Goal: Task Accomplishment & Management: Use online tool/utility

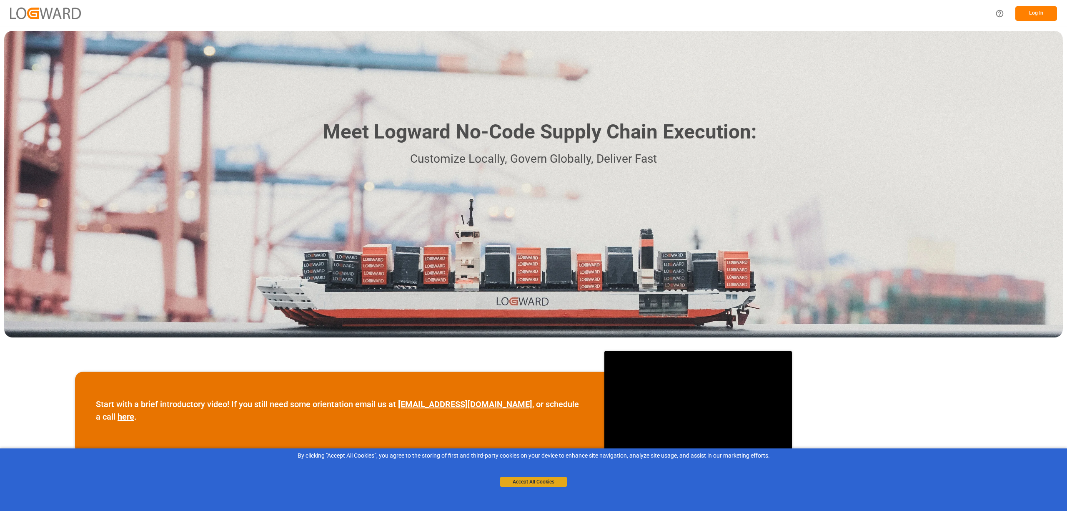
click at [532, 486] on button "Accept All Cookies" at bounding box center [533, 482] width 67 height 10
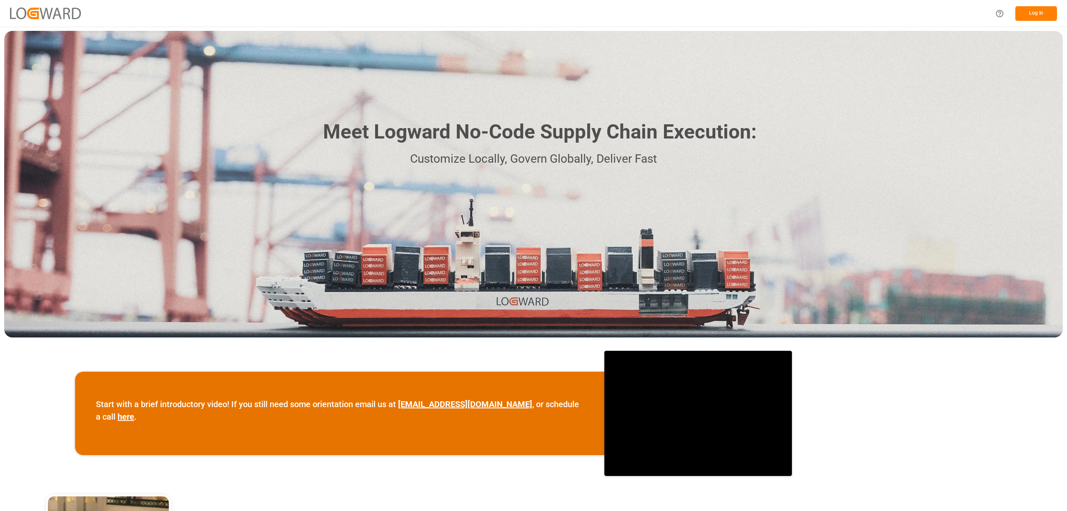
click at [1042, 19] on button "Log In" at bounding box center [1037, 13] width 42 height 15
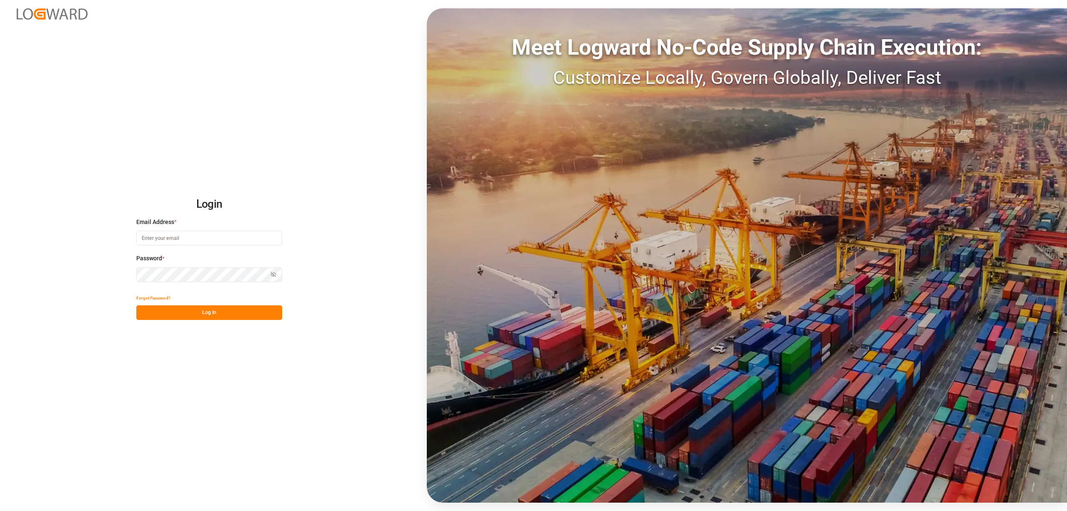
click at [167, 242] on input at bounding box center [209, 238] width 146 height 15
type input "inge.niegsch@rhenus.com"
click at [179, 312] on button "Log In" at bounding box center [209, 312] width 146 height 15
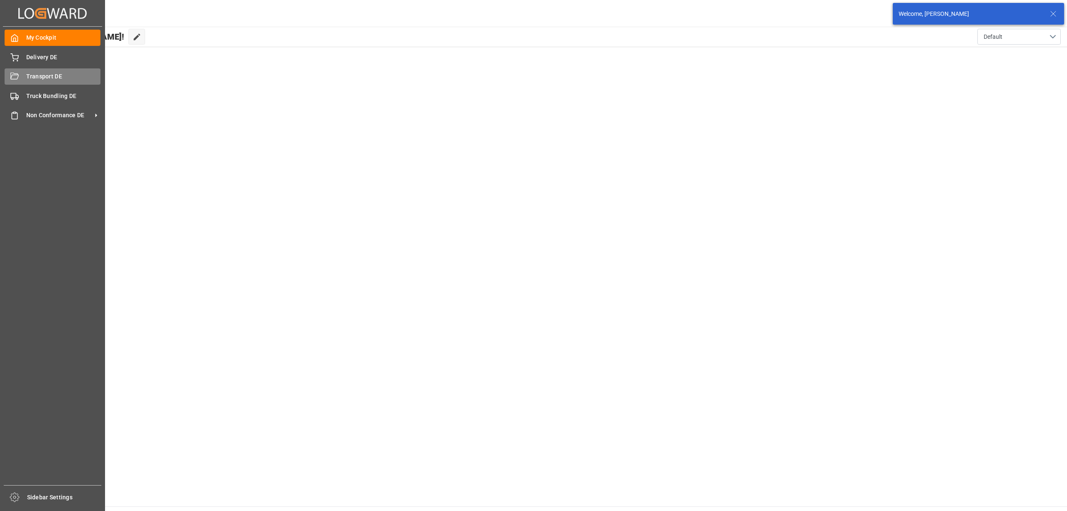
click at [32, 79] on span "Transport DE" at bounding box center [63, 76] width 75 height 9
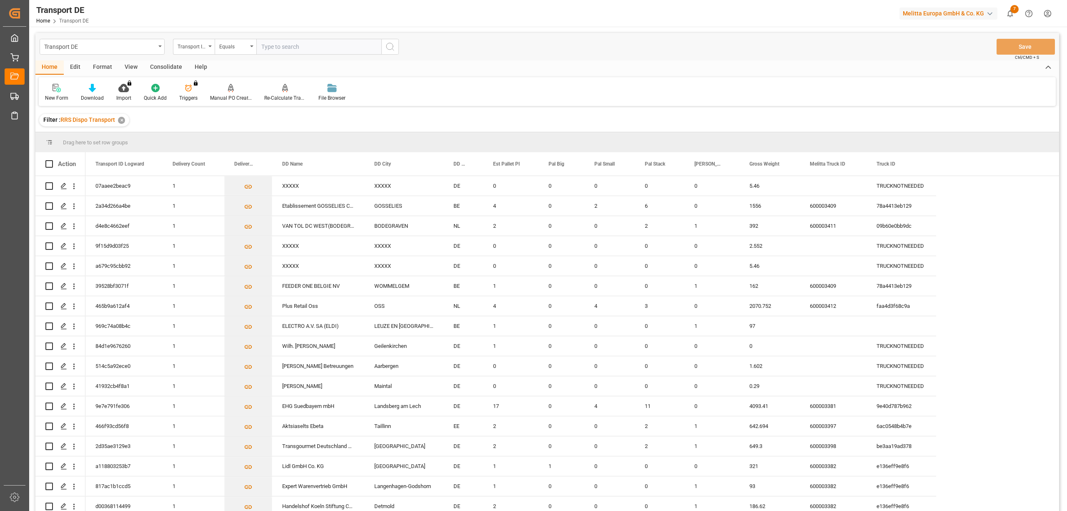
drag, startPoint x: 169, startPoint y: 67, endPoint x: 156, endPoint y: 69, distance: 13.1
click at [169, 67] on div "Consolidate" at bounding box center [166, 67] width 45 height 14
click at [75, 96] on div "Consolidation List" at bounding box center [65, 98] width 41 height 8
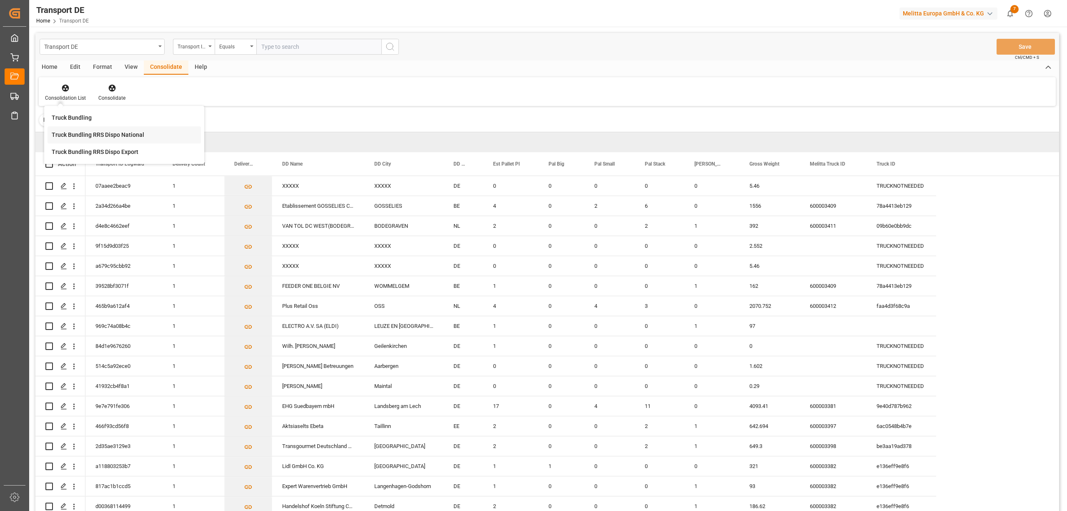
click at [87, 136] on div "Truck Bundling RRS Dispo National" at bounding box center [98, 134] width 93 height 9
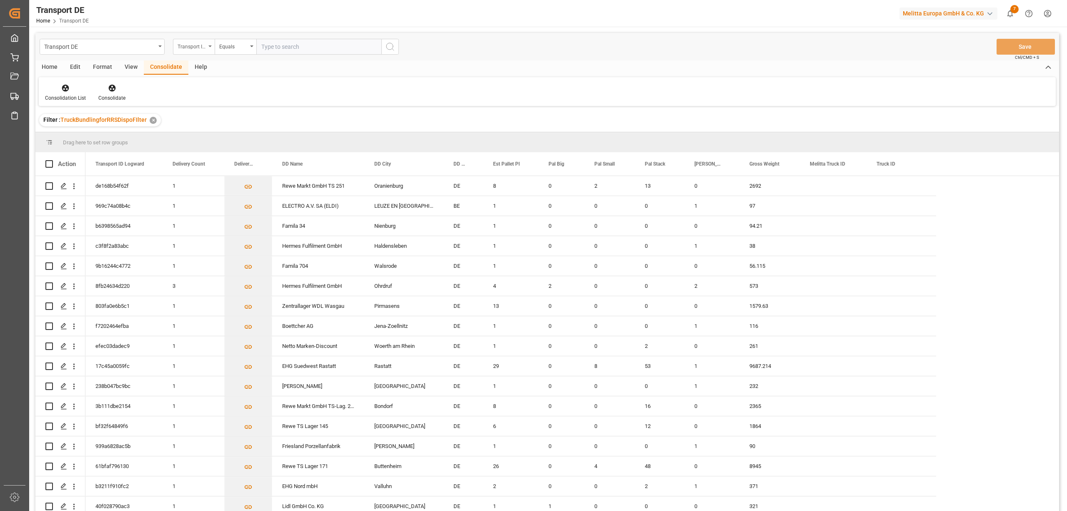
click at [186, 49] on div "Transport ID Logward" at bounding box center [192, 46] width 28 height 10
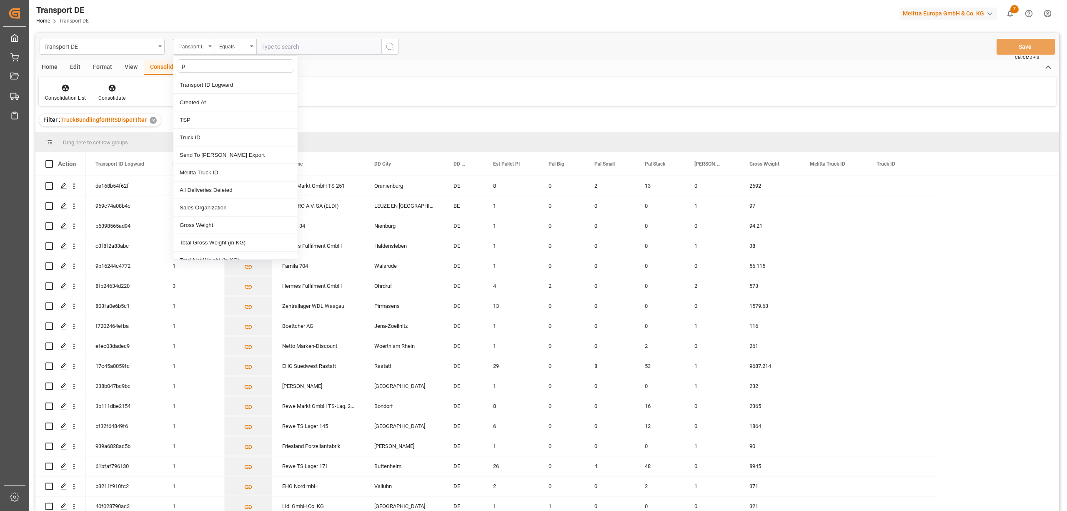
type input "pl"
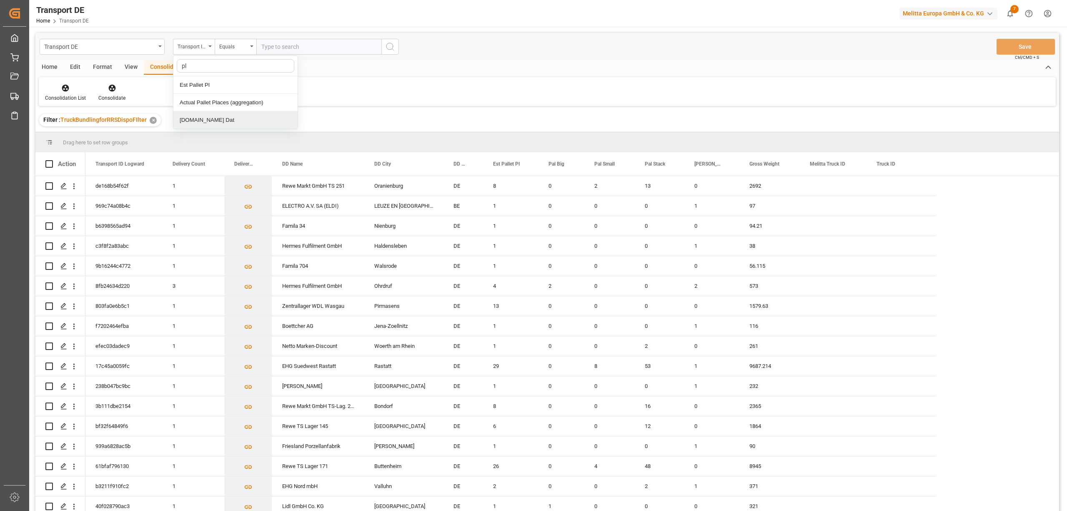
click at [196, 124] on div "[DOMAIN_NAME] Dat" at bounding box center [235, 120] width 124 height 18
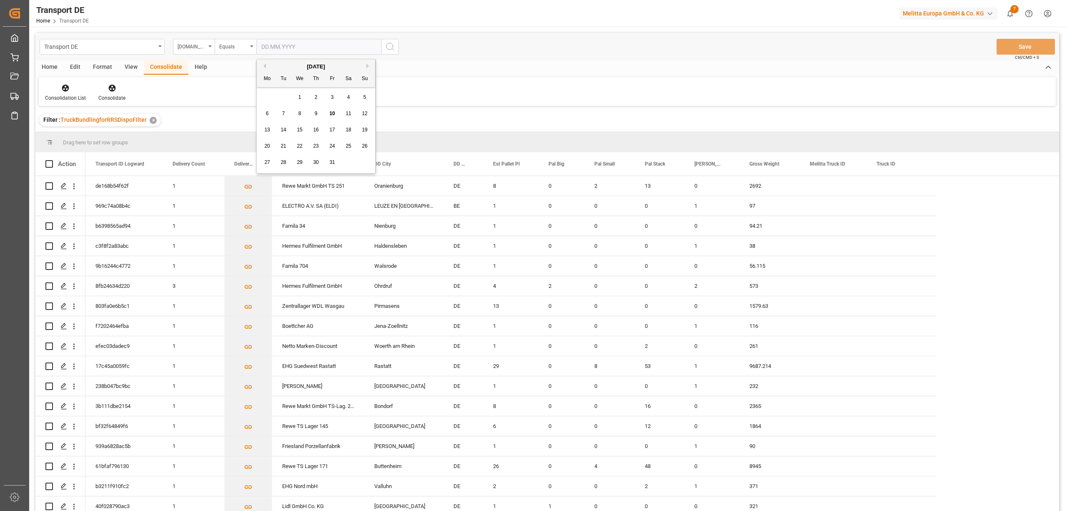
click at [263, 45] on input "text" at bounding box center [318, 47] width 125 height 16
type input "[DATE]"
click at [389, 50] on icon "search button" at bounding box center [390, 47] width 10 height 10
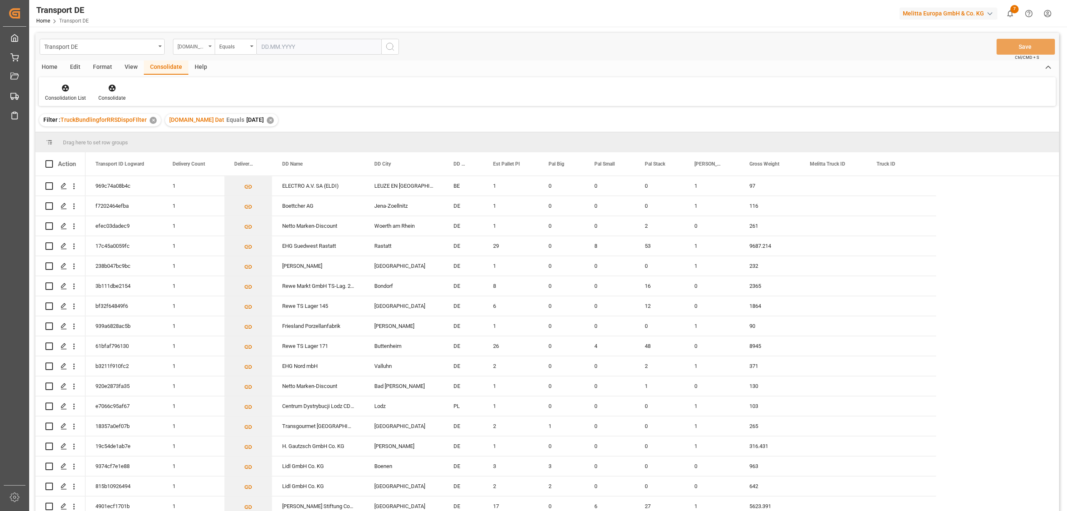
click at [193, 50] on div "[DOMAIN_NAME] Dat" at bounding box center [192, 46] width 28 height 10
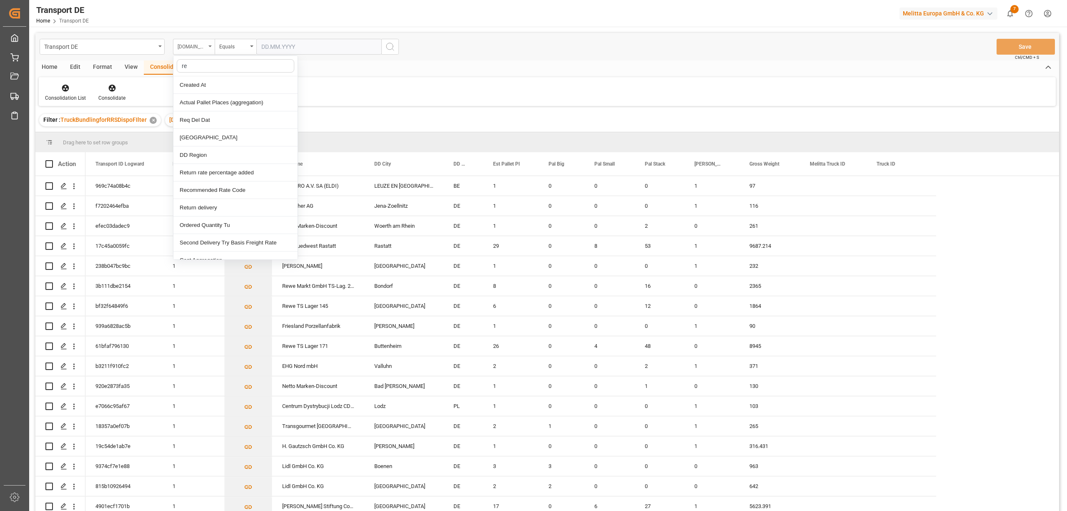
type input "req"
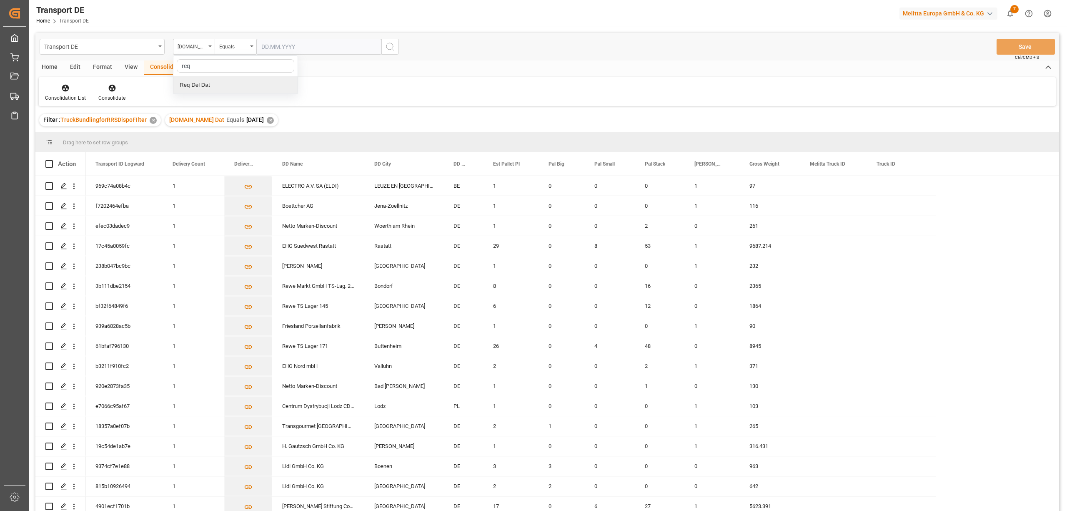
click at [202, 86] on div "Req Del Dat" at bounding box center [235, 85] width 124 height 18
click at [233, 50] on div "Equals" at bounding box center [233, 46] width 28 height 10
click at [248, 158] on div "In range" at bounding box center [277, 155] width 124 height 18
click at [261, 45] on input "text" at bounding box center [287, 47] width 63 height 16
type input "14.10.2025"
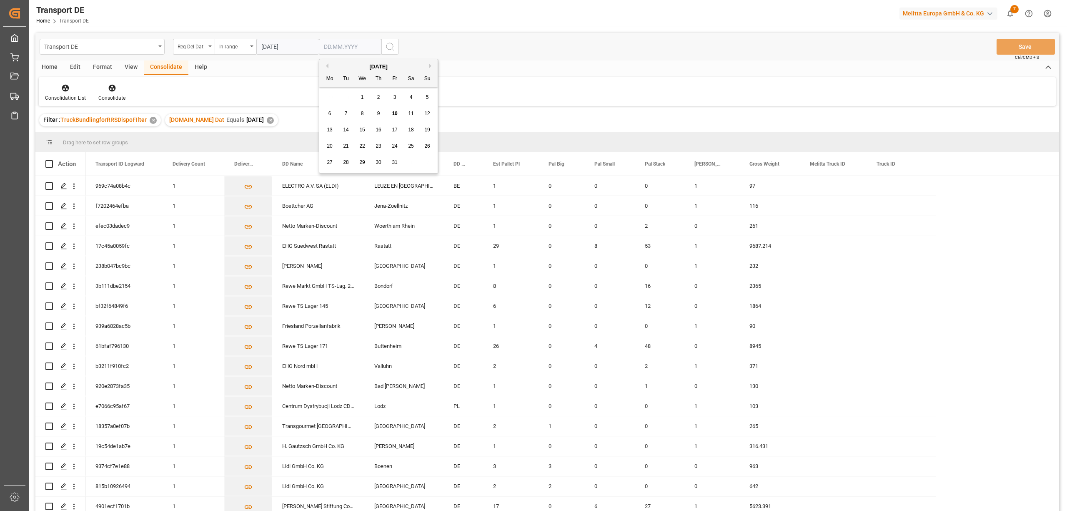
click at [324, 47] on input "text" at bounding box center [350, 47] width 63 height 16
type input "16.10.2025"
click at [391, 48] on icon "search button" at bounding box center [390, 47] width 10 height 10
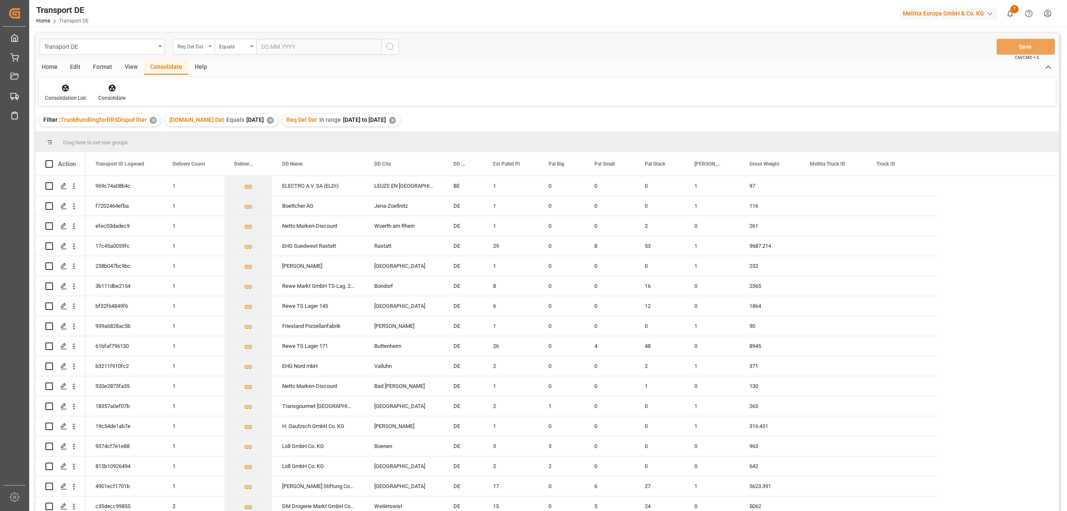
click at [184, 44] on div "Req Del Dat" at bounding box center [192, 46] width 28 height 10
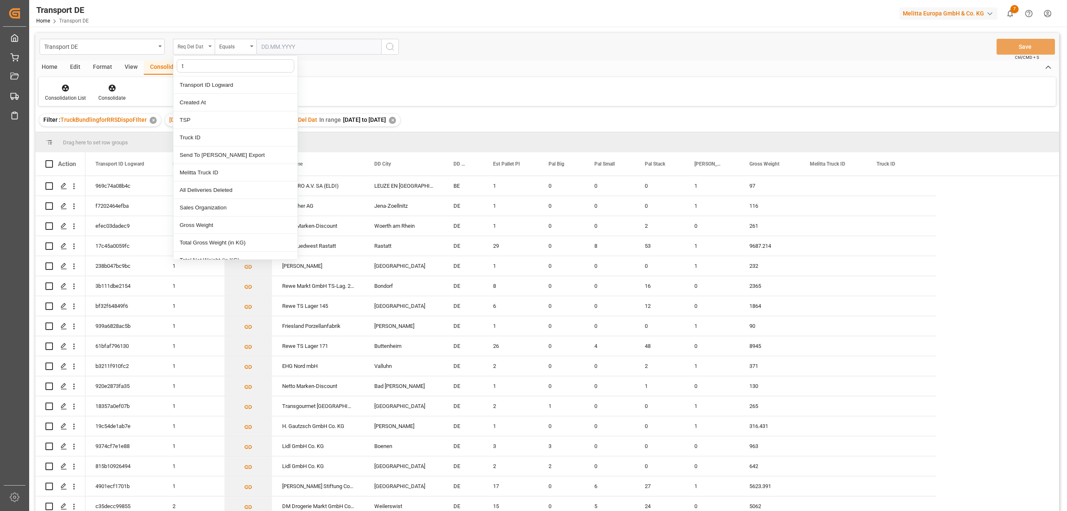
type input "ts"
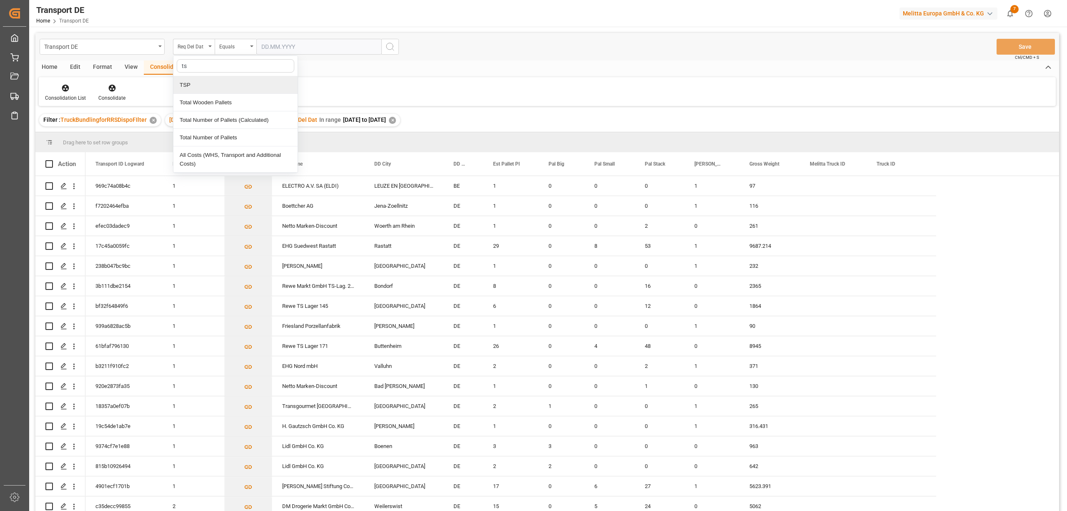
click at [200, 83] on div "TSP" at bounding box center [235, 85] width 124 height 18
click at [225, 49] on div "Equals" at bounding box center [233, 46] width 28 height 10
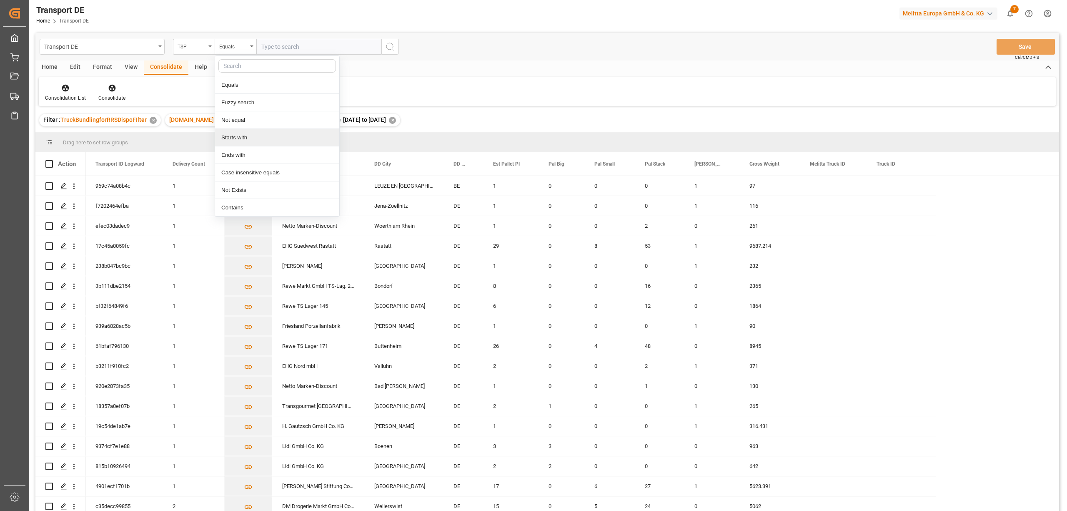
click at [236, 135] on div "Starts with" at bounding box center [277, 138] width 124 height 18
type input "Moeller"
click at [394, 48] on icon "search button" at bounding box center [390, 47] width 10 height 10
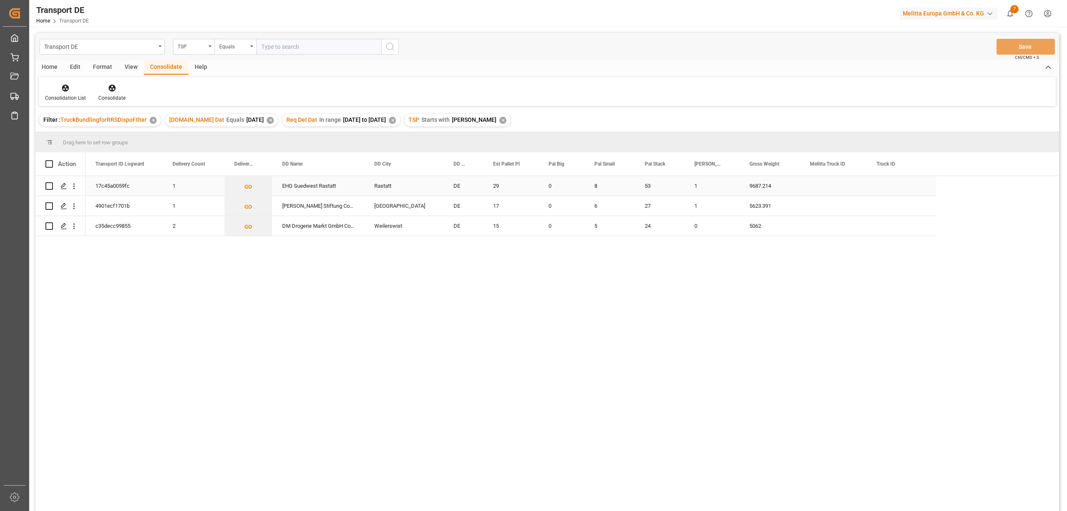
click at [48, 185] on input "Press Space to toggle row selection (unchecked)" at bounding box center [49, 186] width 8 height 8
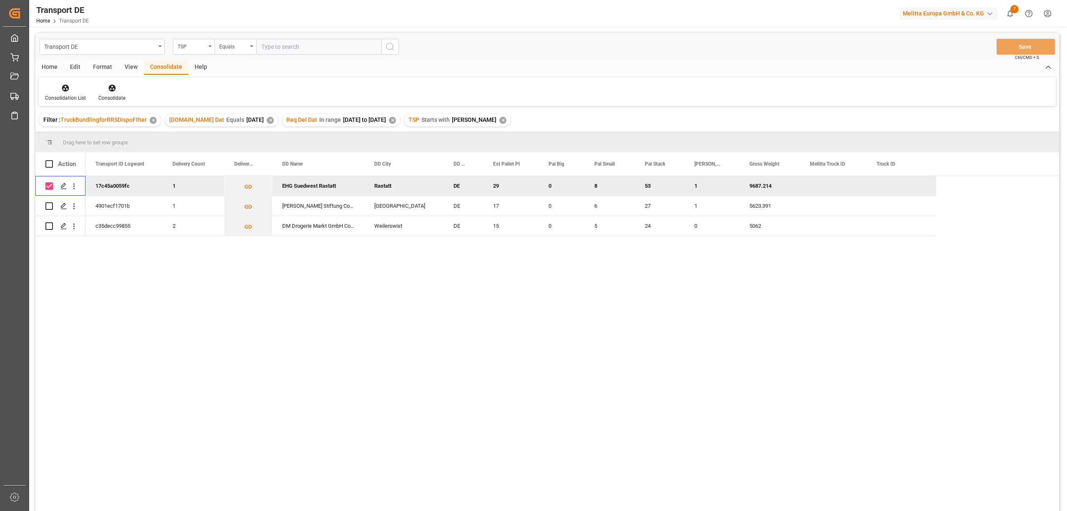
click at [108, 89] on icon at bounding box center [112, 88] width 8 height 8
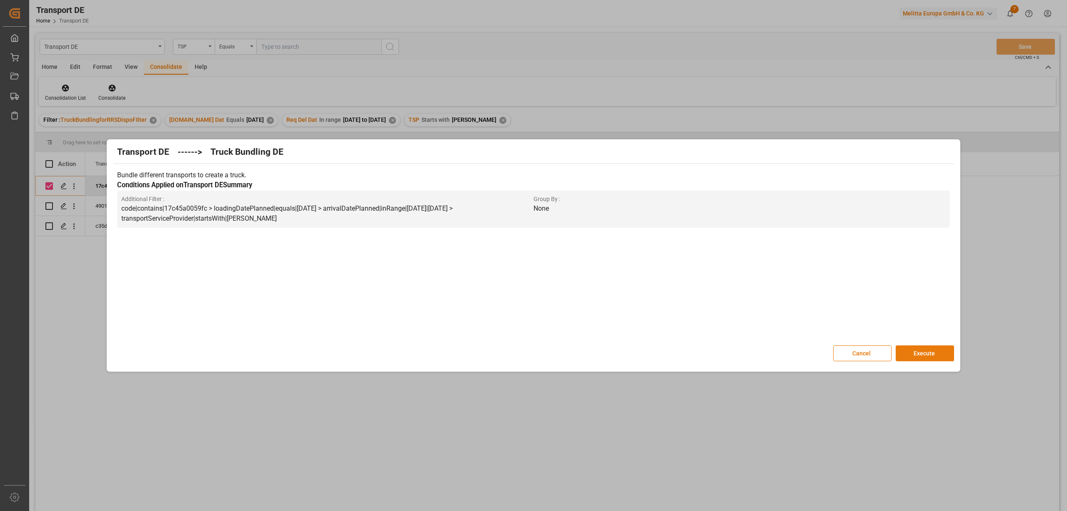
click at [921, 351] on button "Execute" at bounding box center [925, 353] width 58 height 16
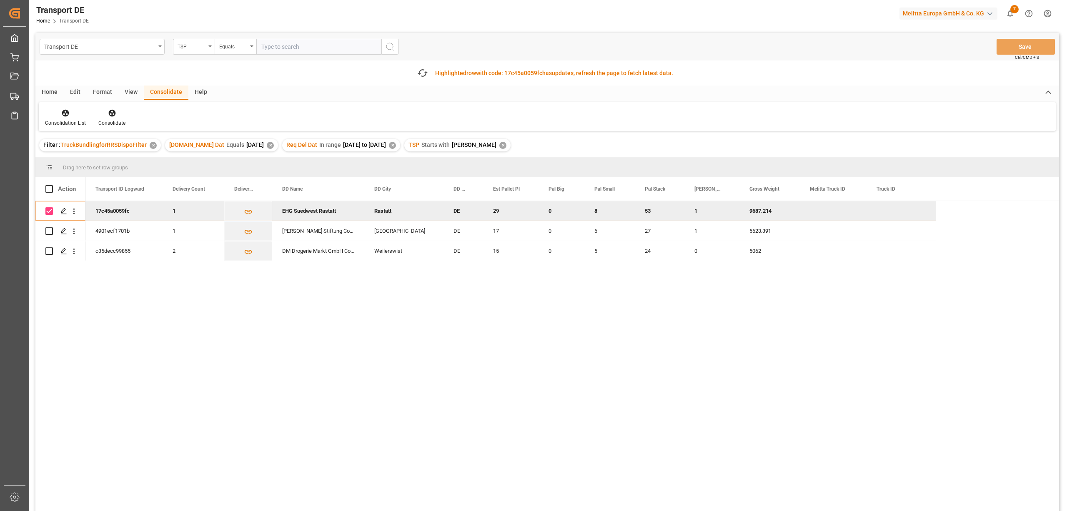
click at [48, 209] on input "Press Space to toggle row selection (checked)" at bounding box center [49, 211] width 8 height 8
checkbox input "false"
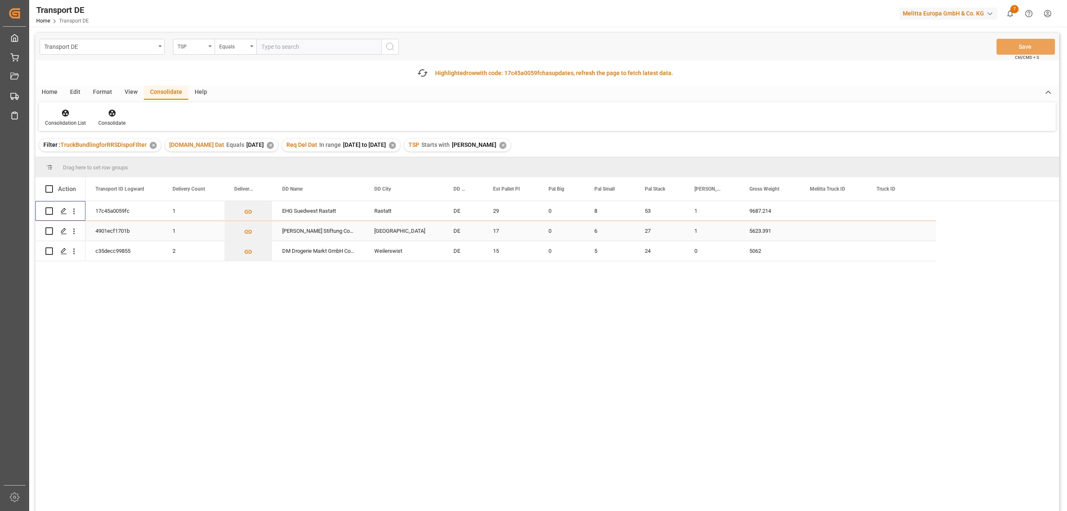
click at [49, 234] on input "Press Space to toggle row selection (unchecked)" at bounding box center [49, 231] width 8 height 8
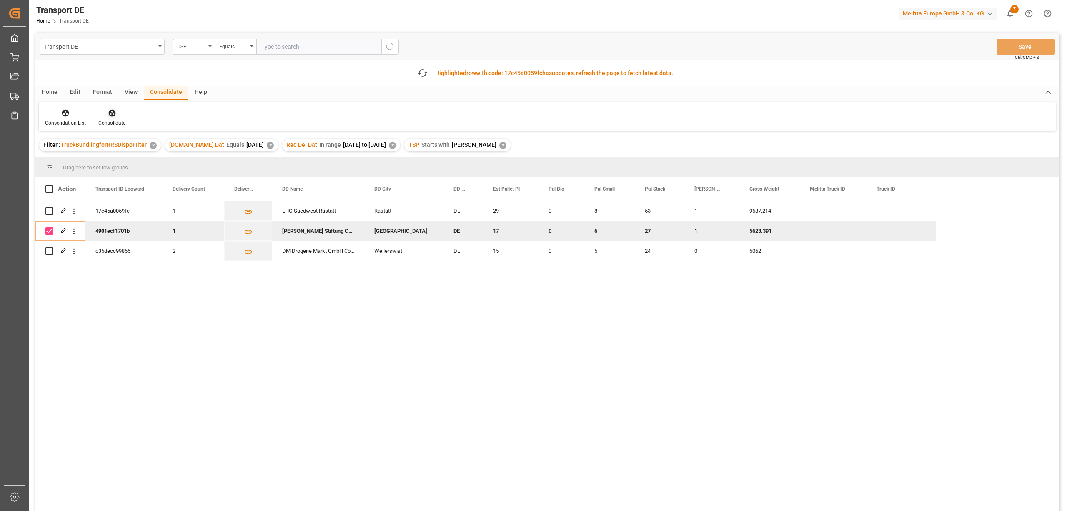
click at [111, 114] on icon at bounding box center [111, 113] width 7 height 7
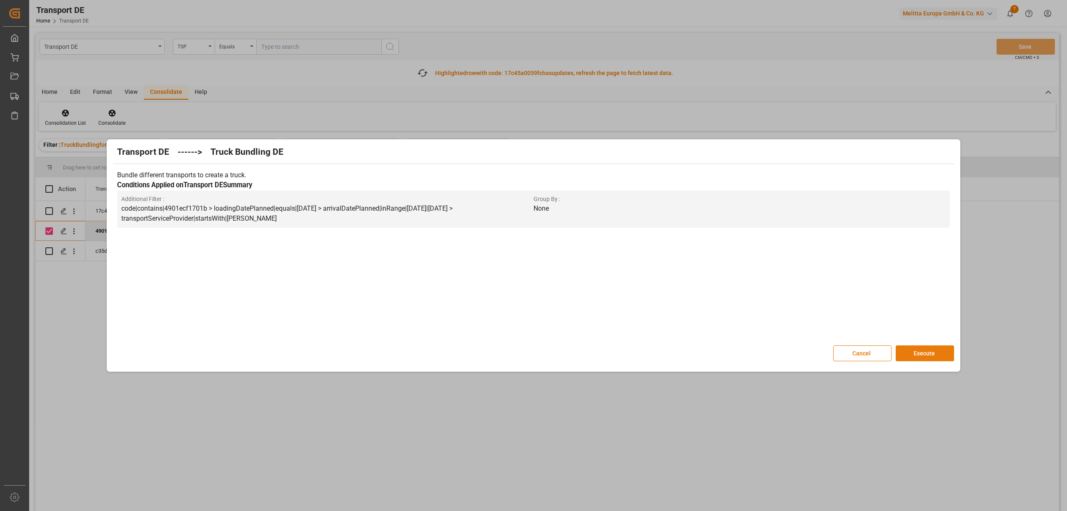
click at [929, 351] on button "Execute" at bounding box center [925, 353] width 58 height 16
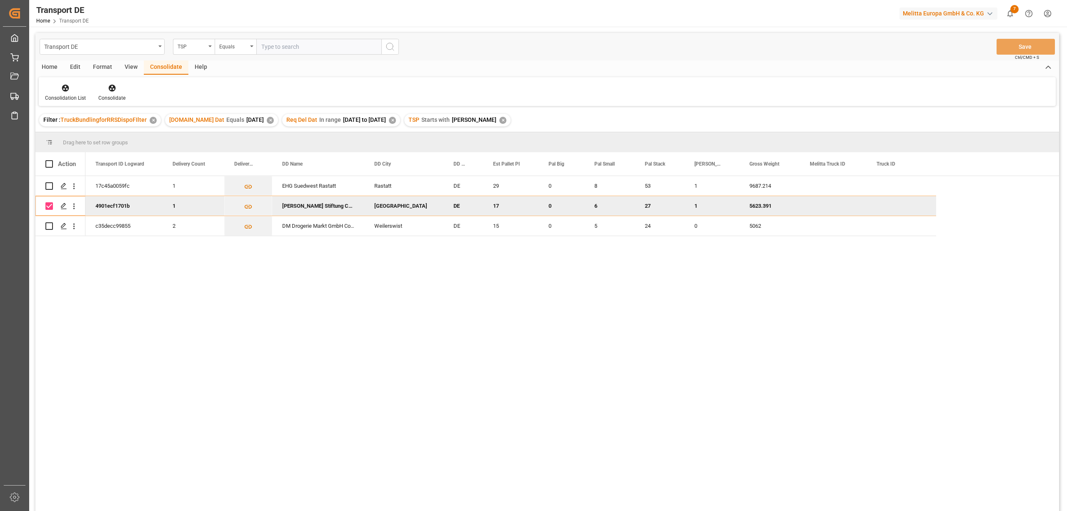
click at [47, 205] on input "Press Space to toggle row selection (checked)" at bounding box center [49, 206] width 8 height 8
checkbox input "false"
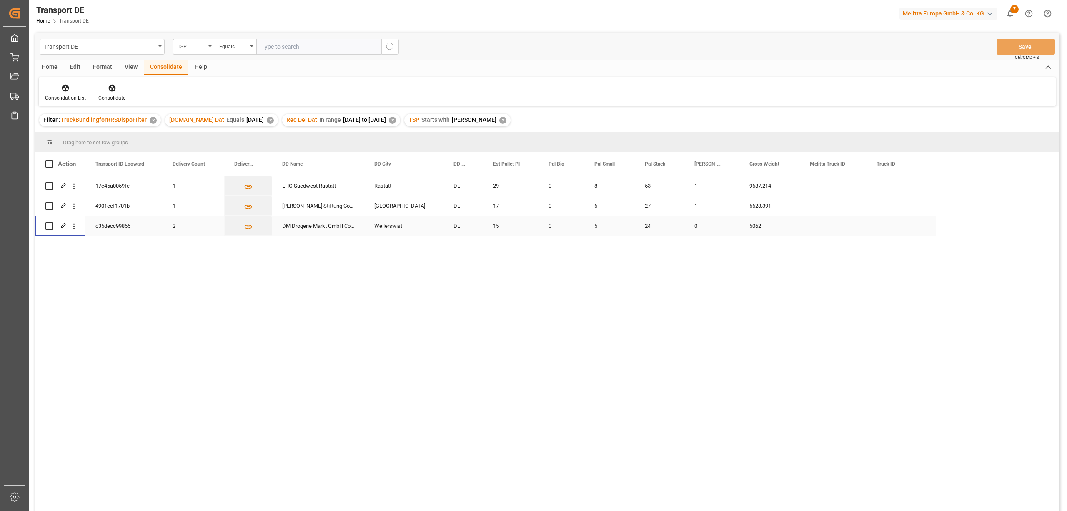
click at [47, 227] on input "Press Space to toggle row selection (unchecked)" at bounding box center [49, 226] width 8 height 8
checkbox input "true"
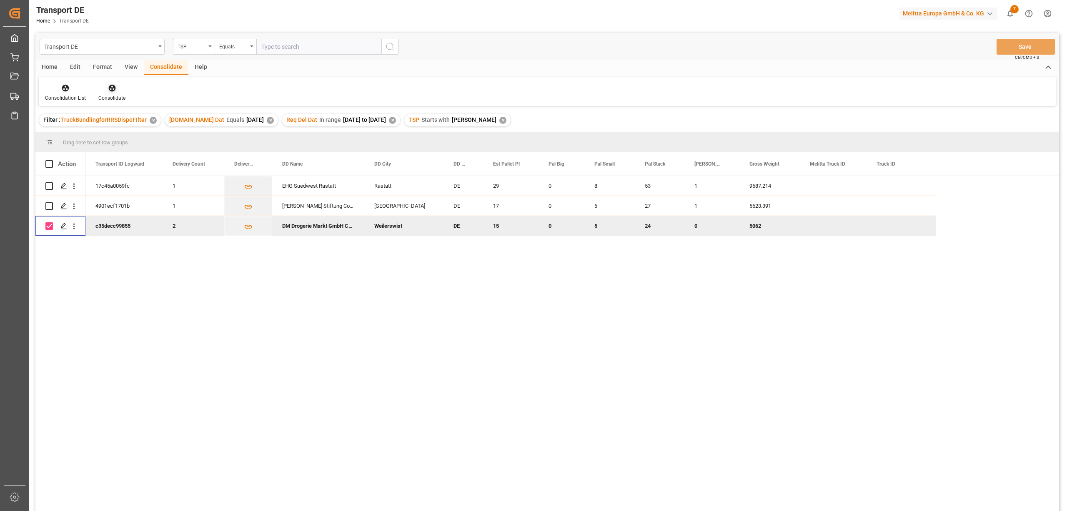
click at [108, 90] on icon at bounding box center [111, 88] width 7 height 7
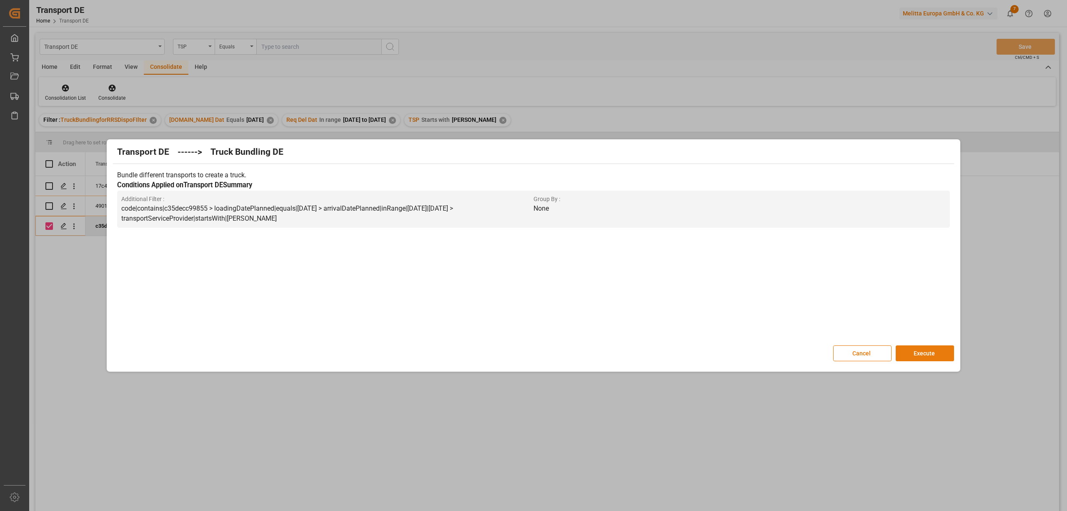
click at [923, 354] on button "Execute" at bounding box center [925, 353] width 58 height 16
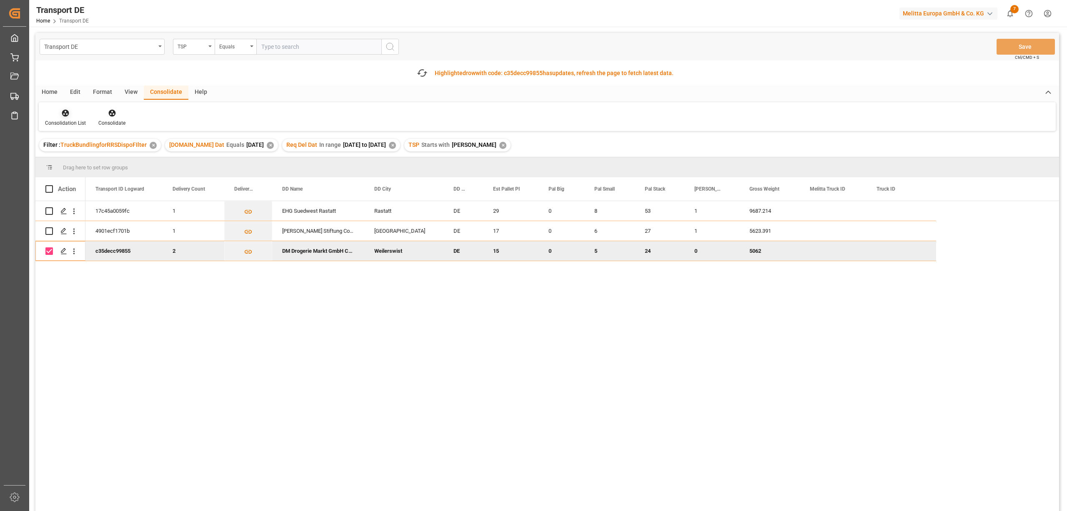
click at [68, 112] on icon at bounding box center [65, 113] width 7 height 7
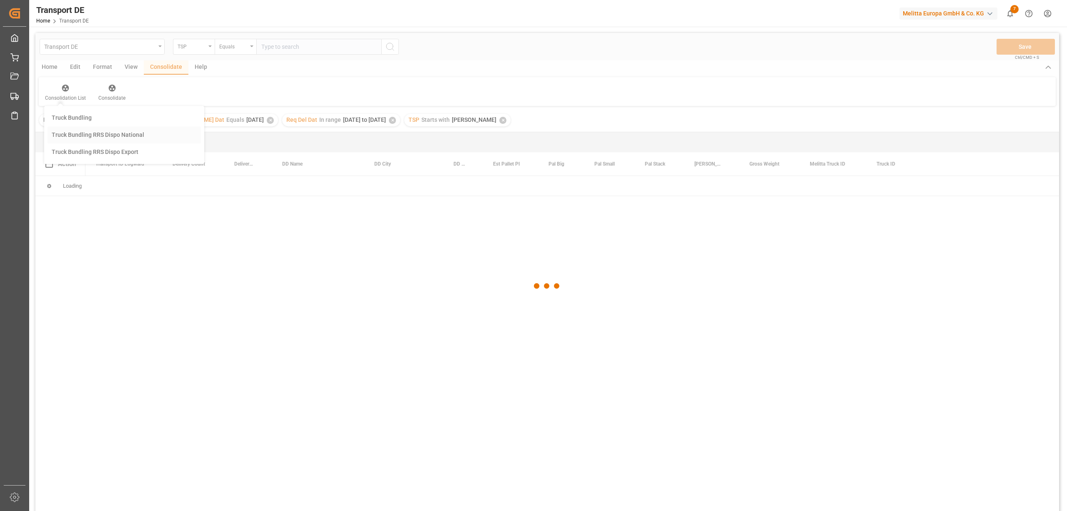
click at [98, 158] on div "Transport DE TSP Equals Save Ctrl/CMD + S Home Edit Format View Consolidate Hel…" at bounding box center [547, 283] width 1024 height 500
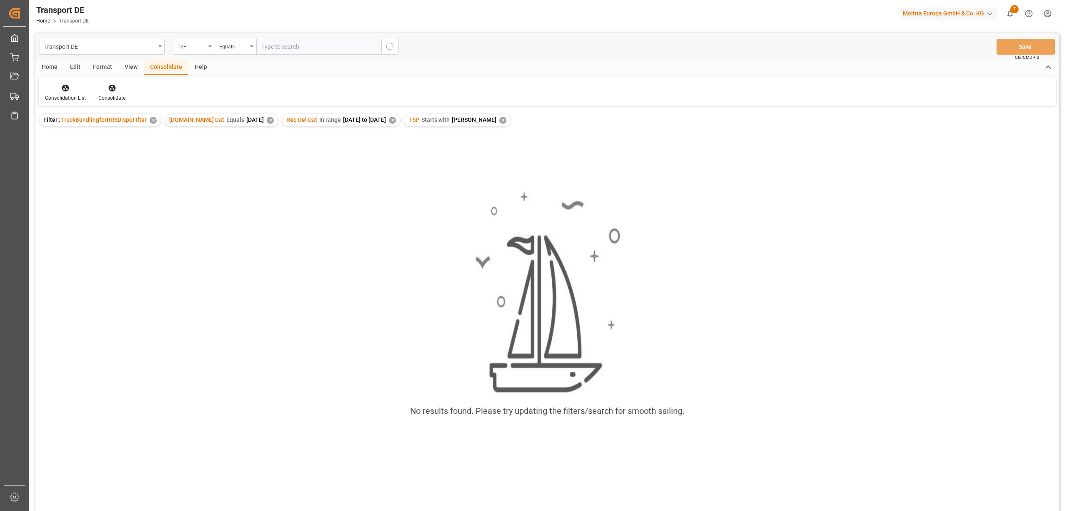
click at [499, 120] on div "✕" at bounding box center [502, 120] width 7 height 7
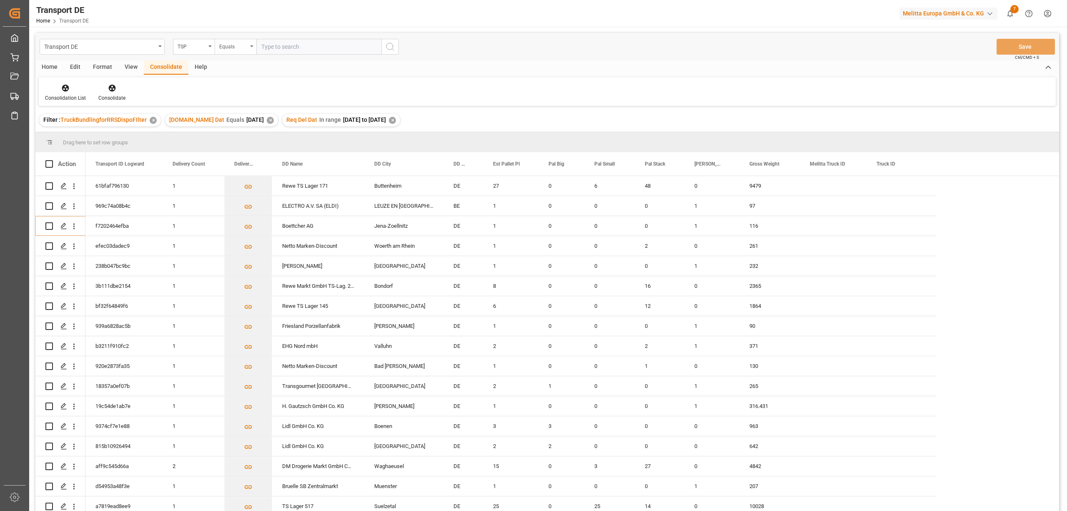
click at [231, 42] on div "Equals" at bounding box center [233, 46] width 28 height 10
click at [255, 135] on div "Starts with" at bounding box center [277, 138] width 124 height 18
type input "LIT DE"
click at [391, 45] on icon "search button" at bounding box center [390, 47] width 10 height 10
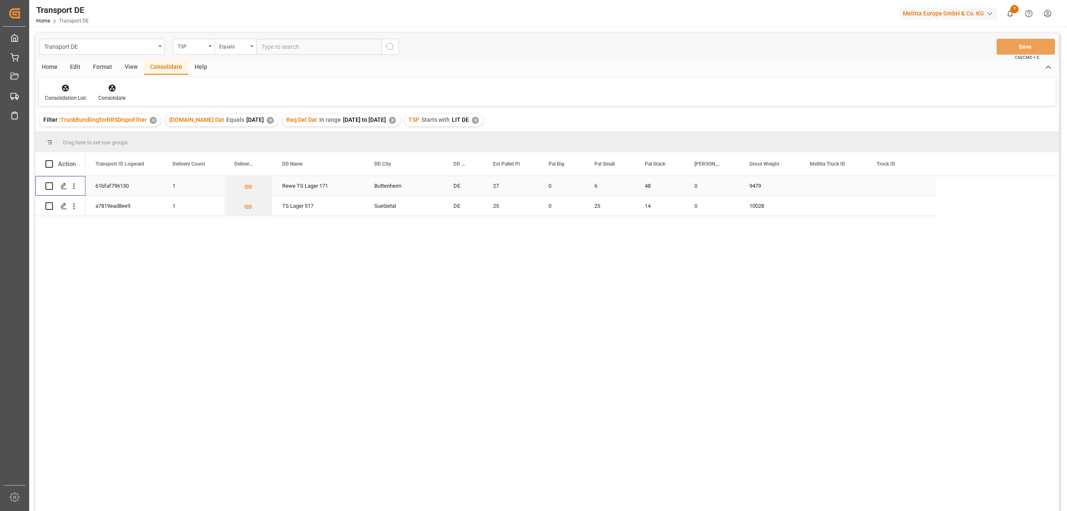
click at [49, 184] on input "Press Space to toggle row selection (unchecked)" at bounding box center [49, 186] width 8 height 8
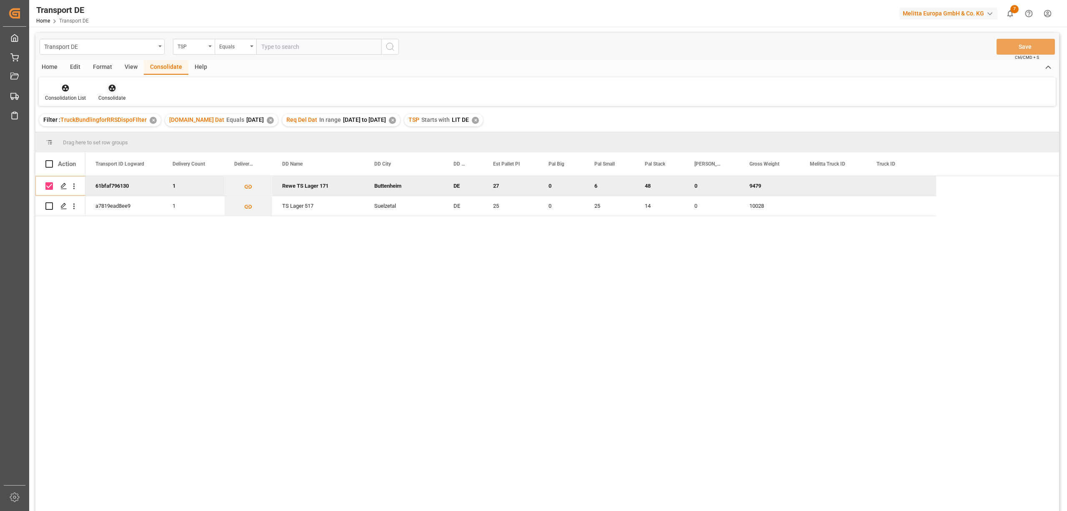
click at [110, 89] on icon at bounding box center [111, 88] width 7 height 7
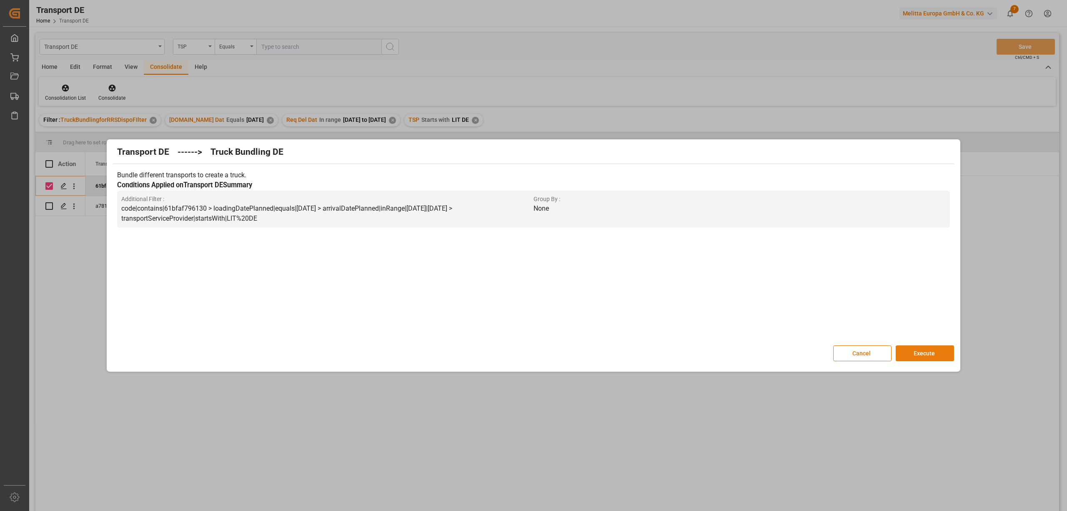
click at [938, 354] on button "Execute" at bounding box center [925, 353] width 58 height 16
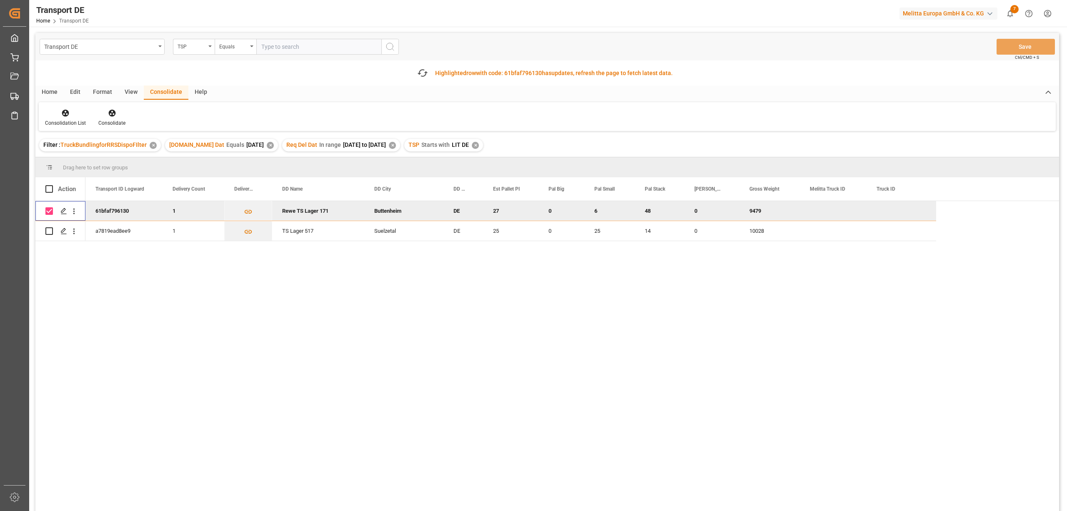
click at [50, 210] on input "Press Space to toggle row selection (checked)" at bounding box center [49, 211] width 8 height 8
checkbox input "false"
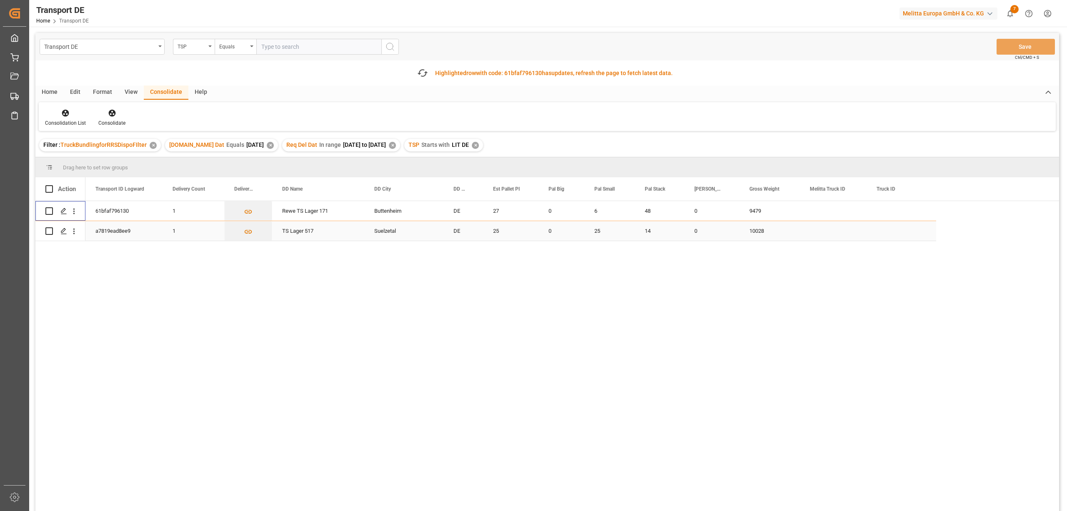
click at [50, 231] on input "Press Space to toggle row selection (unchecked)" at bounding box center [49, 231] width 8 height 8
checkbox input "true"
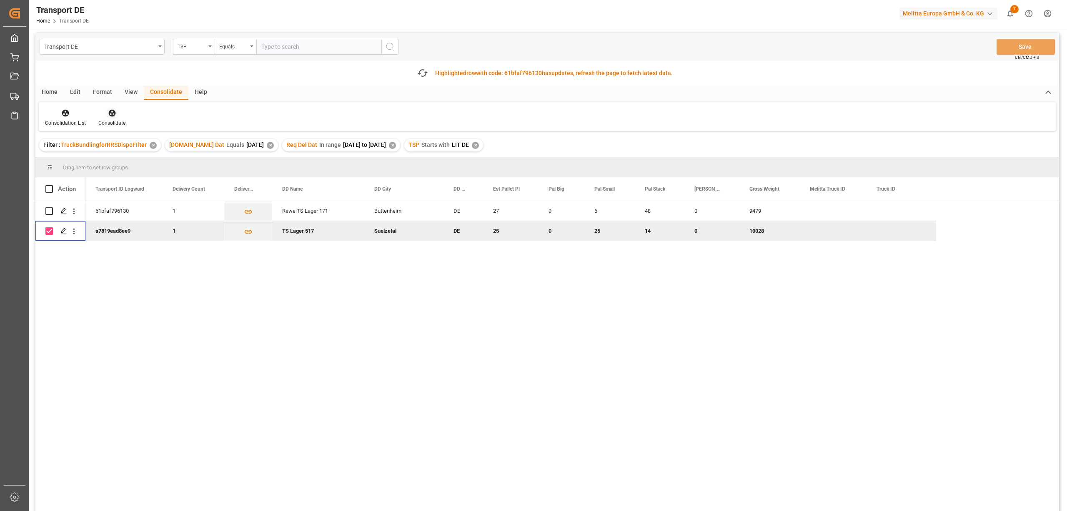
click at [108, 114] on icon at bounding box center [111, 113] width 7 height 7
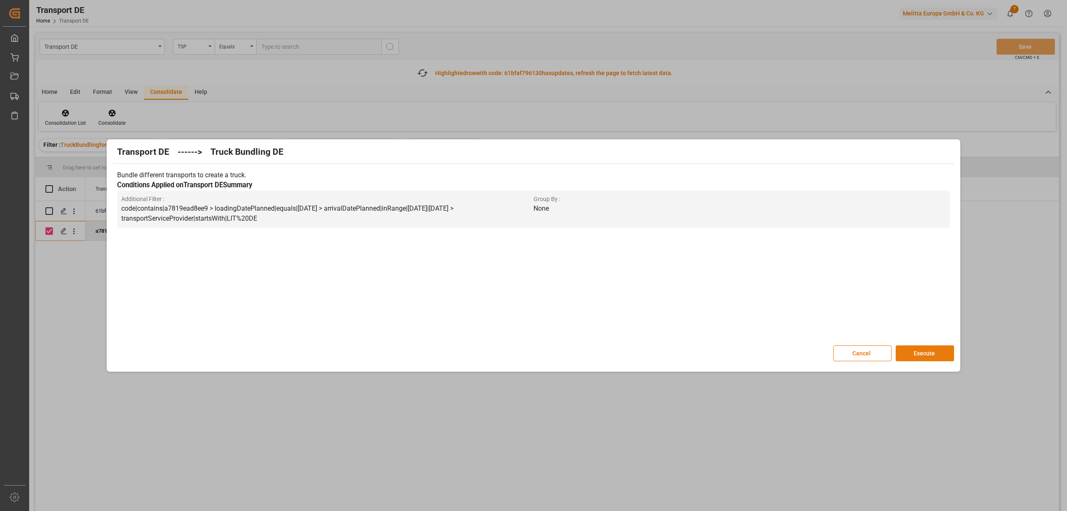
click at [932, 350] on button "Execute" at bounding box center [925, 353] width 58 height 16
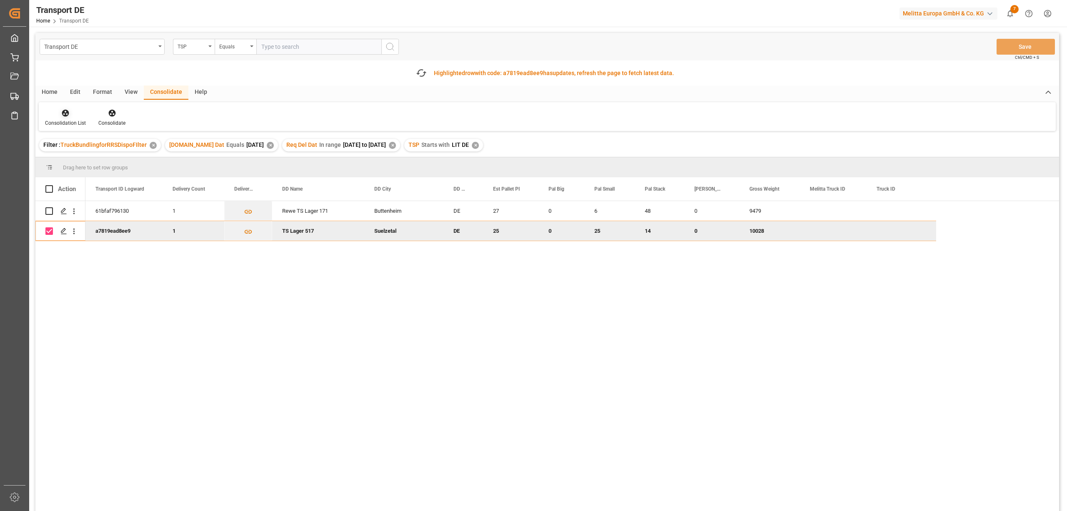
click at [65, 119] on div "Consolidation List" at bounding box center [65, 123] width 41 height 8
click at [78, 159] on div "Transport DE TSP Equals Save Ctrl/CMD + S Fetch latest updates Highlighted row …" at bounding box center [547, 295] width 1024 height 525
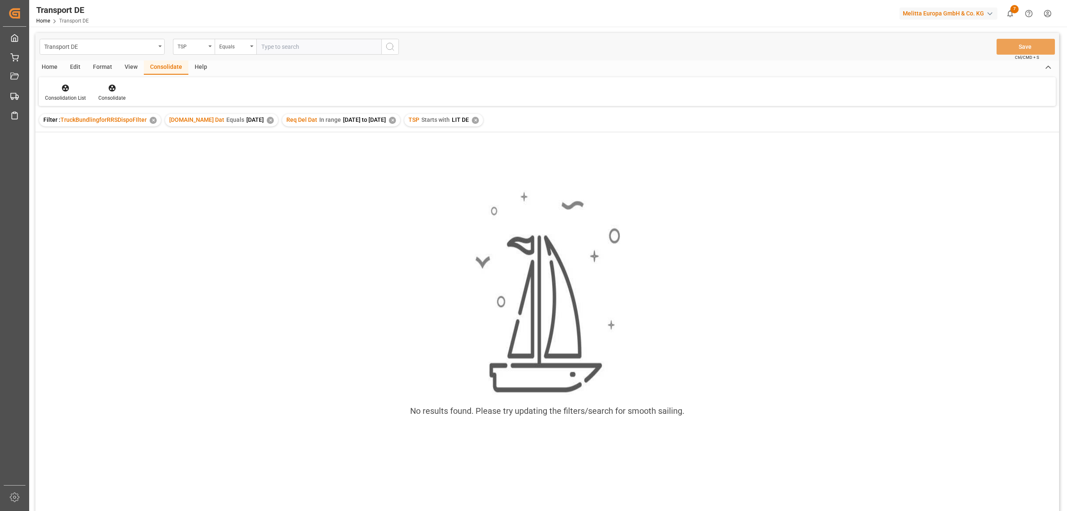
click at [479, 118] on div "✕" at bounding box center [475, 120] width 7 height 7
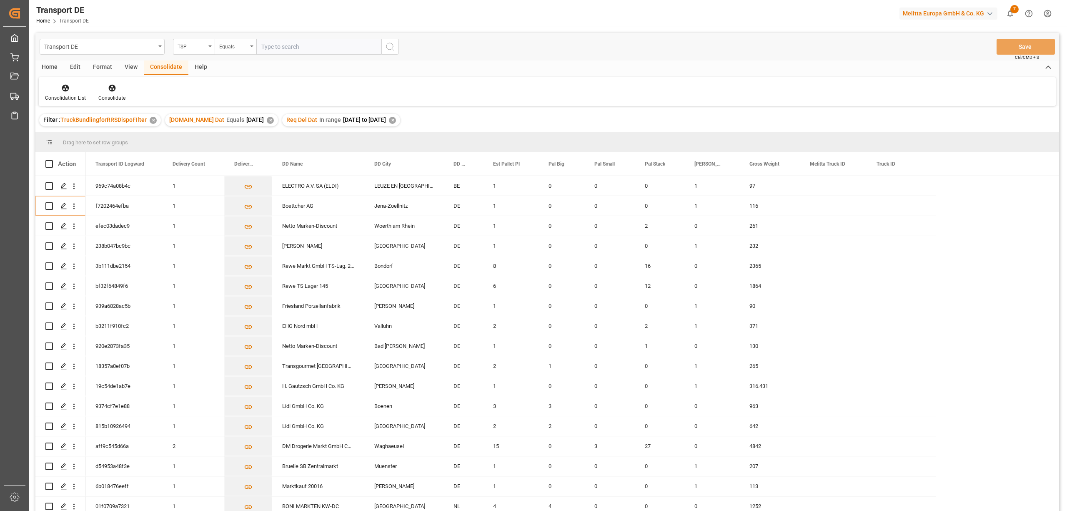
click at [231, 47] on div "Equals" at bounding box center [233, 46] width 28 height 10
click at [251, 139] on div "Starts with" at bounding box center [277, 138] width 124 height 18
type input "dachser DE"
click at [395, 45] on button "search button" at bounding box center [390, 47] width 18 height 16
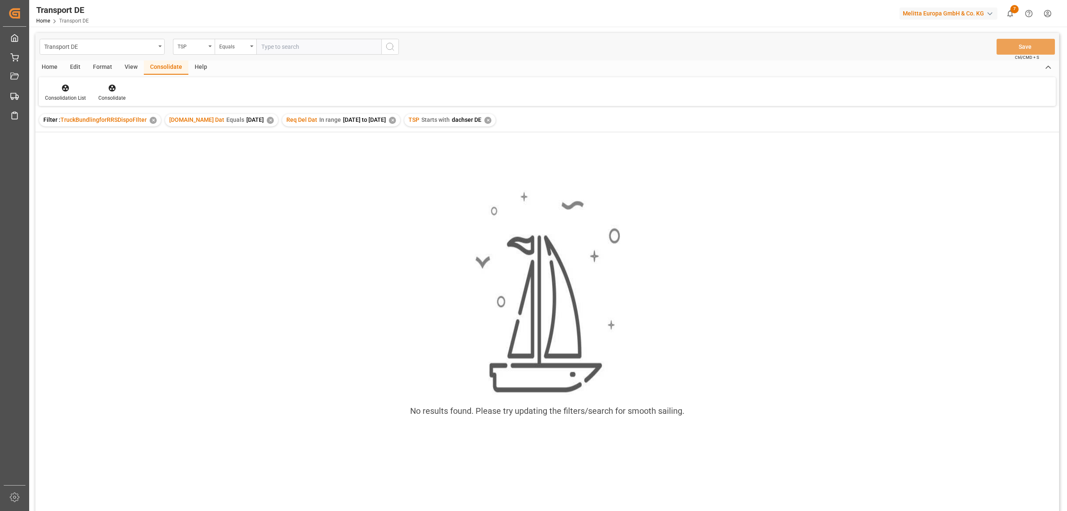
click at [492, 117] on div "✕" at bounding box center [487, 120] width 7 height 7
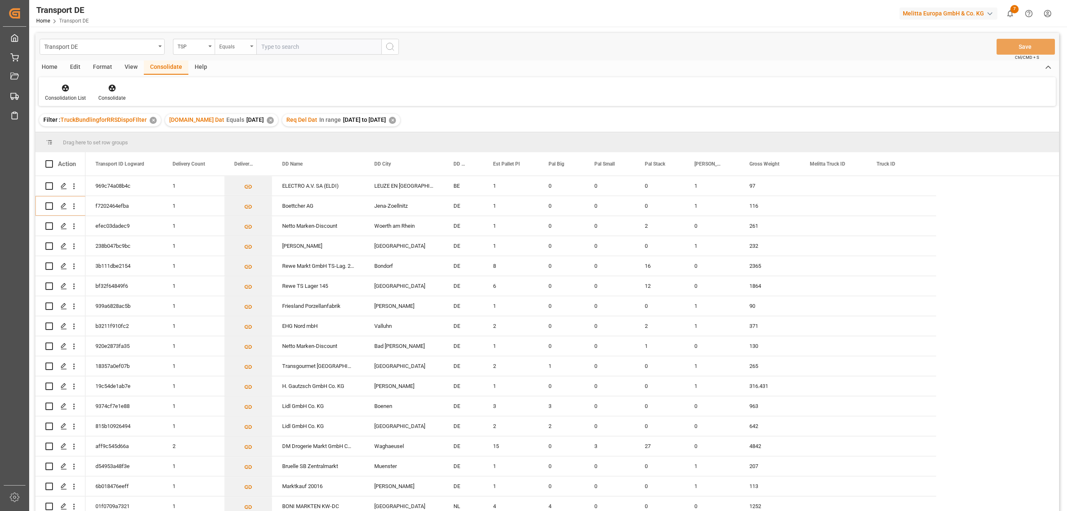
click at [238, 47] on div "Equals" at bounding box center [233, 46] width 28 height 10
click at [238, 139] on div "Starts with" at bounding box center [277, 138] width 124 height 18
type input "Dachser DE"
click at [391, 49] on icon "search button" at bounding box center [390, 47] width 10 height 10
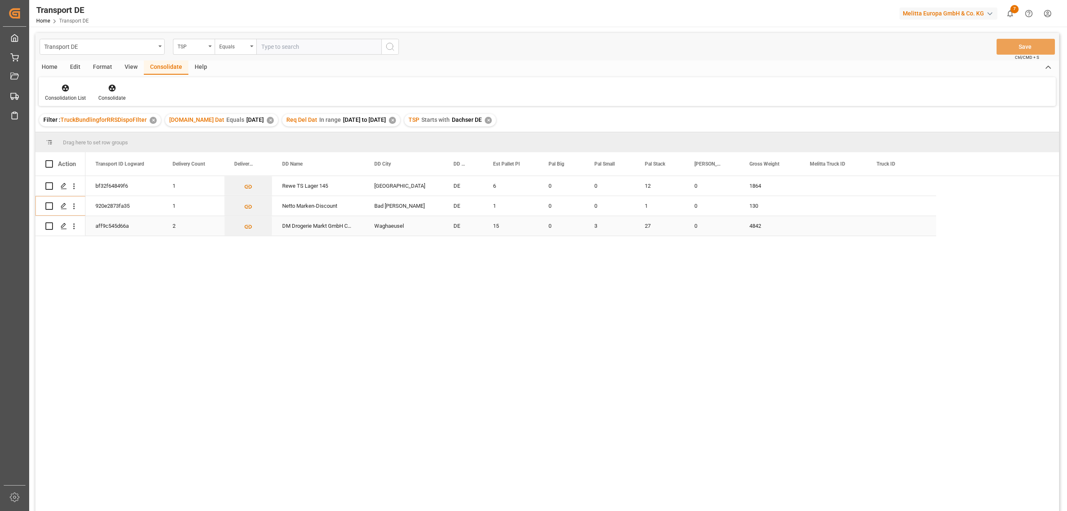
click at [48, 225] on input "Press Space to toggle row selection (unchecked)" at bounding box center [49, 226] width 8 height 8
checkbox input "true"
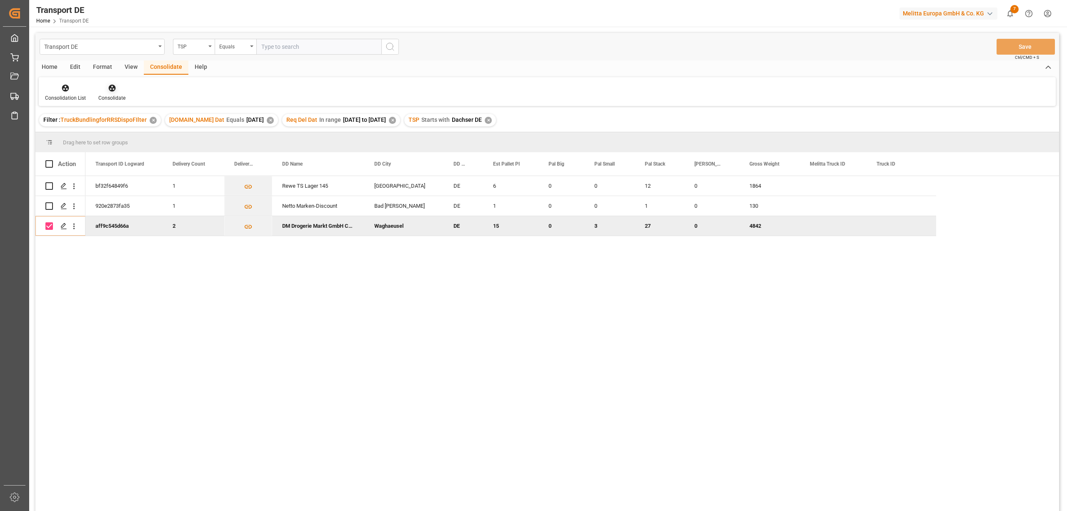
click at [109, 92] on icon at bounding box center [112, 88] width 8 height 8
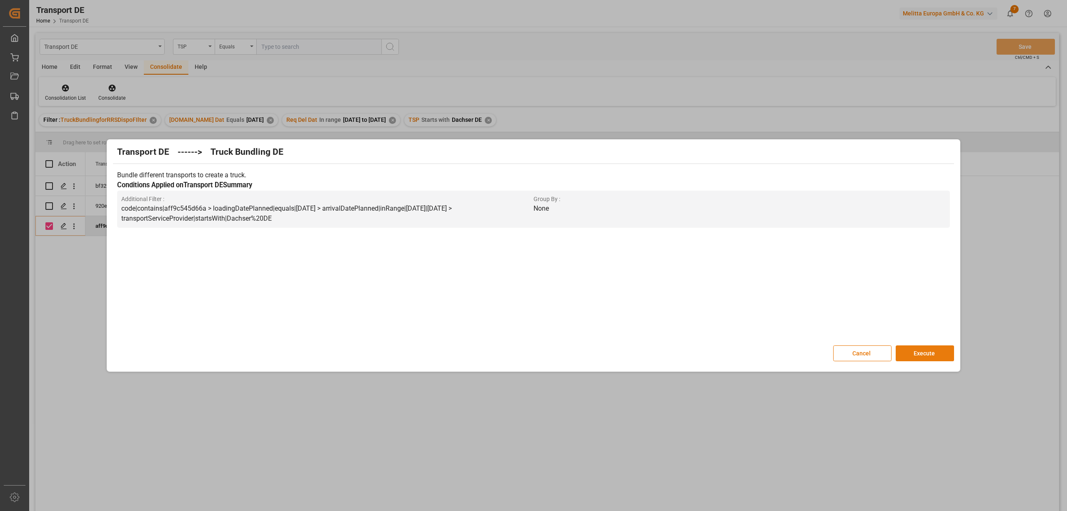
click at [927, 348] on button "Execute" at bounding box center [925, 353] width 58 height 16
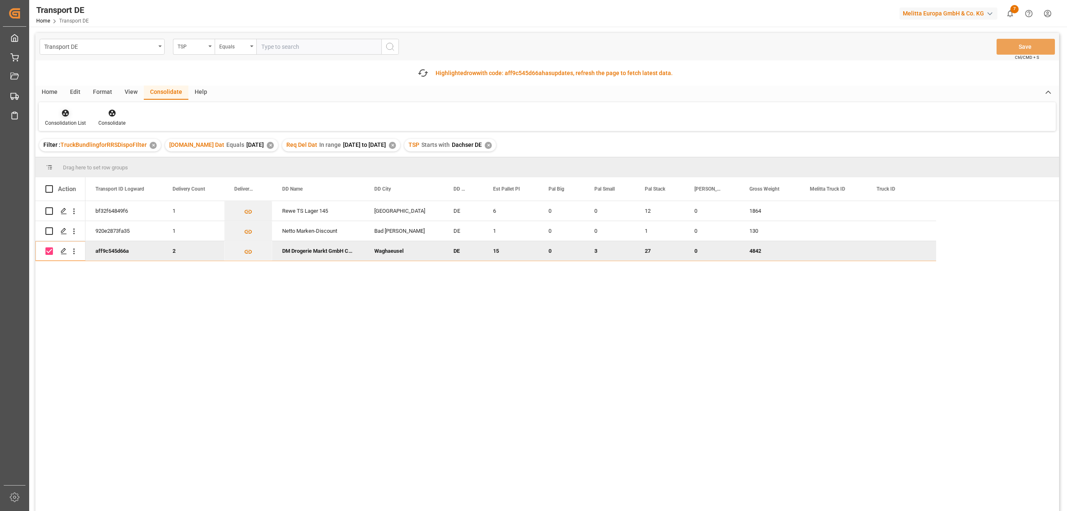
click at [58, 114] on div at bounding box center [65, 112] width 41 height 9
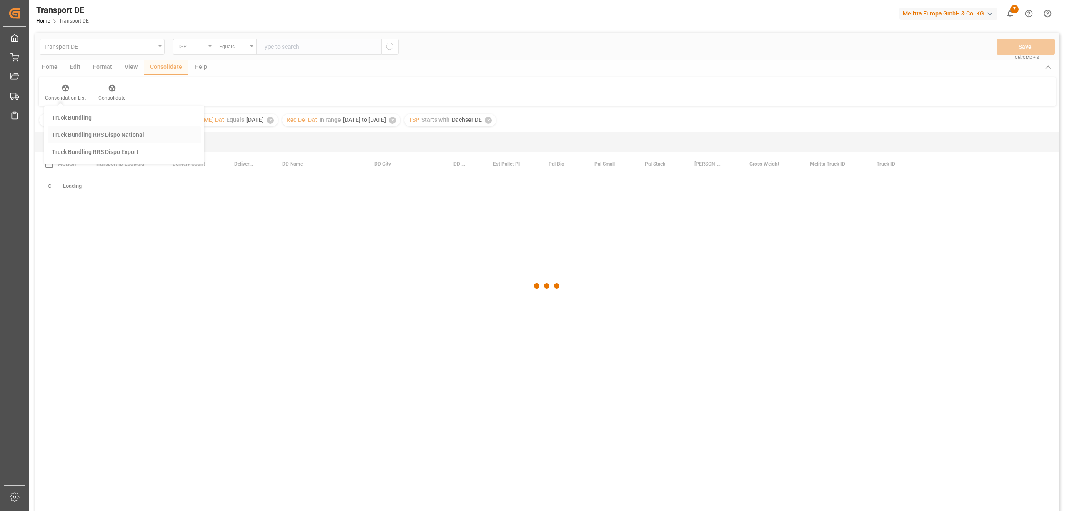
click at [65, 158] on div "Transport DE TSP Equals Save Ctrl/CMD + S Home Edit Format View Consolidate Hel…" at bounding box center [547, 283] width 1024 height 500
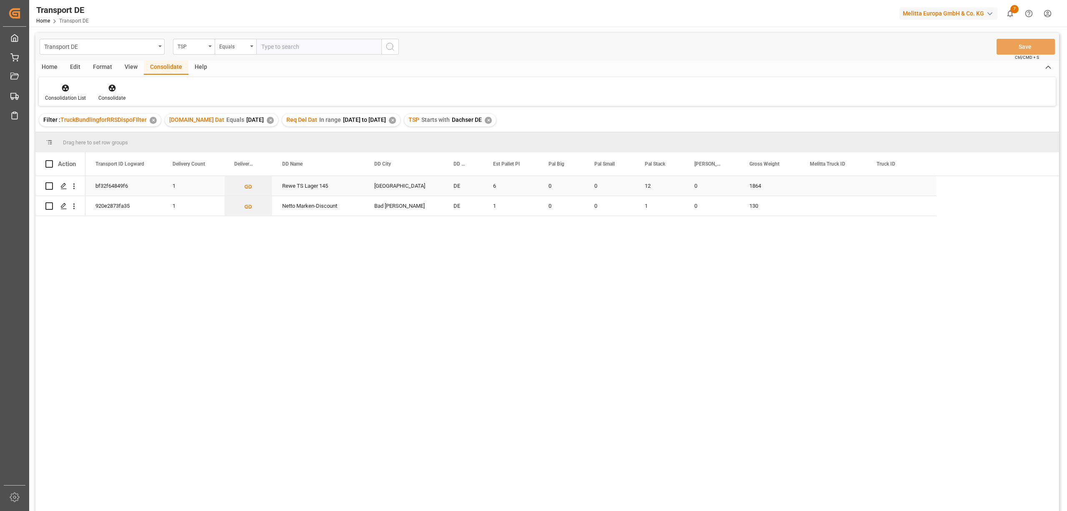
click at [46, 184] on input "Press Space to toggle row selection (unchecked)" at bounding box center [49, 186] width 8 height 8
checkbox input "true"
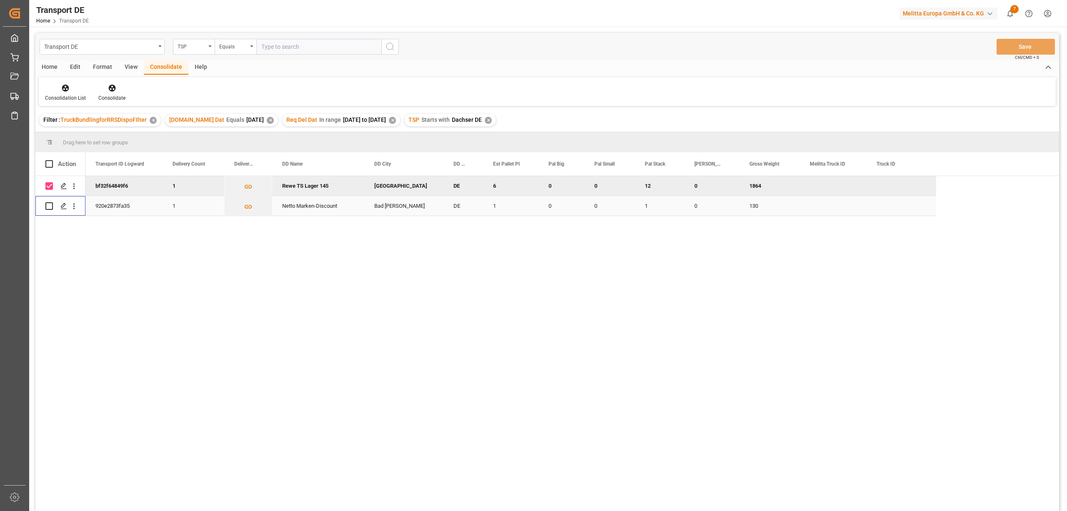
click at [53, 206] on input "Press Space to toggle row selection (unchecked)" at bounding box center [49, 206] width 8 height 8
checkbox input "true"
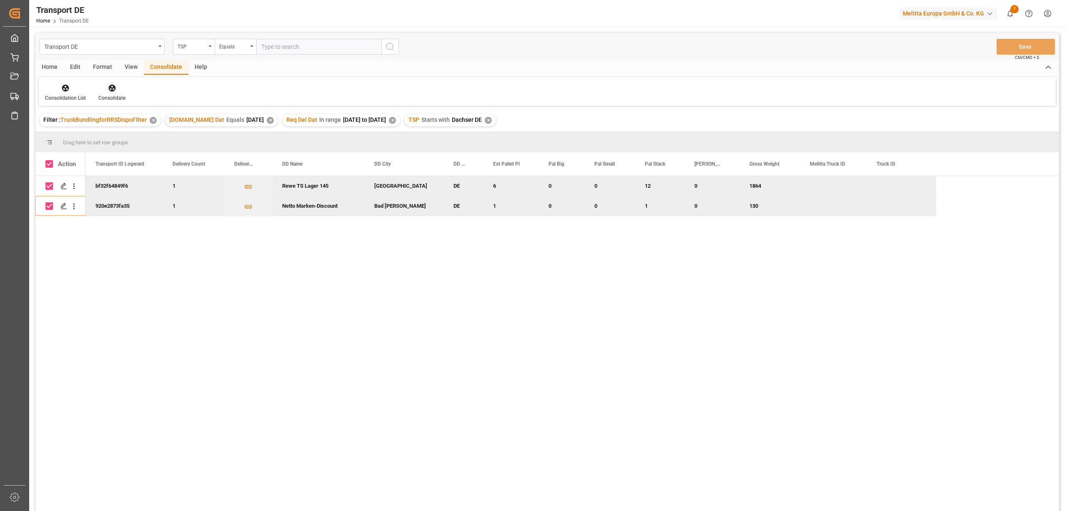
click at [110, 90] on icon at bounding box center [111, 88] width 7 height 7
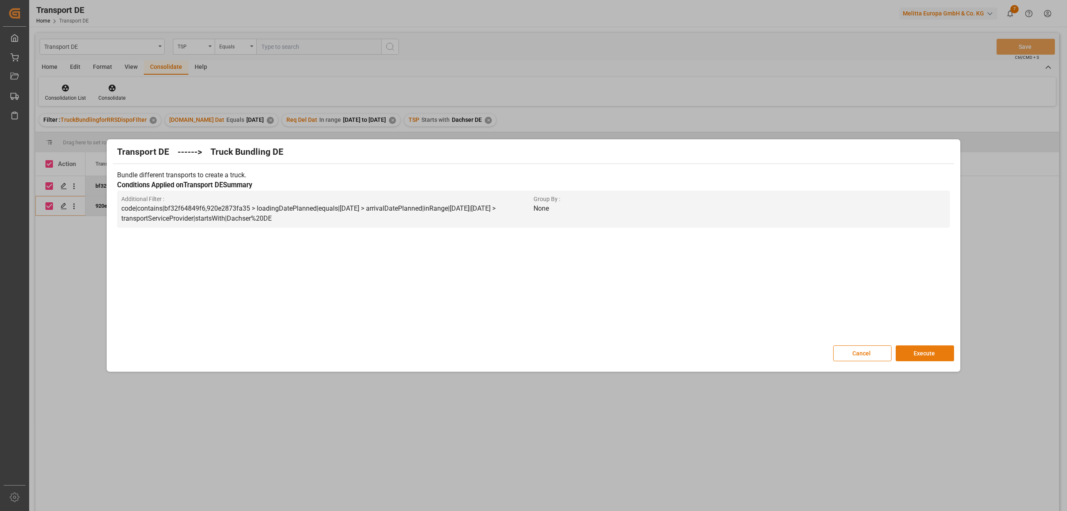
click at [926, 357] on button "Execute" at bounding box center [925, 353] width 58 height 16
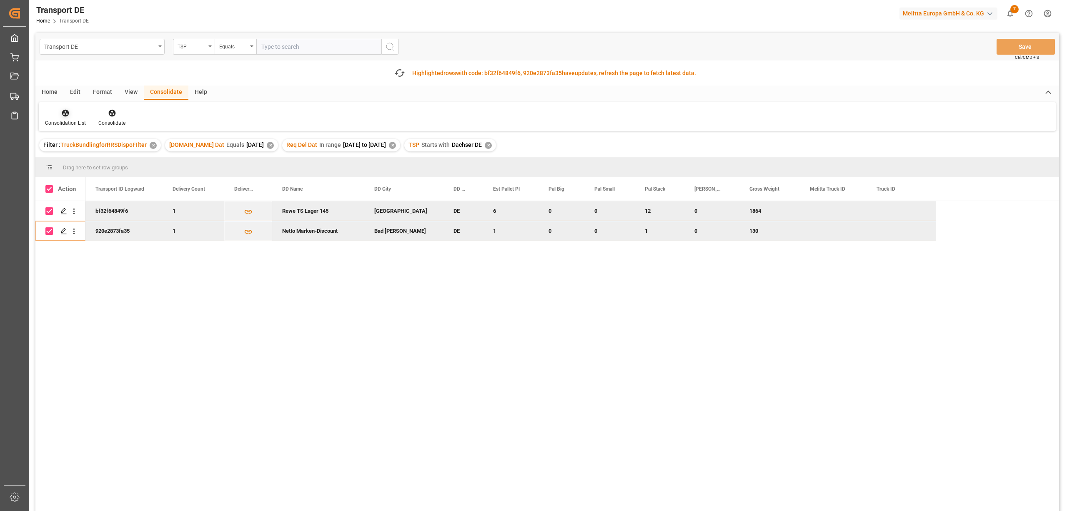
click at [59, 113] on div at bounding box center [65, 112] width 41 height 9
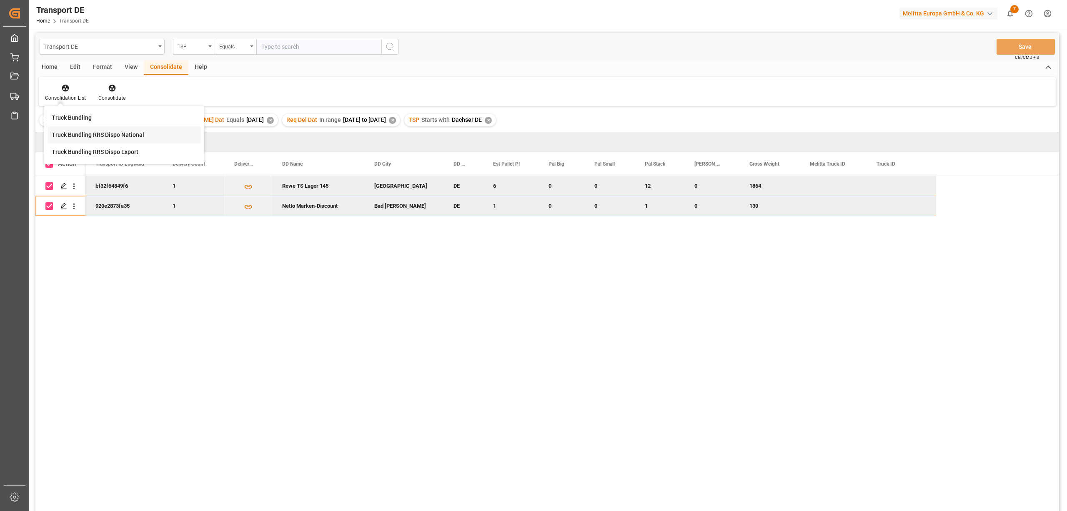
click at [83, 134] on div "Transport DE TSP Equals Save Ctrl/CMD + S Home Edit Format View Consolidate Hel…" at bounding box center [547, 283] width 1024 height 500
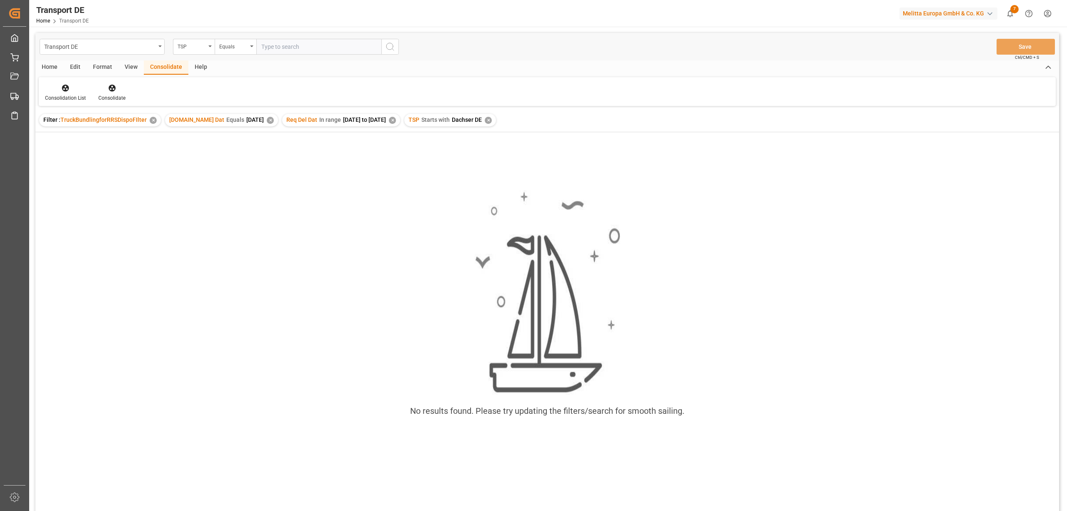
click at [492, 120] on div "✕" at bounding box center [488, 120] width 7 height 7
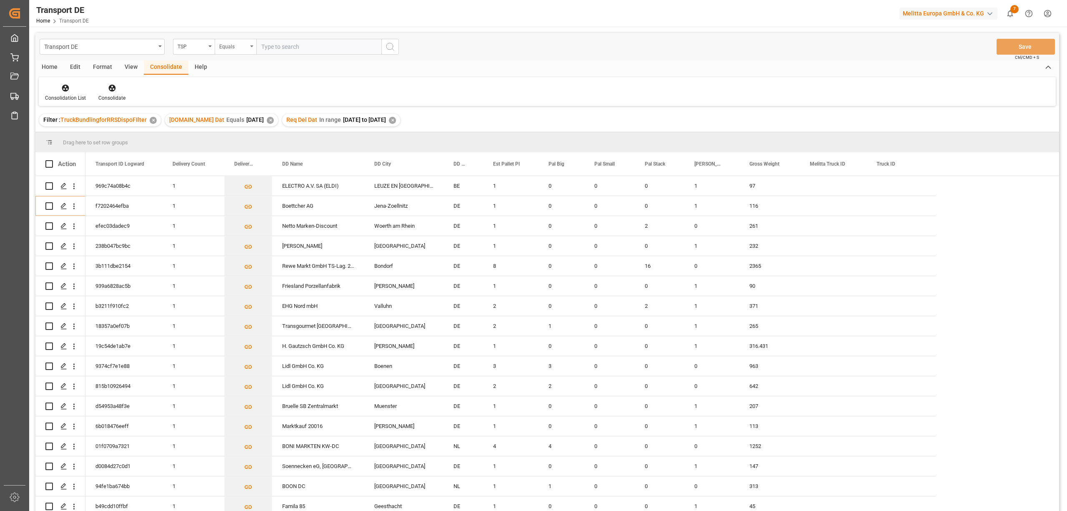
click at [237, 46] on div "Equals" at bounding box center [233, 46] width 28 height 10
click at [242, 139] on div "Starts with" at bounding box center [277, 138] width 124 height 18
type input "Hartmann"
click at [389, 48] on icon "search button" at bounding box center [390, 47] width 10 height 10
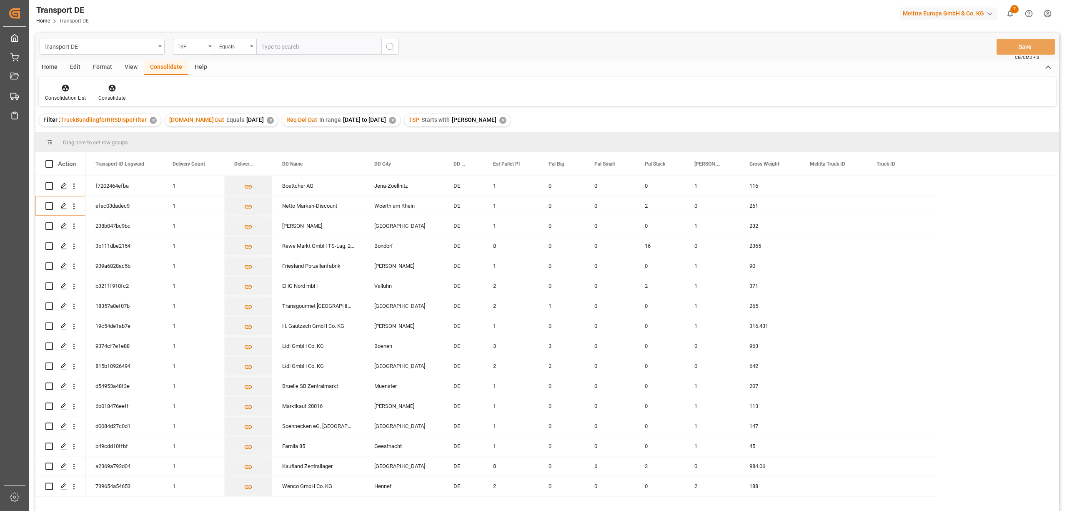
click at [45, 64] on div "Home" at bounding box center [49, 67] width 28 height 14
click at [87, 100] on div "Download" at bounding box center [92, 98] width 23 height 8
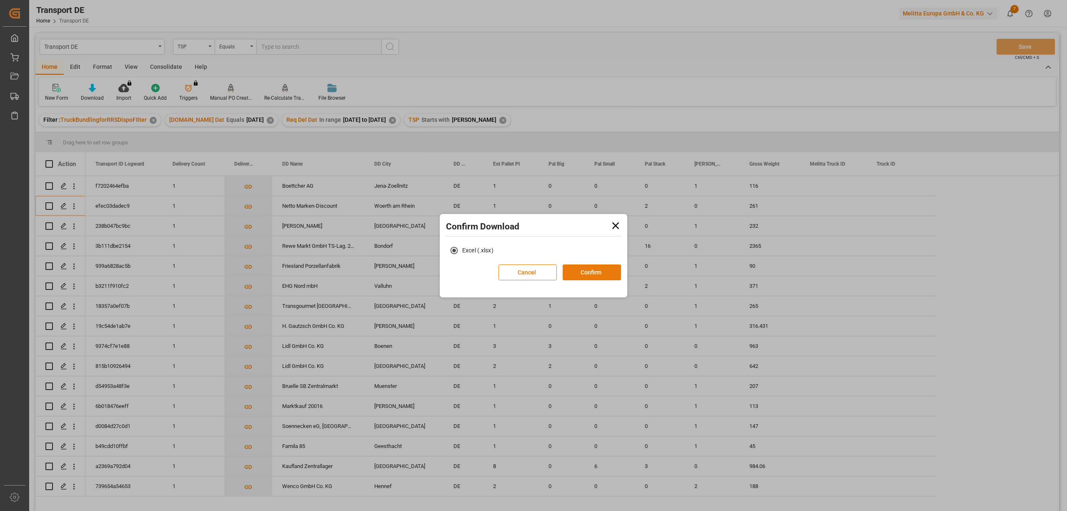
click at [594, 272] on button "Confirm" at bounding box center [592, 272] width 58 height 16
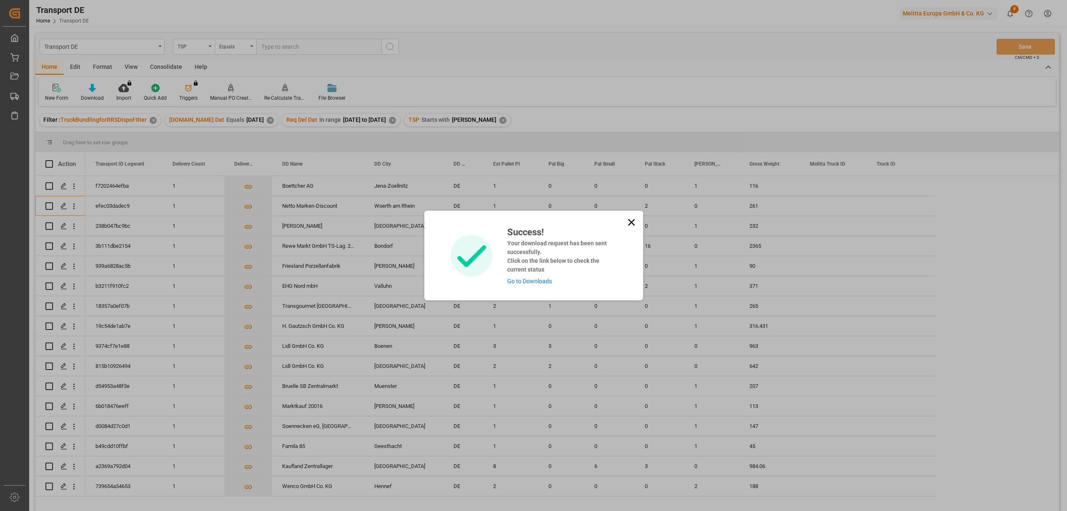
click at [630, 220] on icon at bounding box center [632, 222] width 12 height 12
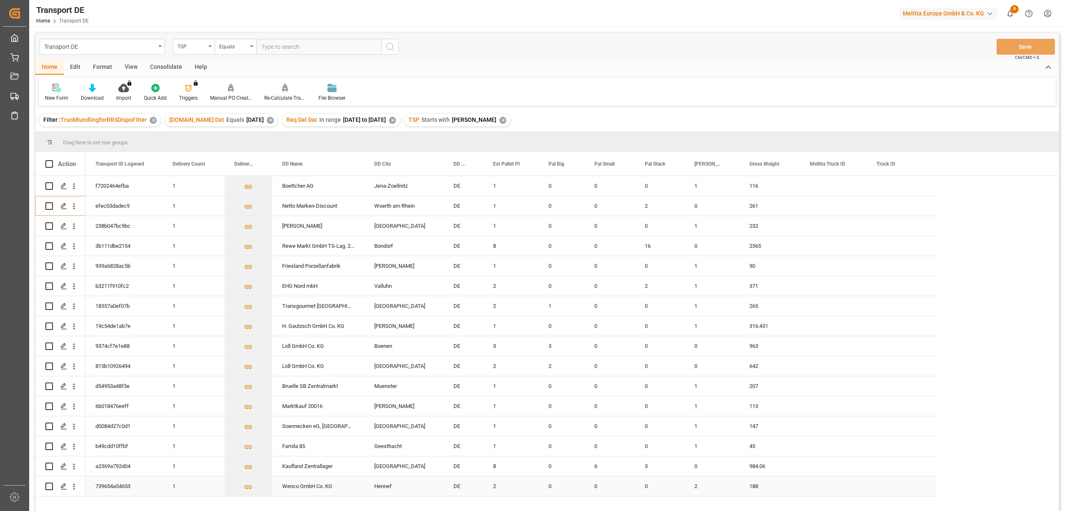
click at [49, 486] on input "Press Space to toggle row selection (unchecked)" at bounding box center [49, 486] width 8 height 8
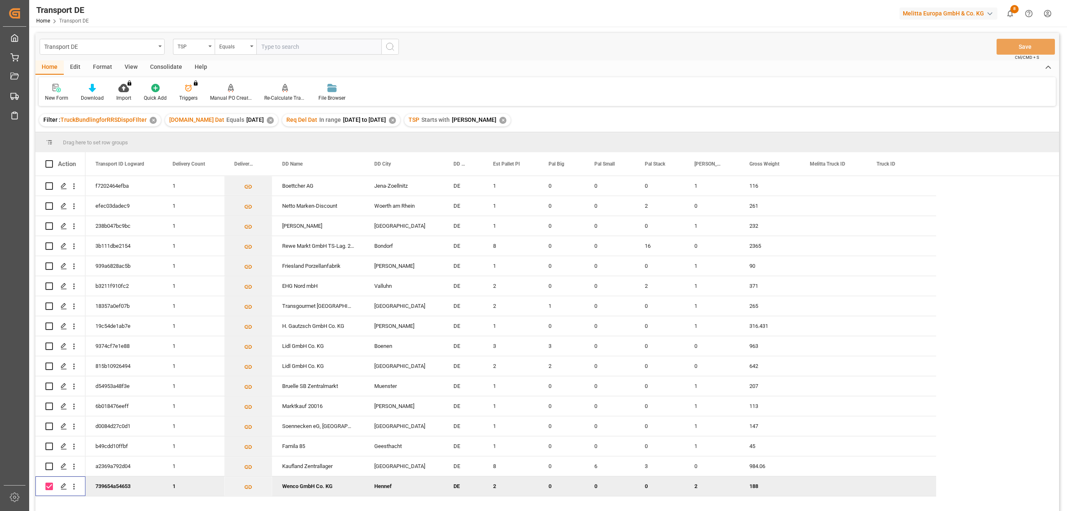
drag, startPoint x: 49, startPoint y: 484, endPoint x: 96, endPoint y: 369, distance: 123.4
click at [49, 484] on input "Press Space to toggle row selection (checked)" at bounding box center [49, 486] width 8 height 8
checkbox input "false"
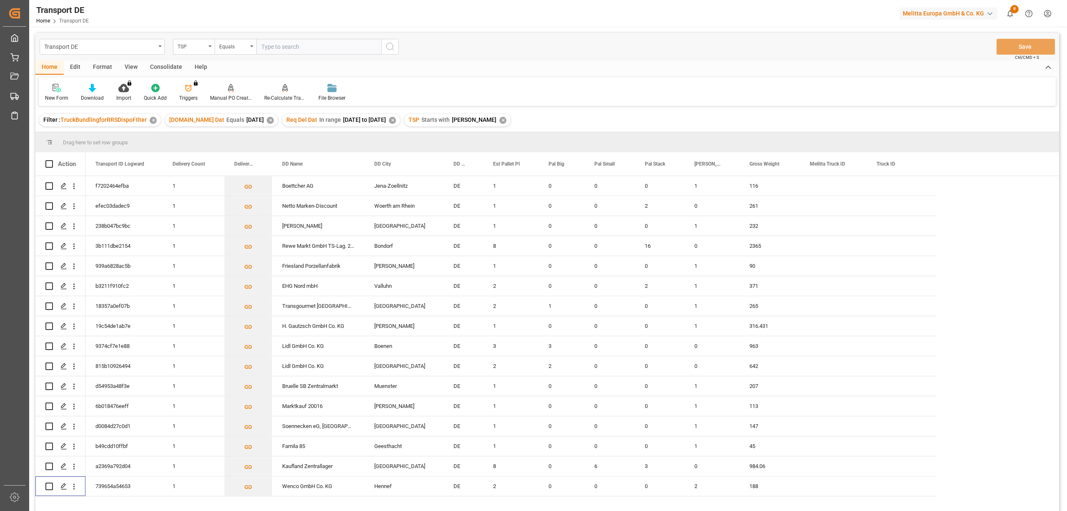
click at [168, 68] on div "Consolidate" at bounding box center [166, 67] width 45 height 14
click at [65, 92] on div "Consolidation List" at bounding box center [65, 92] width 53 height 18
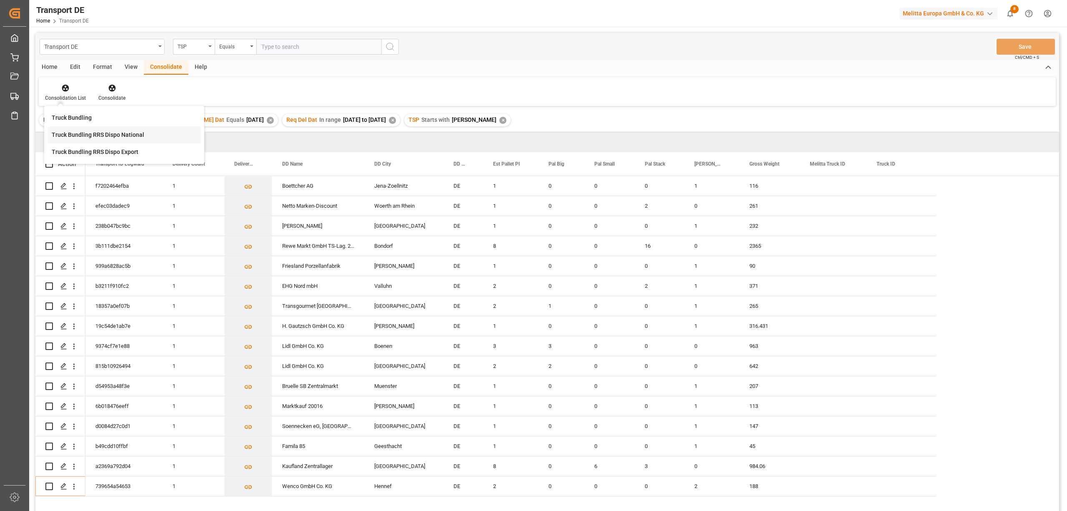
click at [95, 135] on div "Transport DE TSP Equals Save Ctrl/CMD + S Home Edit Format View Consolidate Hel…" at bounding box center [547, 283] width 1024 height 500
click at [48, 485] on input "Press Space to toggle row selection (unchecked)" at bounding box center [49, 486] width 8 height 8
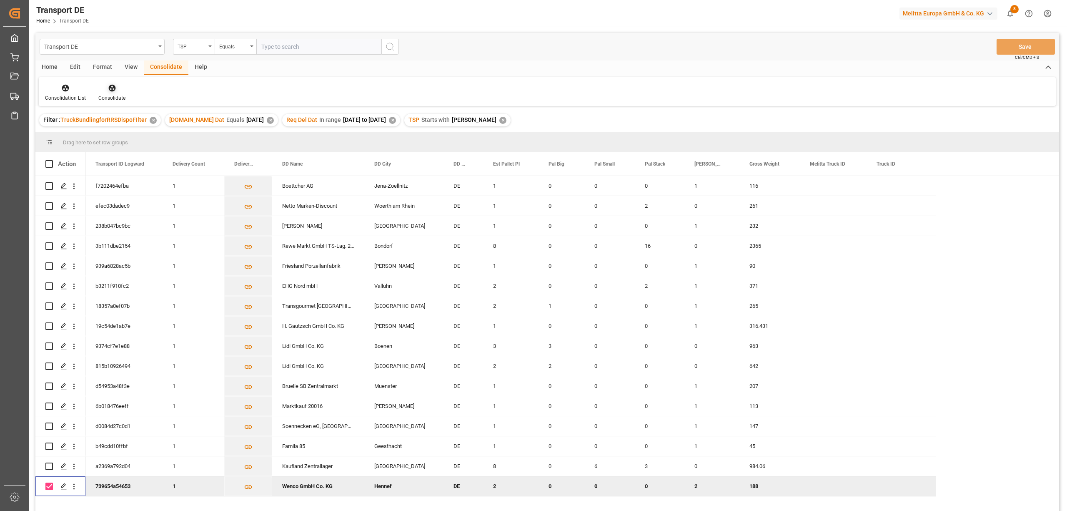
click at [111, 89] on icon at bounding box center [111, 88] width 7 height 7
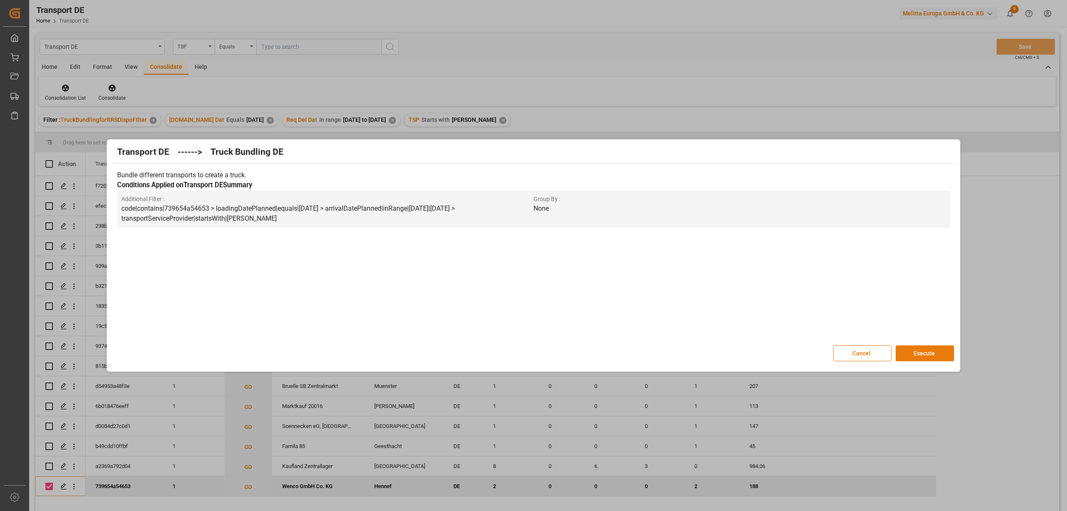
click at [936, 354] on button "Execute" at bounding box center [925, 353] width 58 height 16
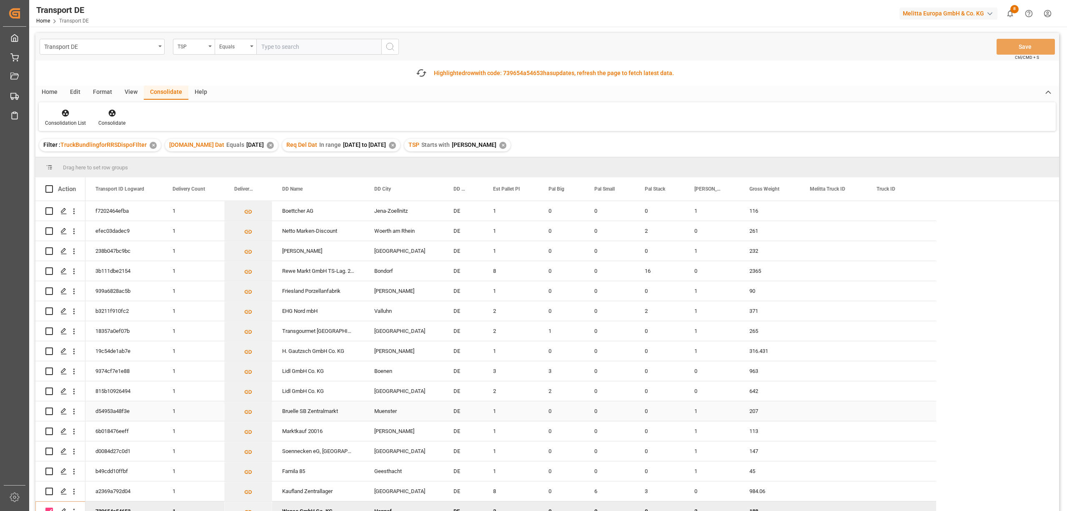
scroll to position [111, 0]
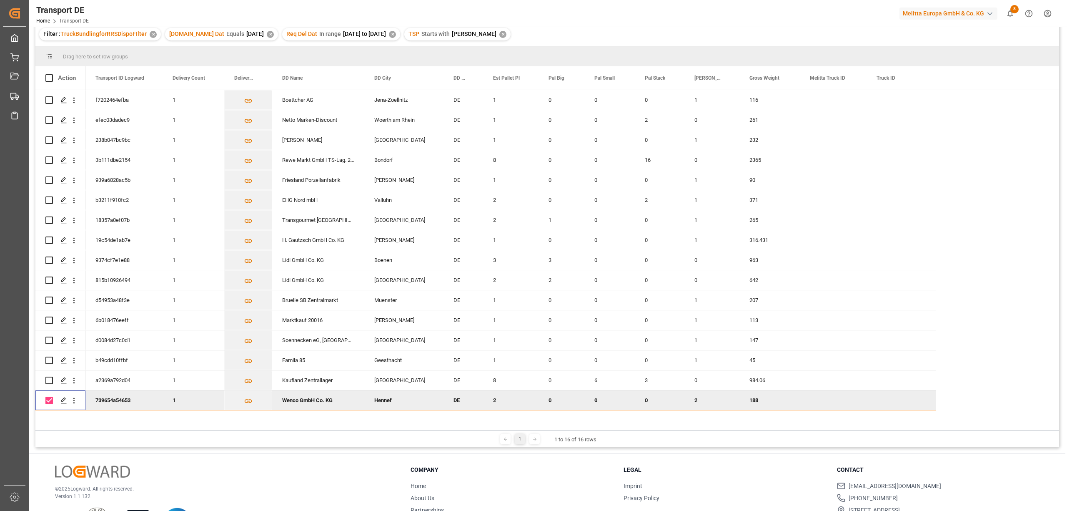
click at [49, 399] on input "Press Space to toggle row selection (checked)" at bounding box center [49, 400] width 8 height 8
checkbox input "false"
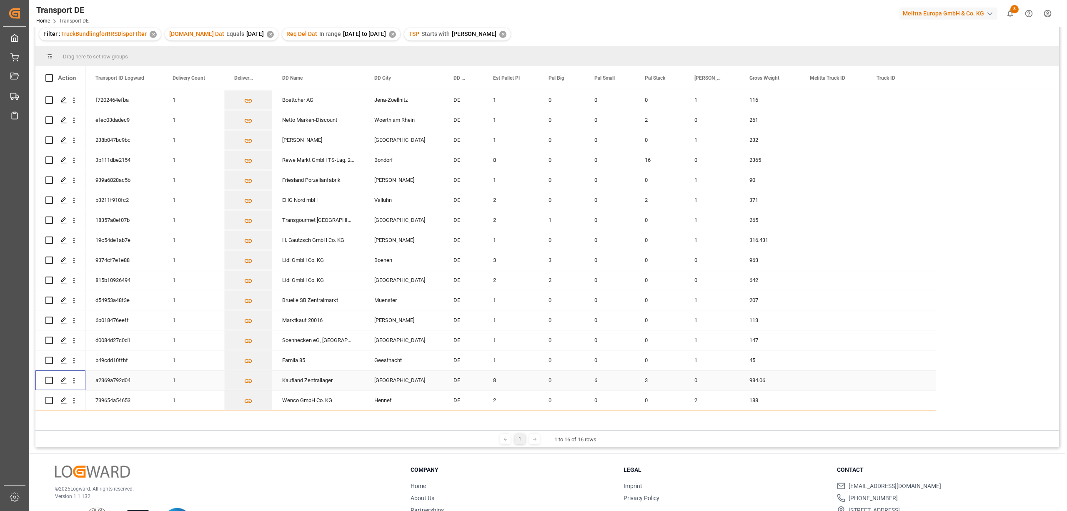
click at [48, 379] on input "Press Space to toggle row selection (unchecked)" at bounding box center [49, 380] width 8 height 8
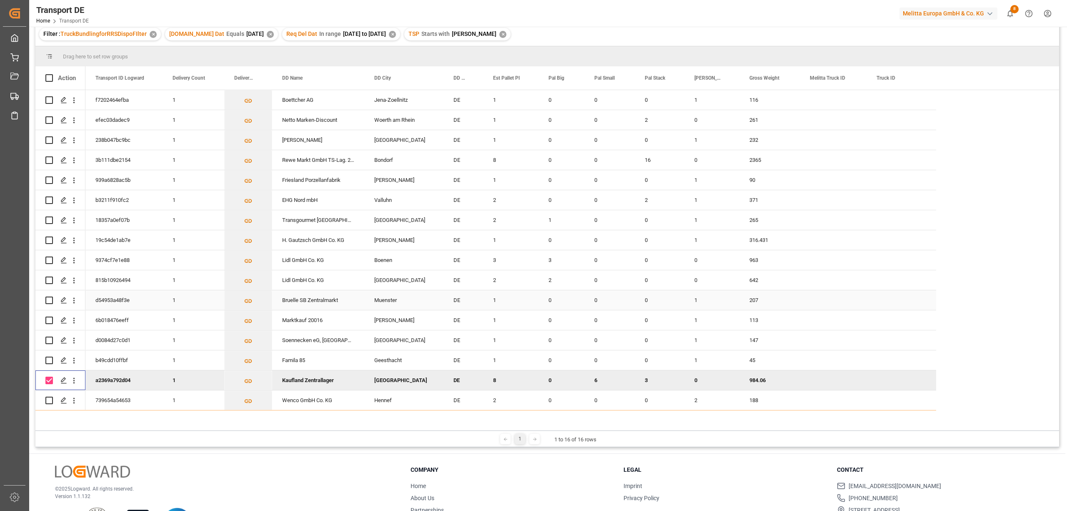
scroll to position [0, 0]
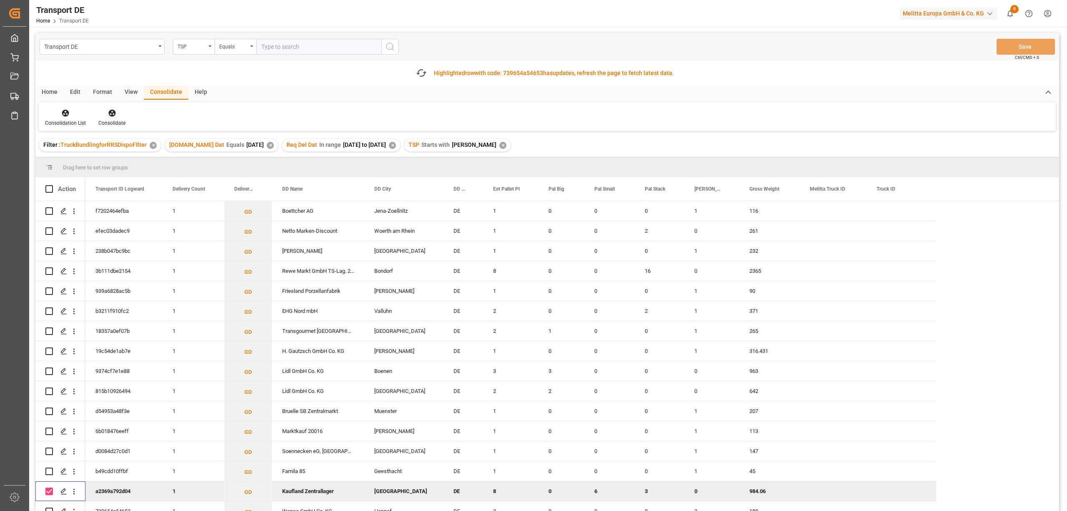
click at [108, 110] on icon at bounding box center [112, 113] width 8 height 8
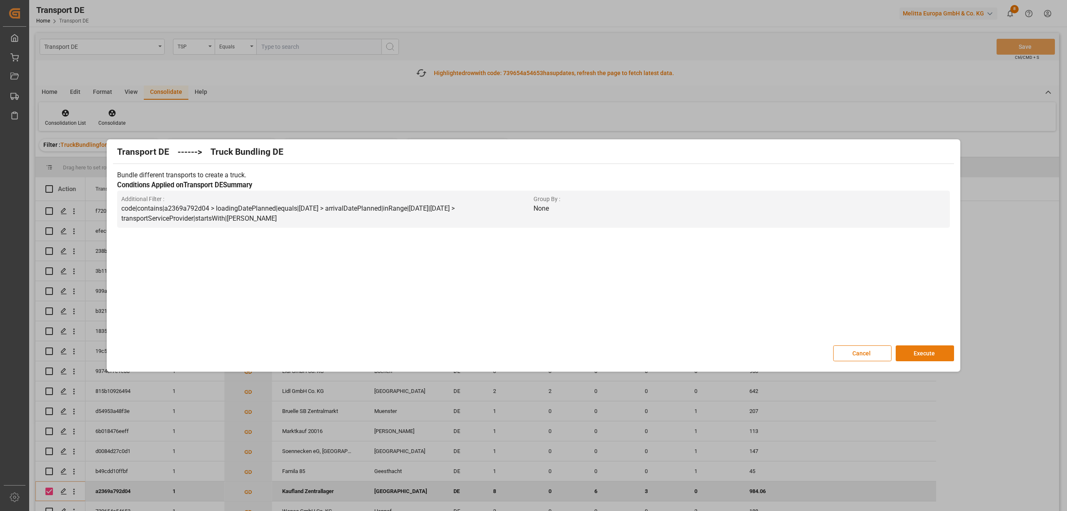
click at [918, 353] on button "Execute" at bounding box center [925, 353] width 58 height 16
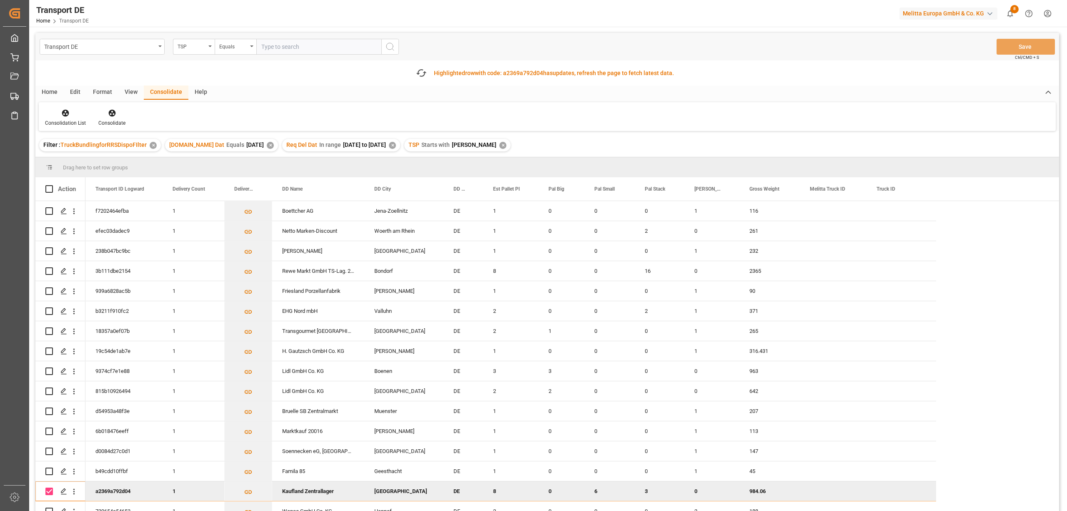
click at [48, 492] on input "Press Space to toggle row selection (checked)" at bounding box center [49, 491] width 8 height 8
checkbox input "false"
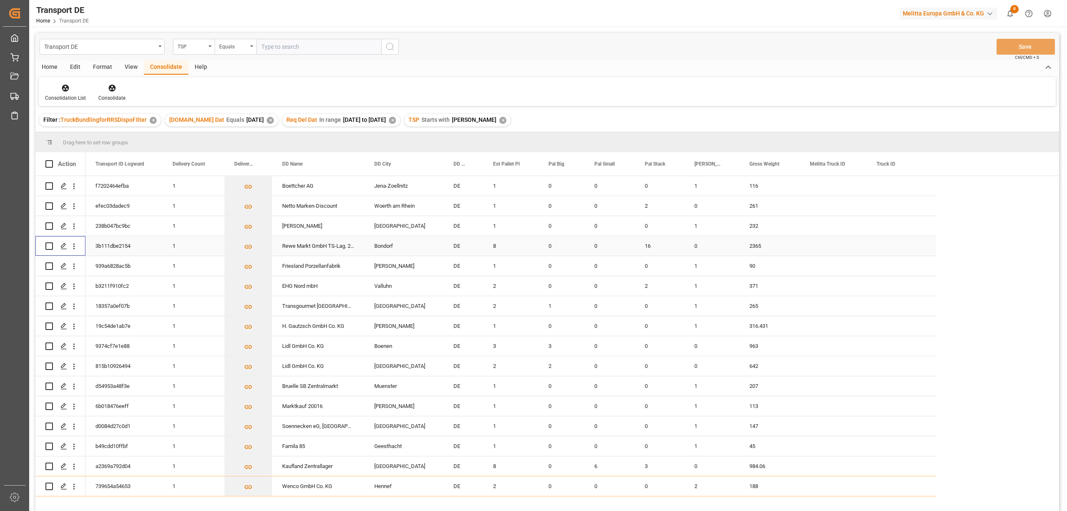
click at [47, 247] on input "Press Space to toggle row selection (unchecked)" at bounding box center [49, 246] width 8 height 8
checkbox input "true"
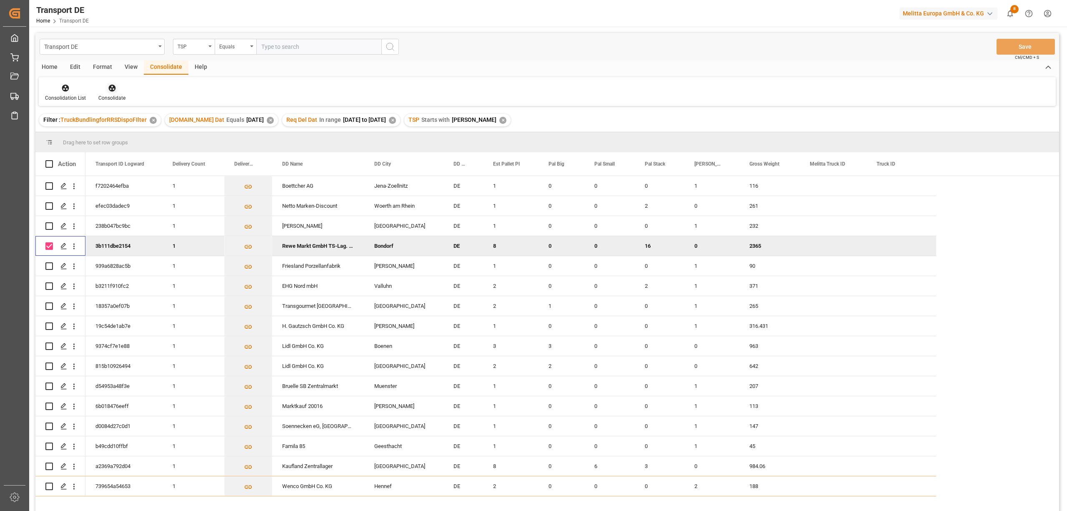
click at [110, 89] on icon at bounding box center [112, 88] width 8 height 8
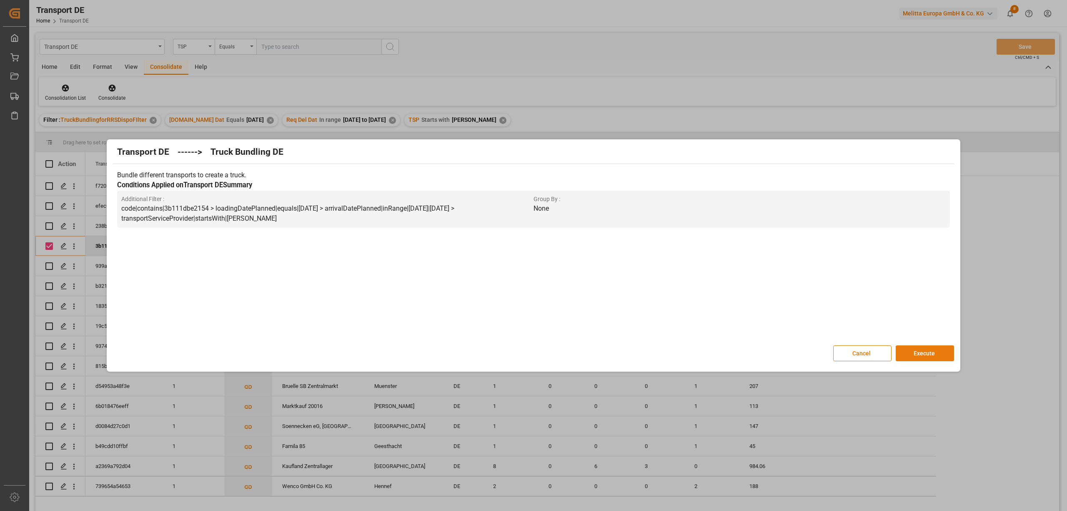
click at [914, 352] on button "Execute" at bounding box center [925, 353] width 58 height 16
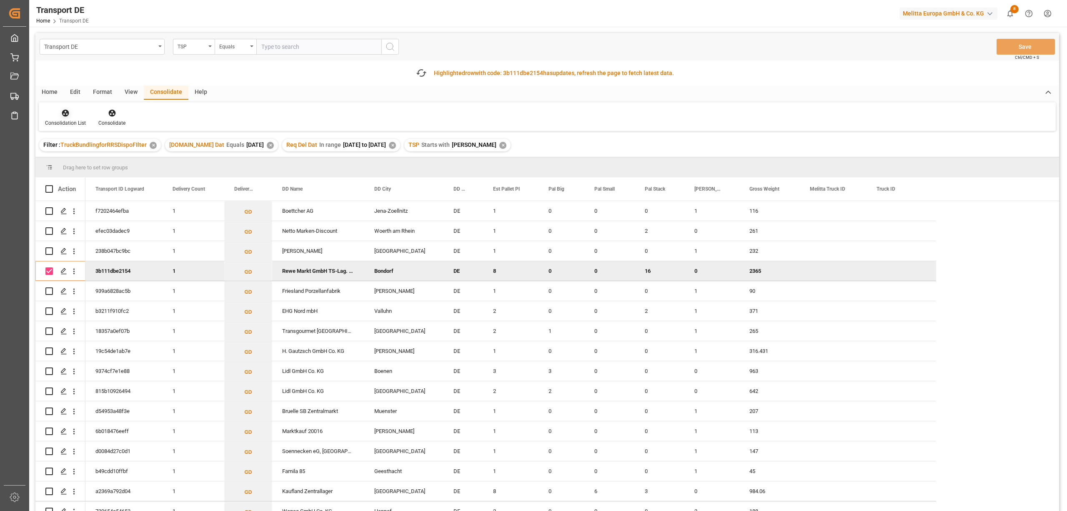
click at [65, 117] on icon at bounding box center [65, 113] width 8 height 8
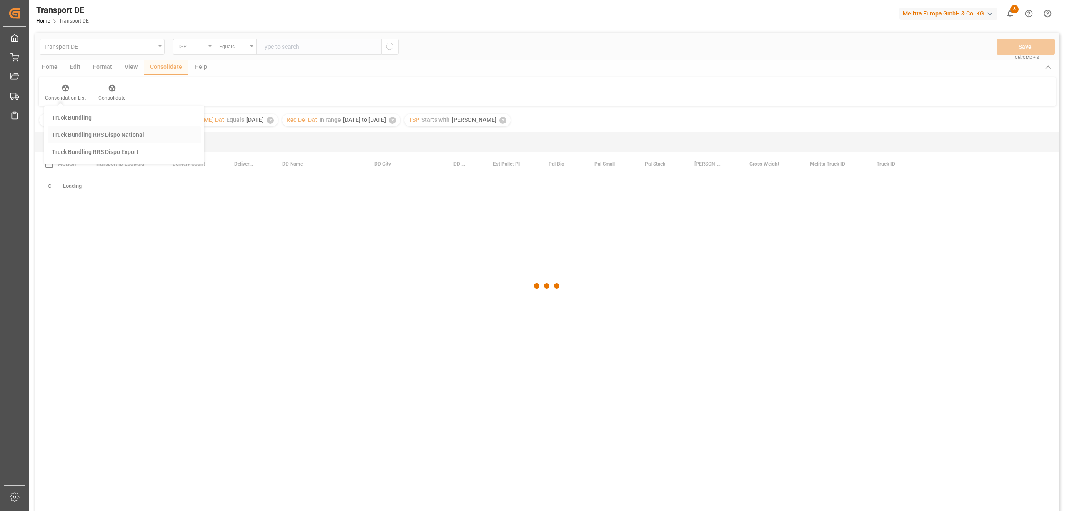
click at [114, 134] on div "Transport DE TSP Equals Save Ctrl/CMD + S Home Edit Format View Consolidate Hel…" at bounding box center [547, 283] width 1024 height 500
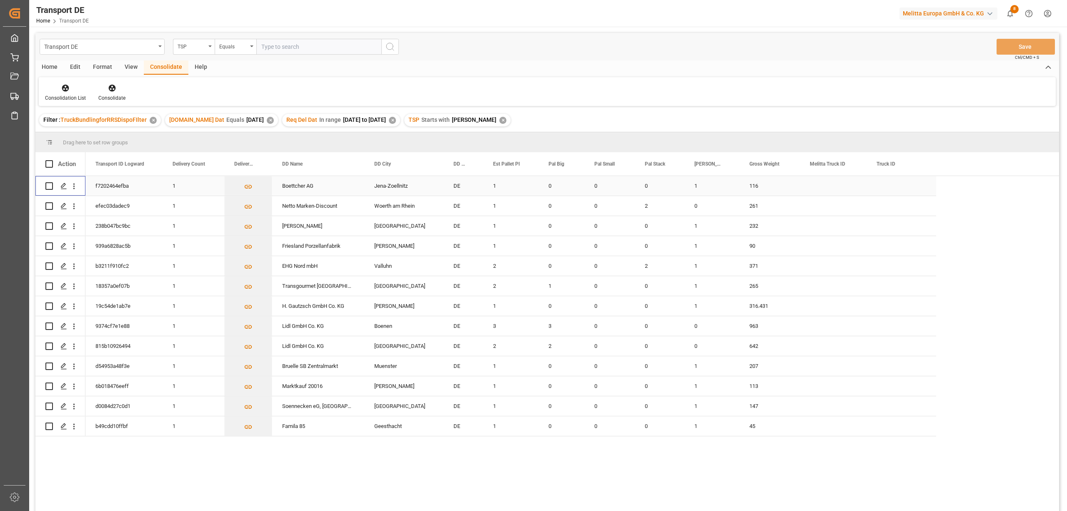
click at [47, 187] on input "Press Space to toggle row selection (unchecked)" at bounding box center [49, 186] width 8 height 8
checkbox input "true"
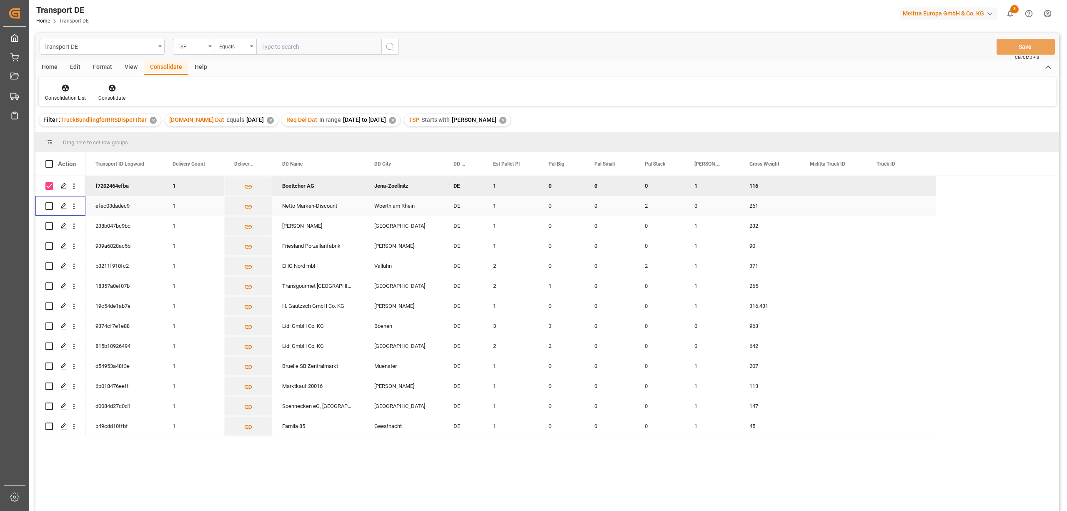
click at [47, 207] on input "Press Space to toggle row selection (unchecked)" at bounding box center [49, 206] width 8 height 8
checkbox input "true"
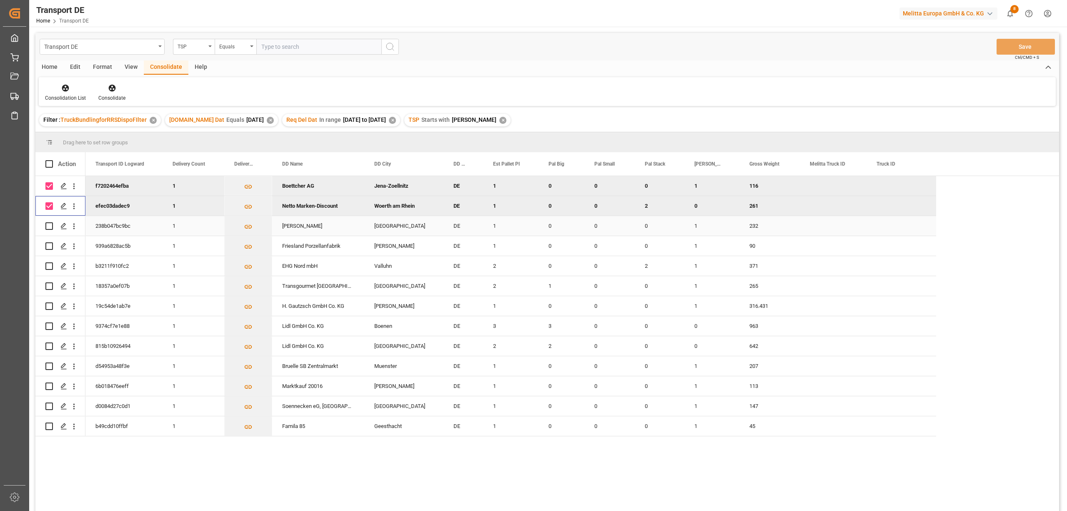
click at [49, 227] on input "Press Space to toggle row selection (unchecked)" at bounding box center [49, 226] width 8 height 8
checkbox input "true"
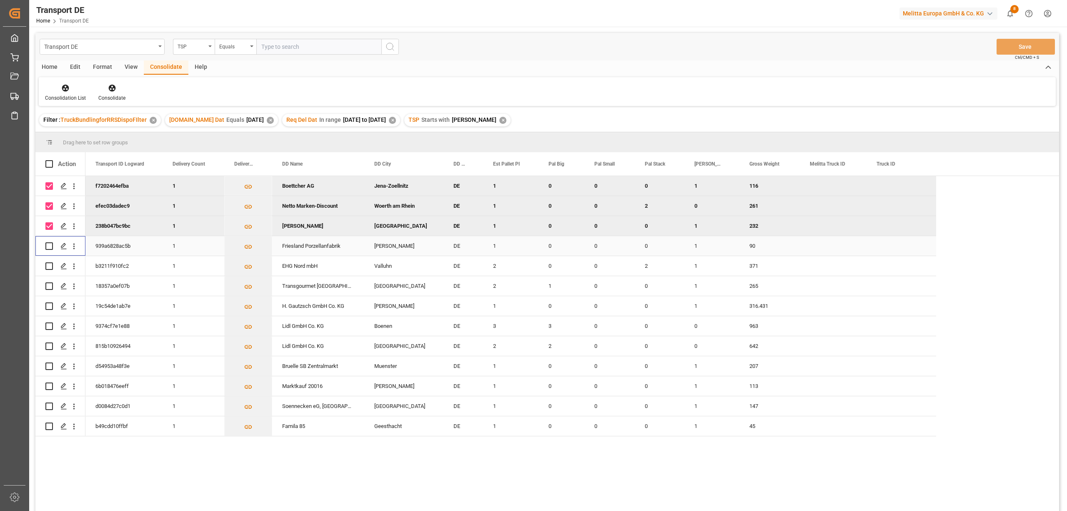
drag, startPoint x: 49, startPoint y: 243, endPoint x: 49, endPoint y: 263, distance: 19.2
click at [49, 244] on input "Press Space to toggle row selection (unchecked)" at bounding box center [49, 246] width 8 height 8
checkbox input "true"
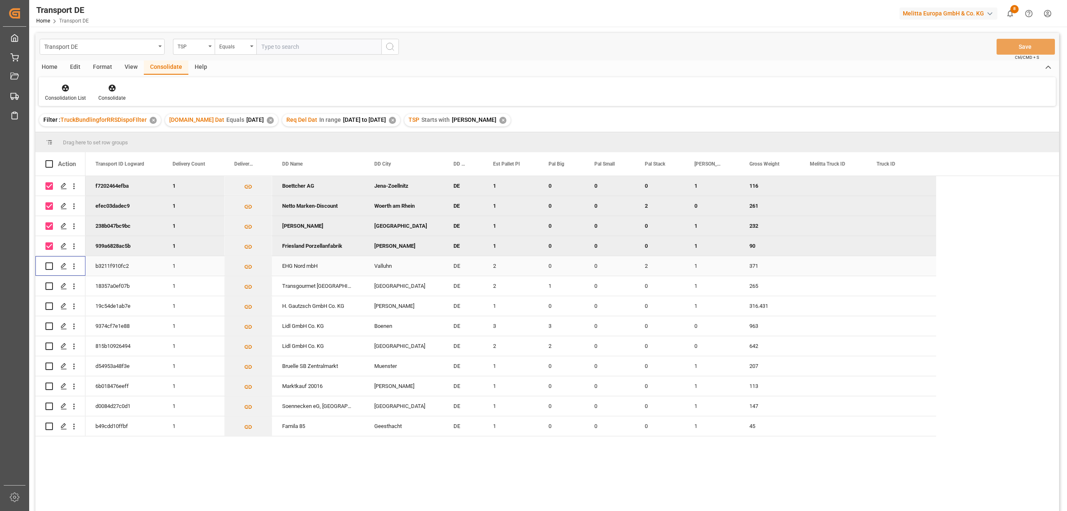
click at [49, 268] on input "Press Space to toggle row selection (unchecked)" at bounding box center [49, 266] width 8 height 8
checkbox input "true"
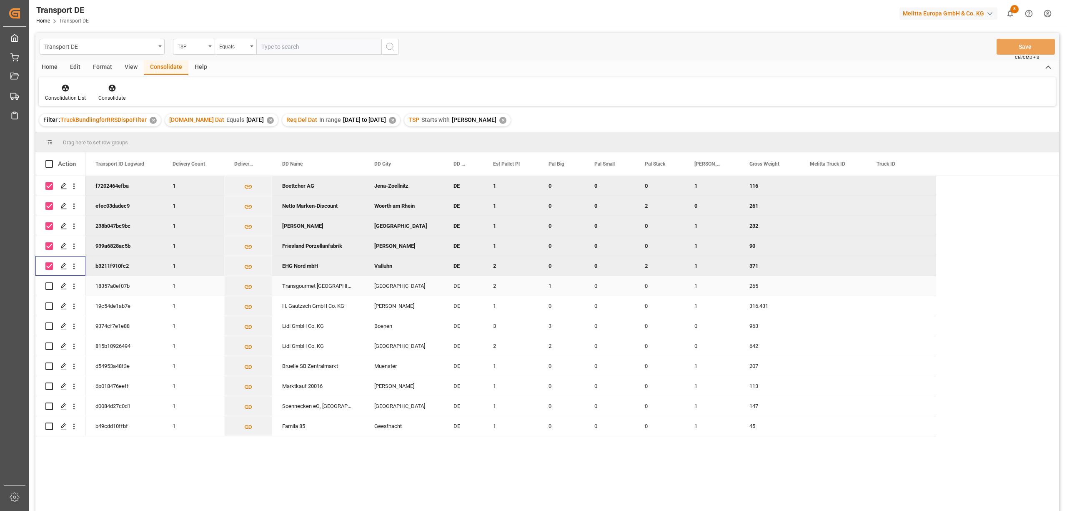
drag, startPoint x: 48, startPoint y: 287, endPoint x: 48, endPoint y: 294, distance: 7.5
click at [48, 289] on input "Press Space to toggle row selection (unchecked)" at bounding box center [49, 286] width 8 height 8
checkbox input "true"
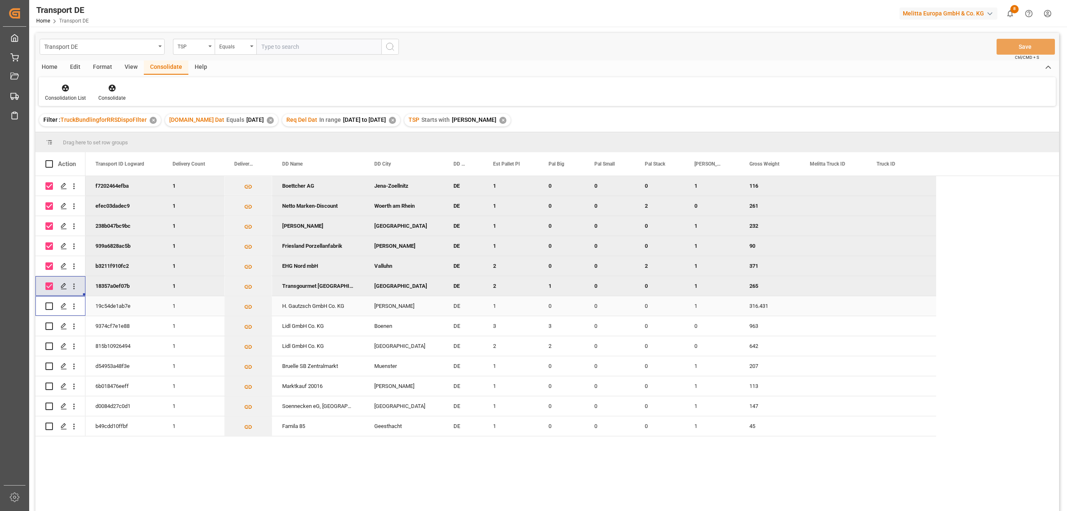
click at [50, 306] on input "Press Space to toggle row selection (unchecked)" at bounding box center [49, 306] width 8 height 8
checkbox input "true"
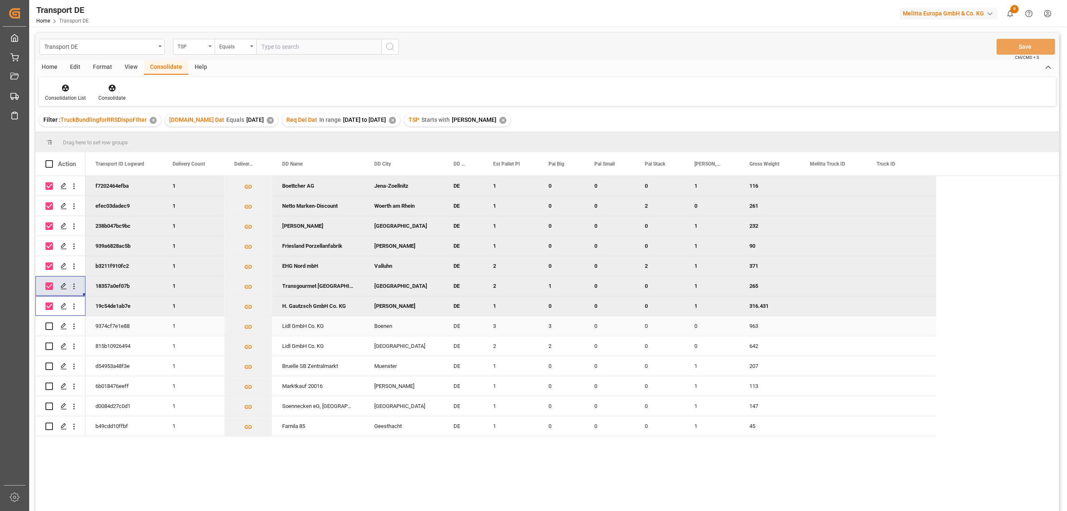
click at [50, 326] on input "Press Space to toggle row selection (unchecked)" at bounding box center [49, 326] width 8 height 8
checkbox input "true"
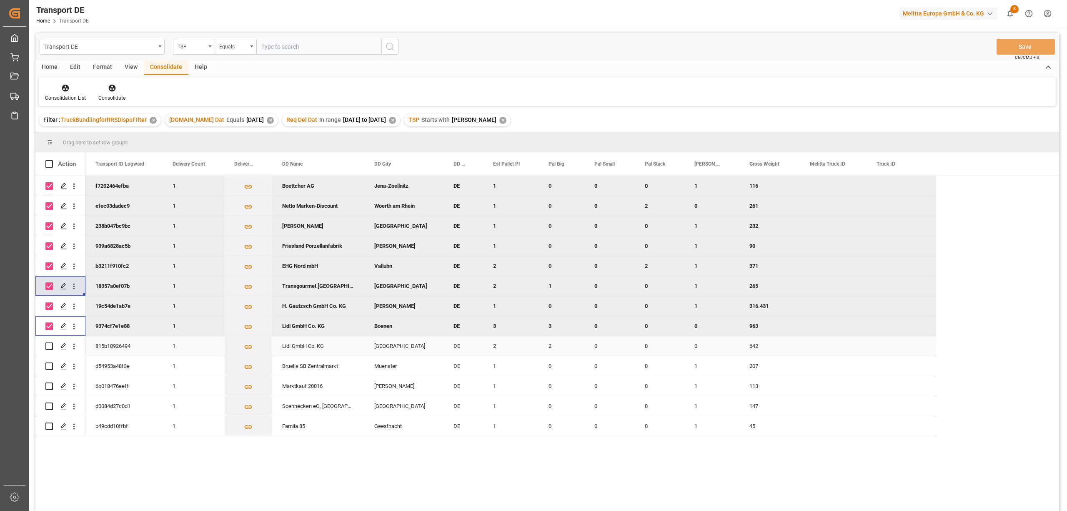
click at [50, 346] on input "Press Space to toggle row selection (unchecked)" at bounding box center [49, 346] width 8 height 8
checkbox input "true"
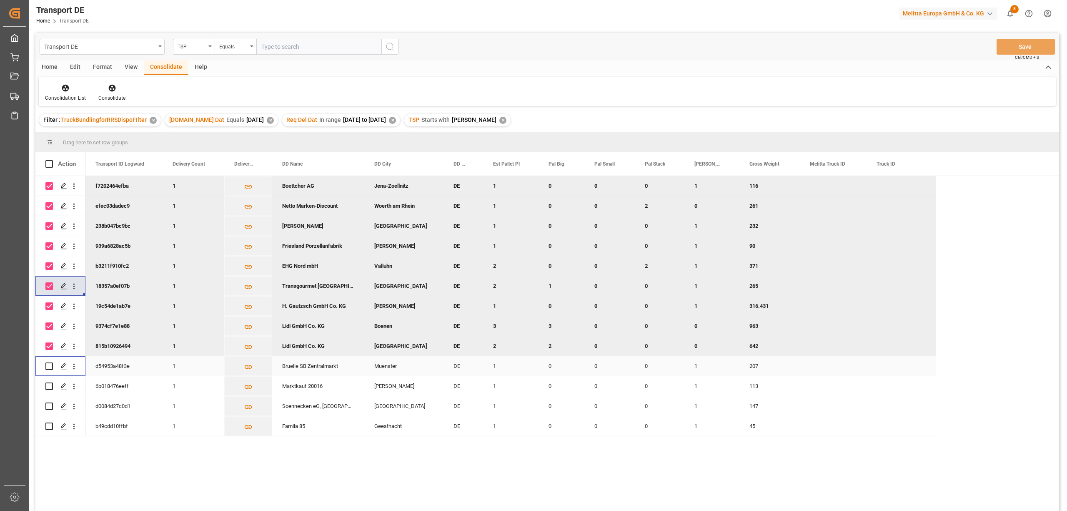
click at [49, 367] on input "Press Space to toggle row selection (unchecked)" at bounding box center [49, 366] width 8 height 8
checkbox input "true"
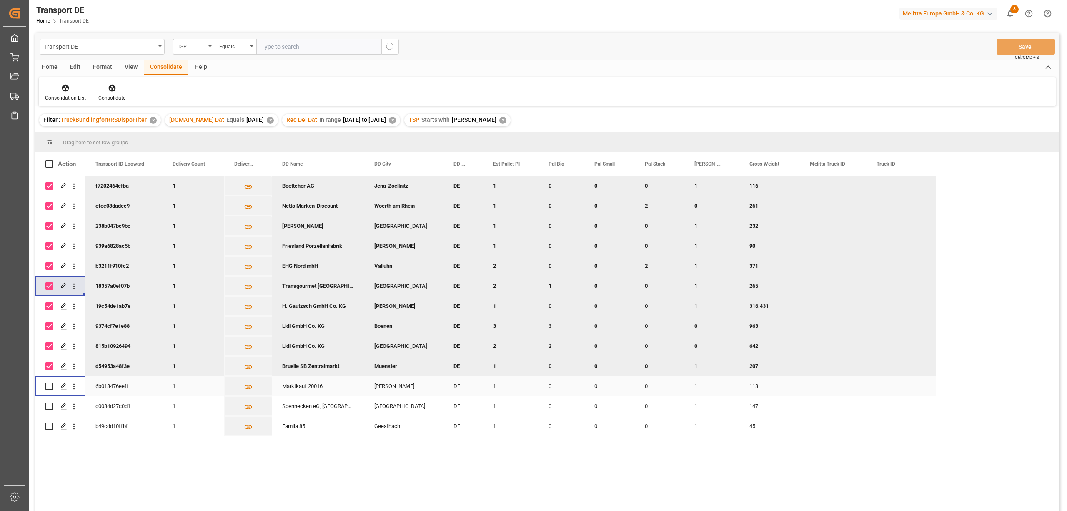
click at [49, 387] on input "Press Space to toggle row selection (unchecked)" at bounding box center [49, 386] width 8 height 8
checkbox input "true"
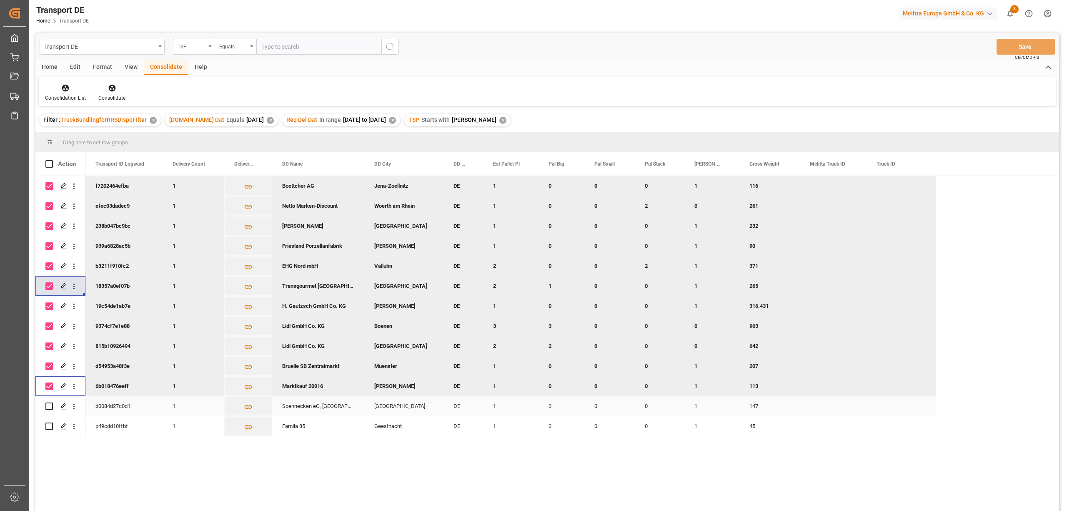
click at [50, 404] on input "Press Space to toggle row selection (unchecked)" at bounding box center [49, 406] width 8 height 8
checkbox input "true"
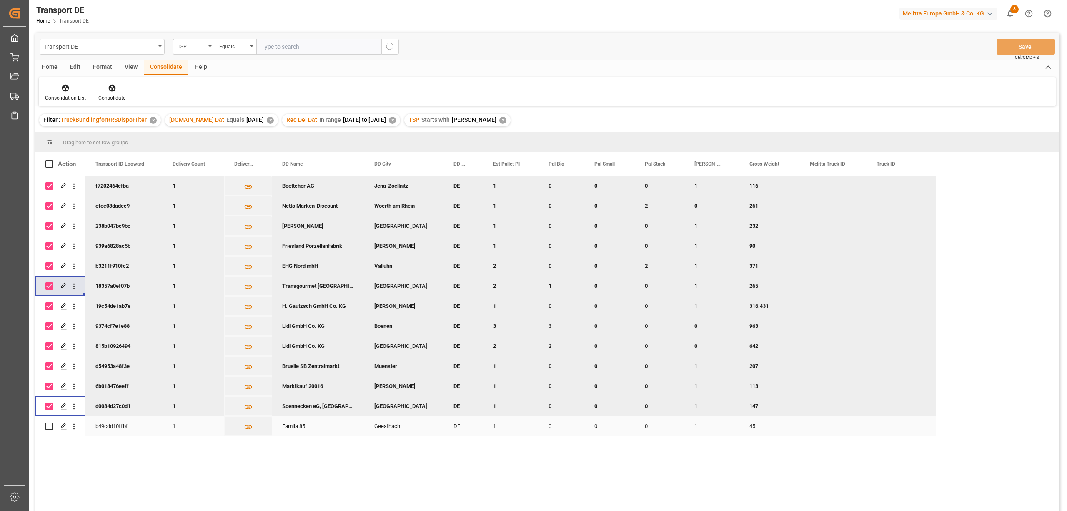
click at [51, 427] on input "Press Space to toggle row selection (unchecked)" at bounding box center [49, 426] width 8 height 8
checkbox input "true"
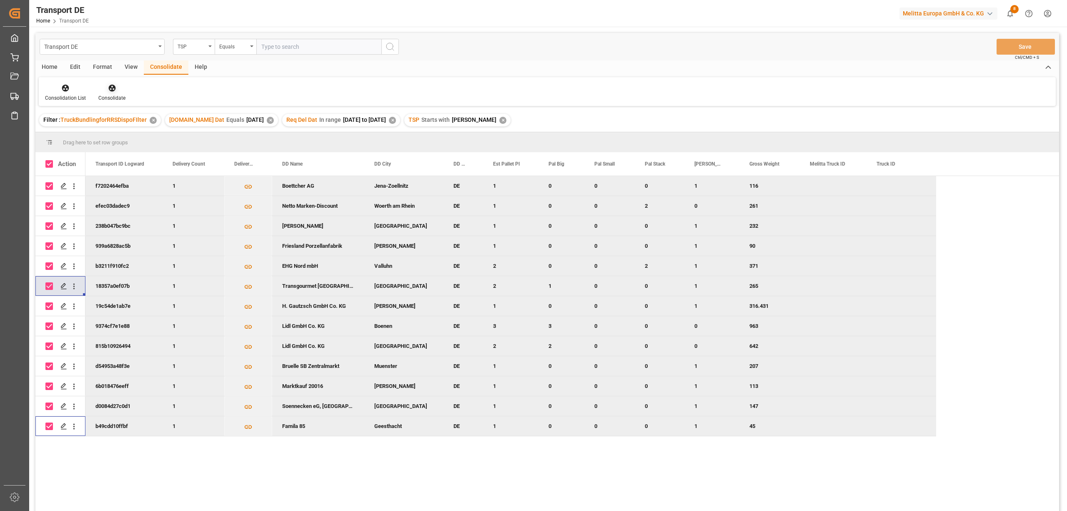
click at [111, 90] on icon at bounding box center [111, 88] width 7 height 7
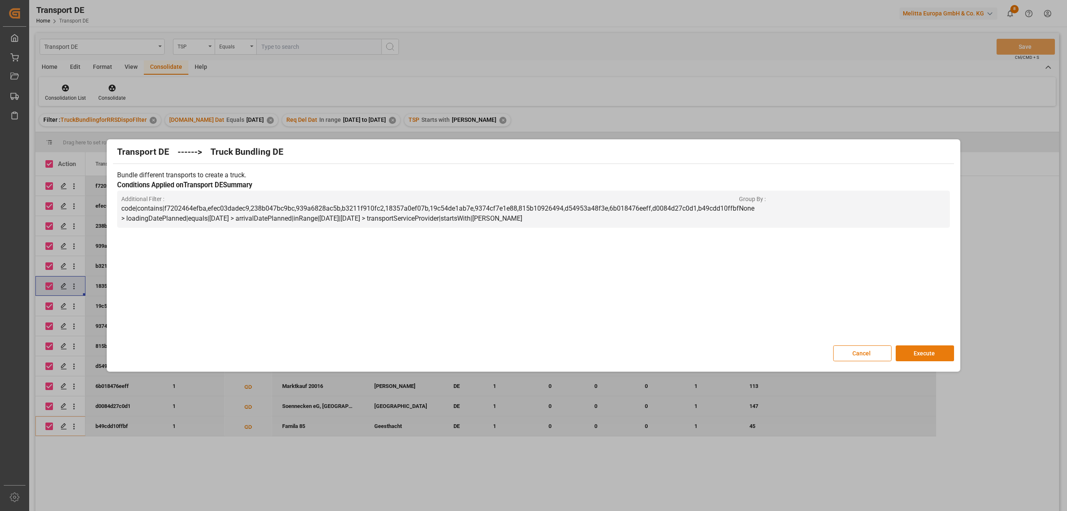
click at [927, 349] on button "Execute" at bounding box center [925, 353] width 58 height 16
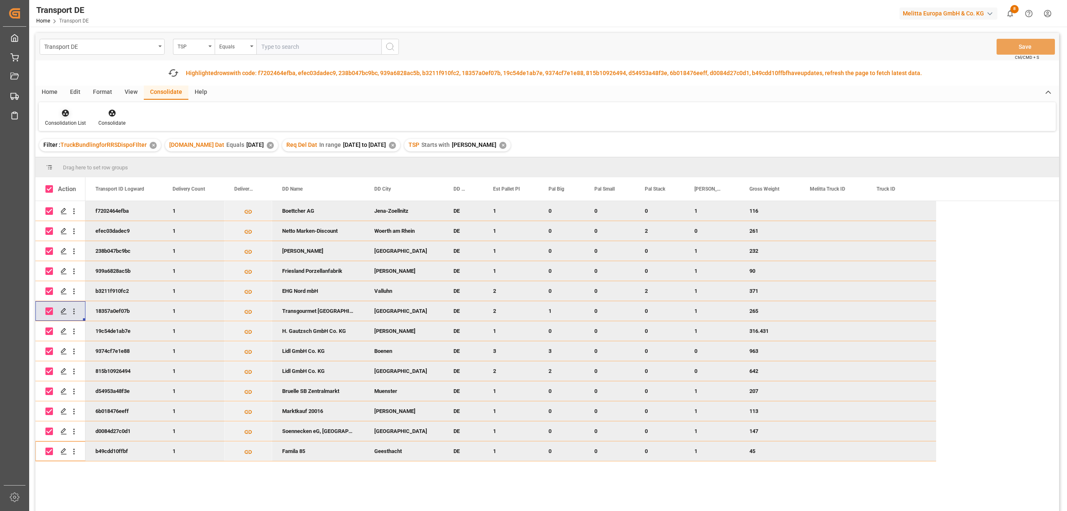
click at [67, 114] on icon at bounding box center [65, 113] width 8 height 8
click at [88, 161] on div "Transport DE TSP Equals Save Ctrl/CMD + S Fetch latest updates Highlighted rows…" at bounding box center [547, 295] width 1024 height 525
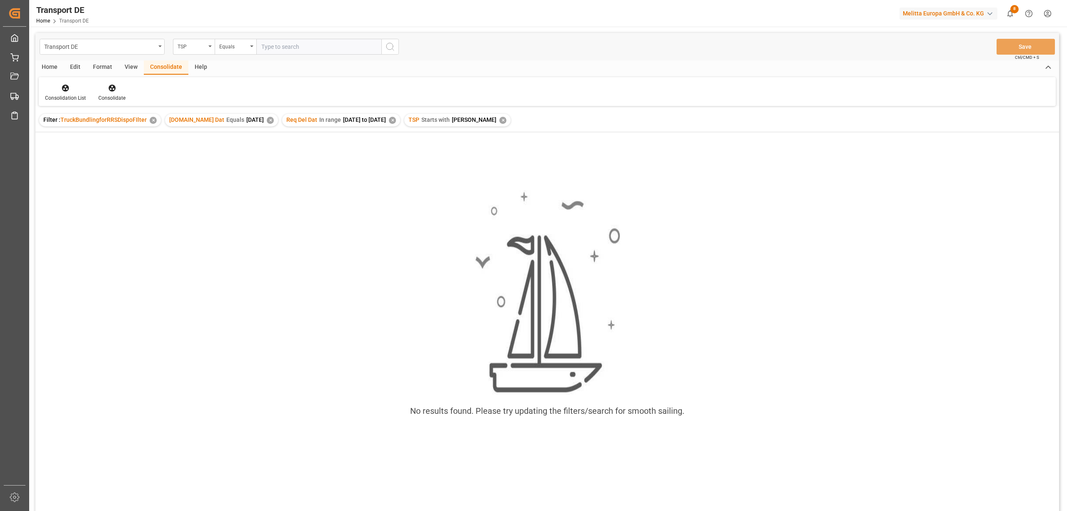
click at [499, 118] on div "✕" at bounding box center [502, 120] width 7 height 7
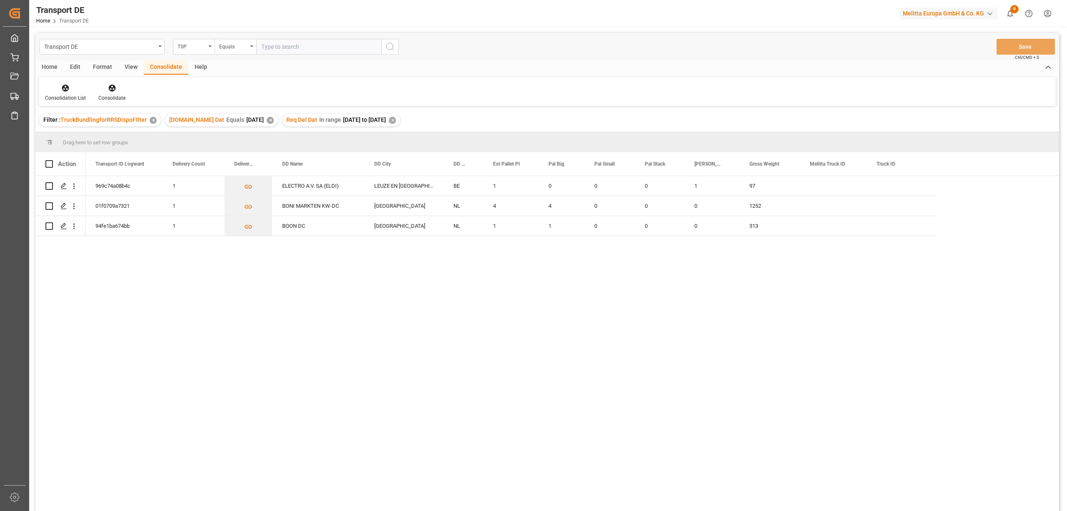
click at [267, 118] on div "✕" at bounding box center [270, 120] width 7 height 7
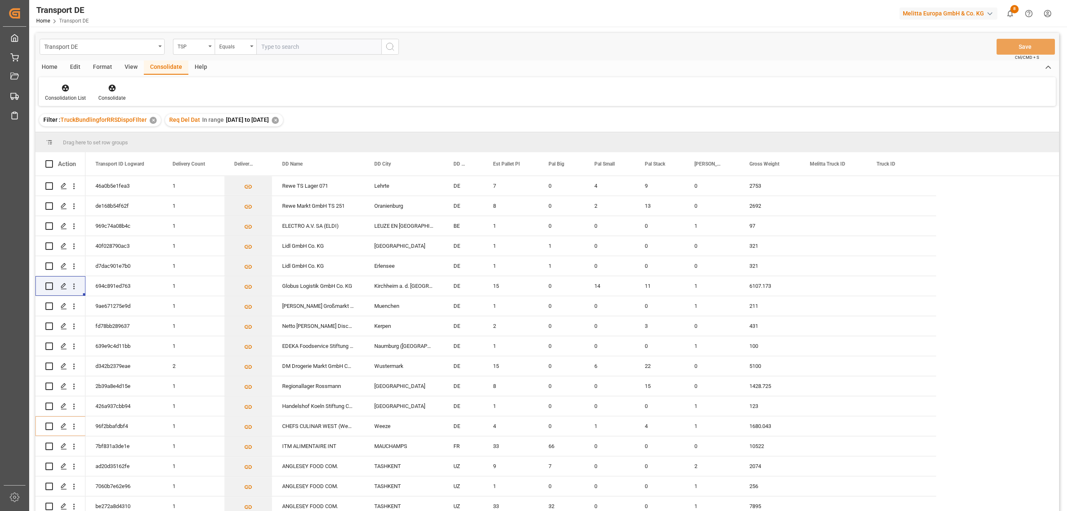
click at [279, 117] on div "✕" at bounding box center [275, 120] width 7 height 7
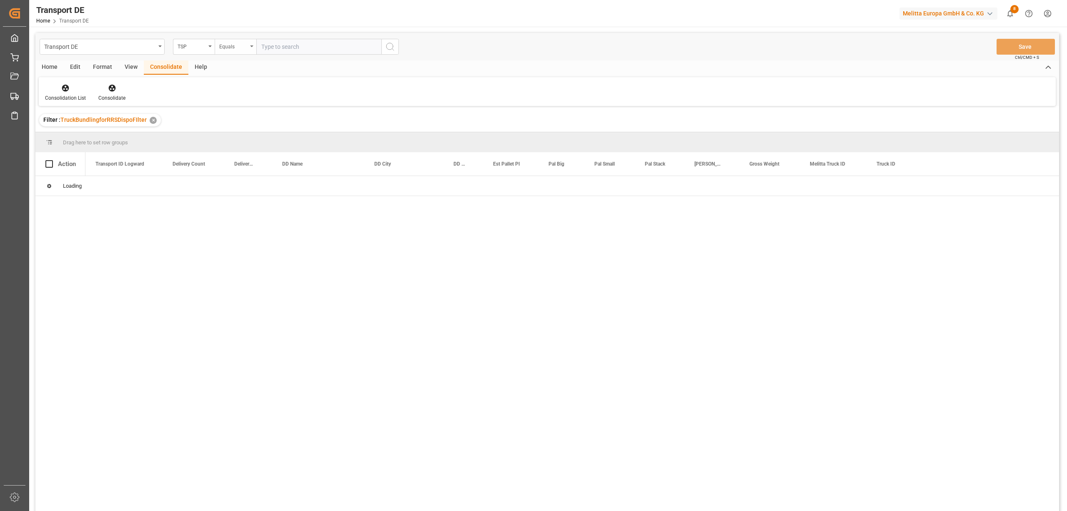
click at [232, 48] on div "Equals" at bounding box center [233, 46] width 28 height 10
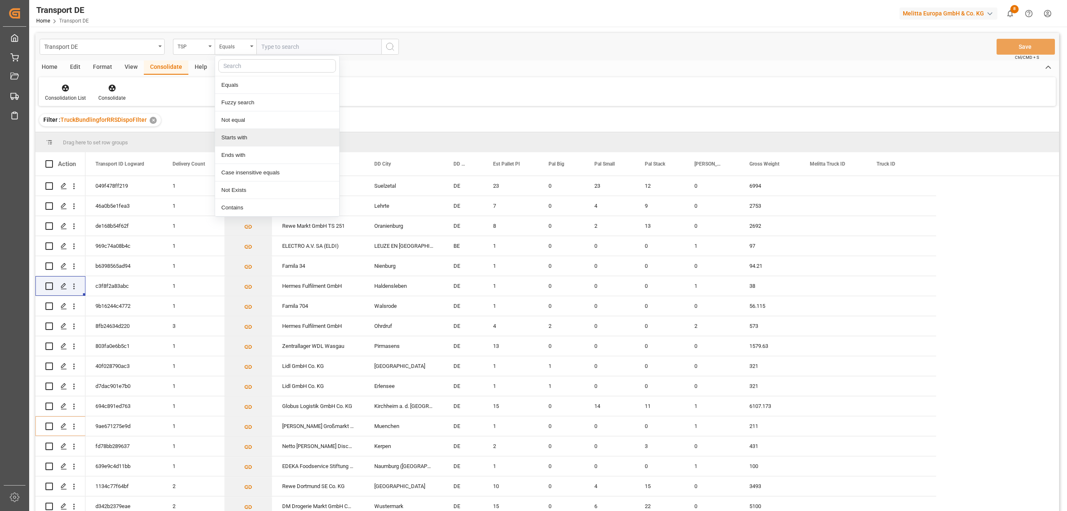
click at [234, 138] on div "Starts with" at bounding box center [277, 138] width 124 height 18
type input "Self"
click at [389, 44] on icon "search button" at bounding box center [390, 47] width 10 height 10
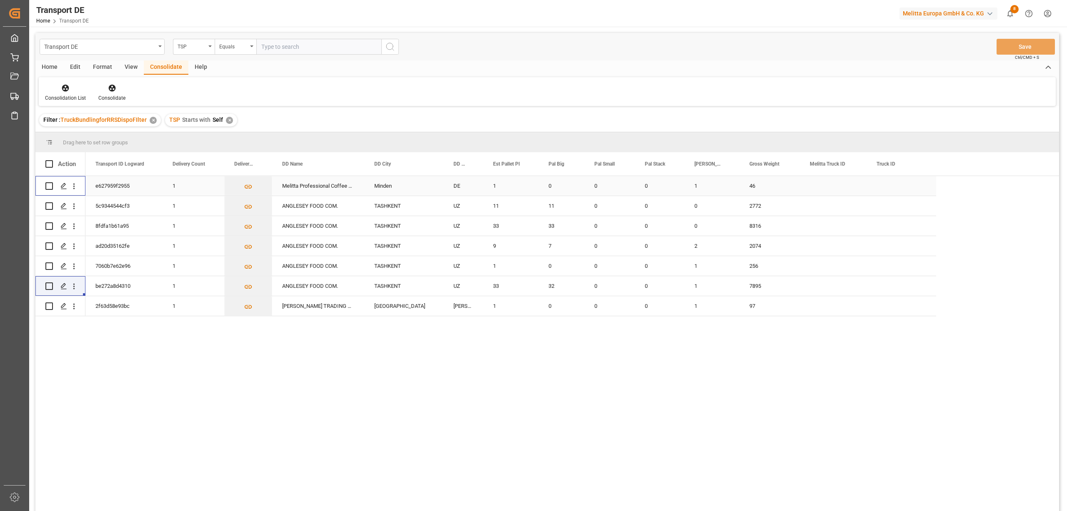
click at [50, 186] on input "Press Space to toggle row selection (unchecked)" at bounding box center [49, 186] width 8 height 8
checkbox input "true"
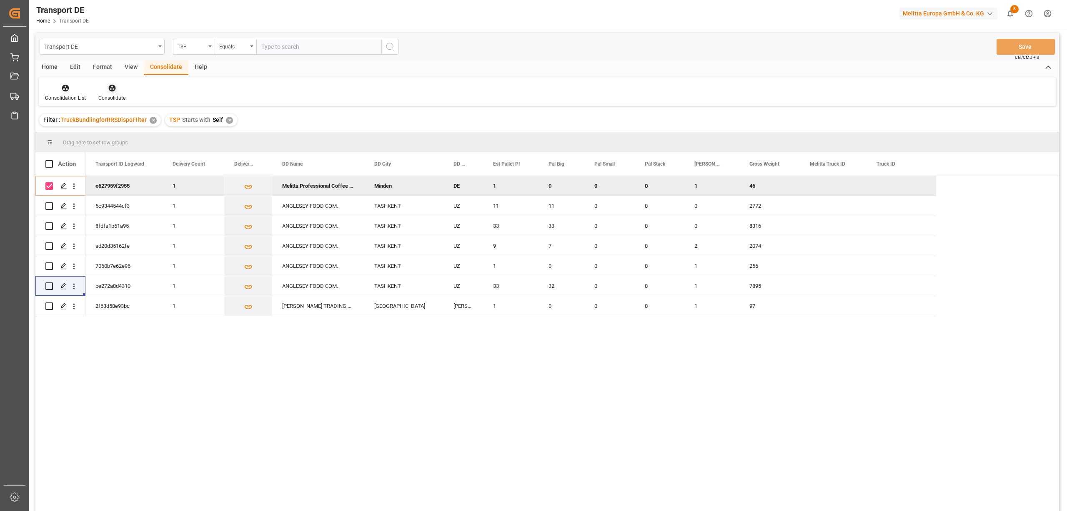
click at [108, 89] on icon at bounding box center [111, 88] width 7 height 7
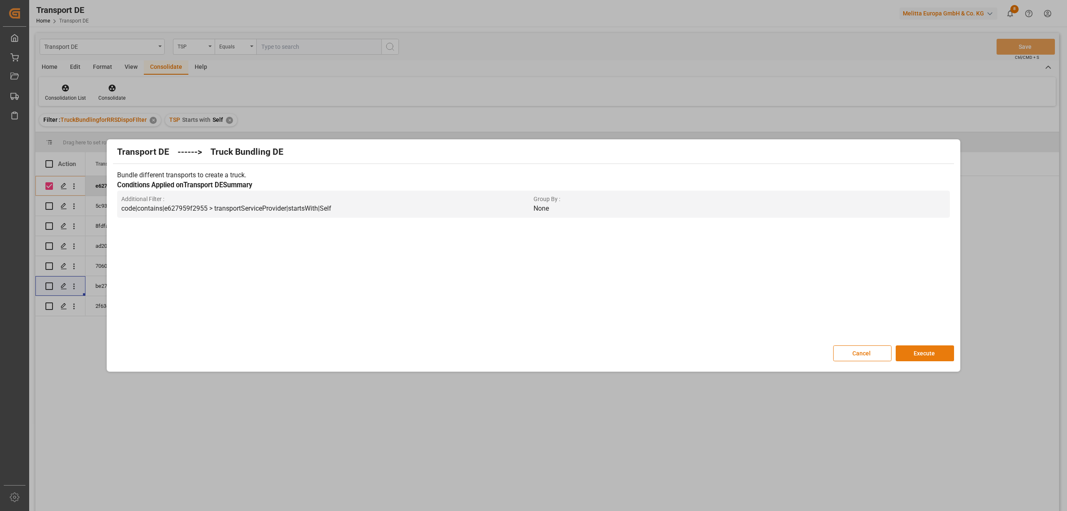
click at [924, 354] on button "Execute" at bounding box center [925, 353] width 58 height 16
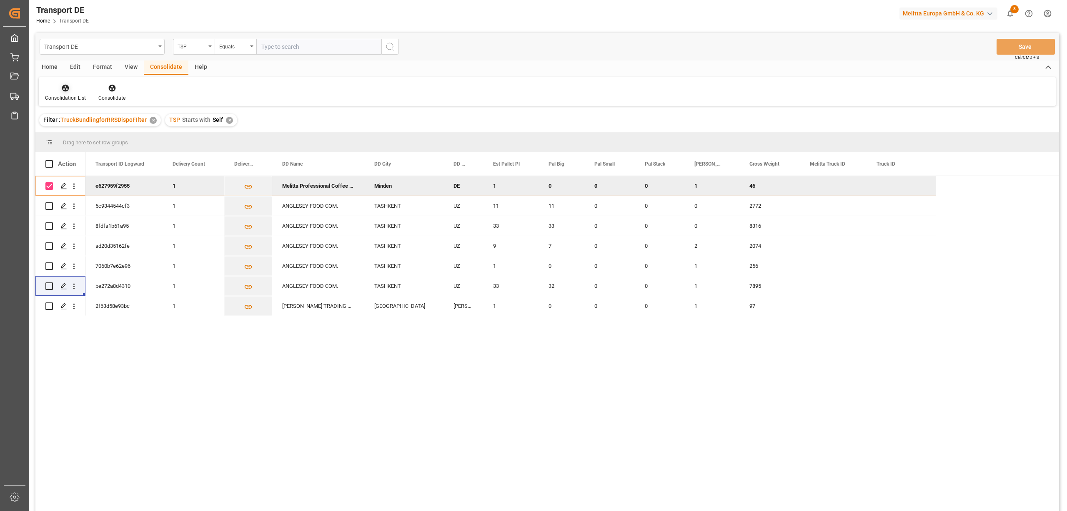
click at [67, 89] on icon at bounding box center [65, 88] width 8 height 8
click at [99, 134] on div "Transport DE TSP Equals Save Ctrl/CMD + S Home Edit Format View Consolidate Hel…" at bounding box center [547, 283] width 1024 height 500
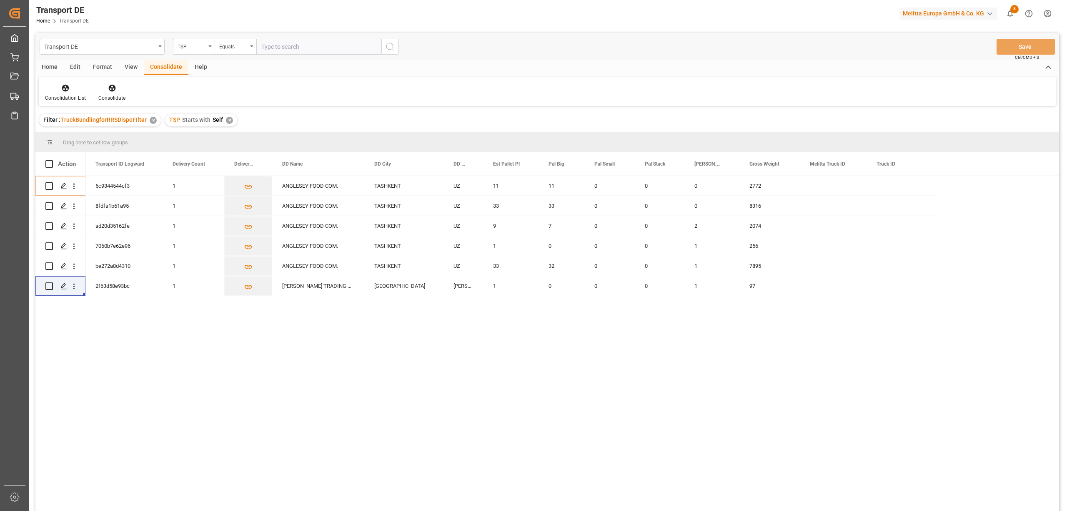
click at [226, 118] on div "✕" at bounding box center [229, 120] width 7 height 7
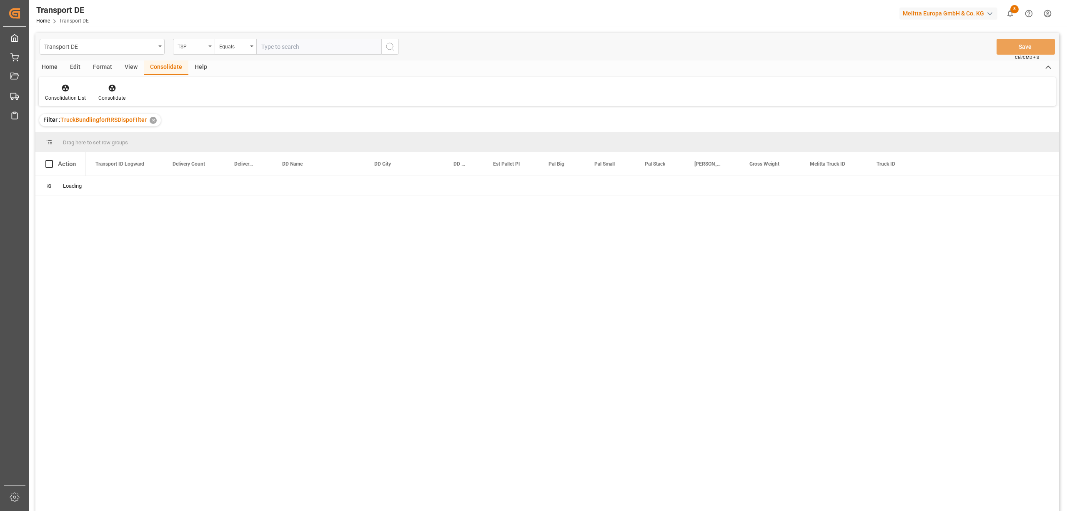
click at [182, 50] on div "TSP" at bounding box center [192, 46] width 28 height 10
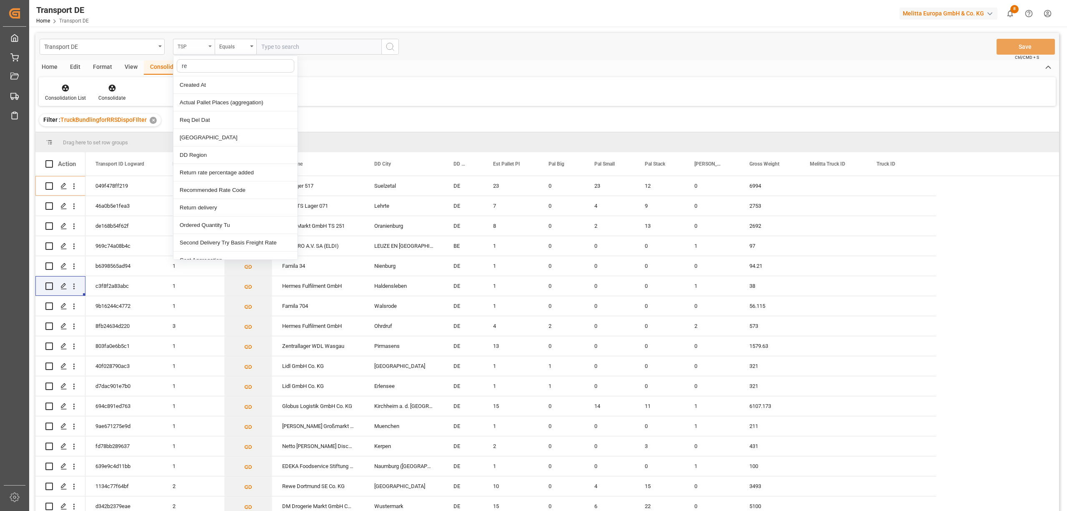
type input "req"
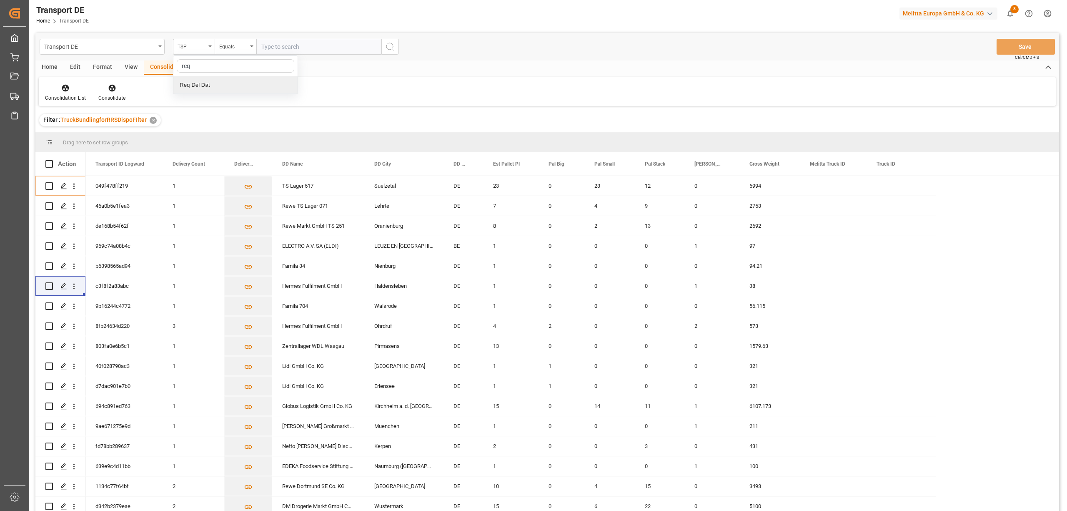
click at [196, 88] on div "Req Del Dat" at bounding box center [235, 85] width 124 height 18
click at [223, 47] on div "Equals" at bounding box center [233, 46] width 28 height 10
drag, startPoint x: 234, startPoint y: 156, endPoint x: 235, endPoint y: 151, distance: 5.1
click at [234, 153] on div "In range" at bounding box center [277, 155] width 124 height 18
click at [262, 47] on input "text" at bounding box center [287, 47] width 63 height 16
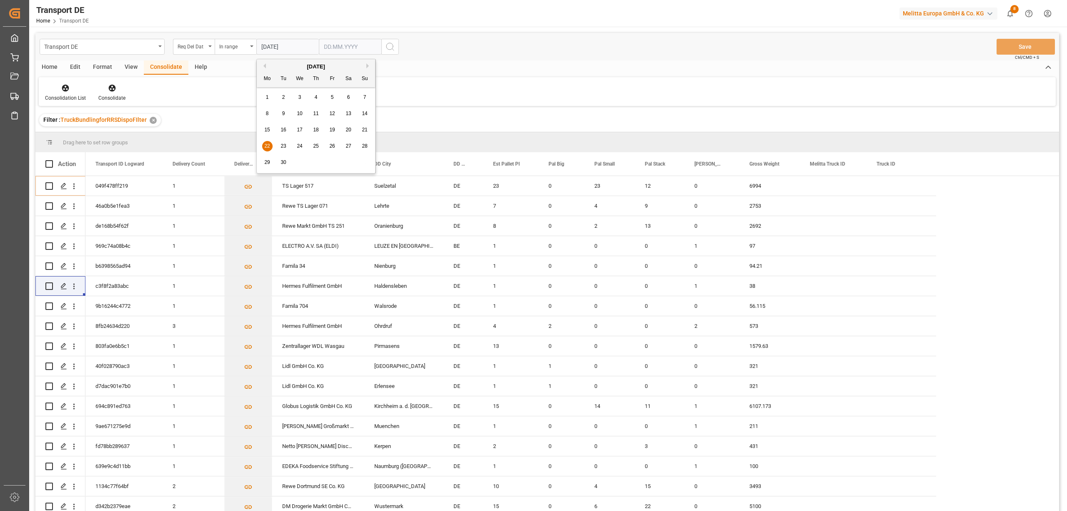
type input "22.09.2025"
click at [324, 50] on input "text" at bounding box center [350, 47] width 63 height 16
type input "14.10.2025"
click at [391, 44] on icon "search button" at bounding box center [390, 47] width 10 height 10
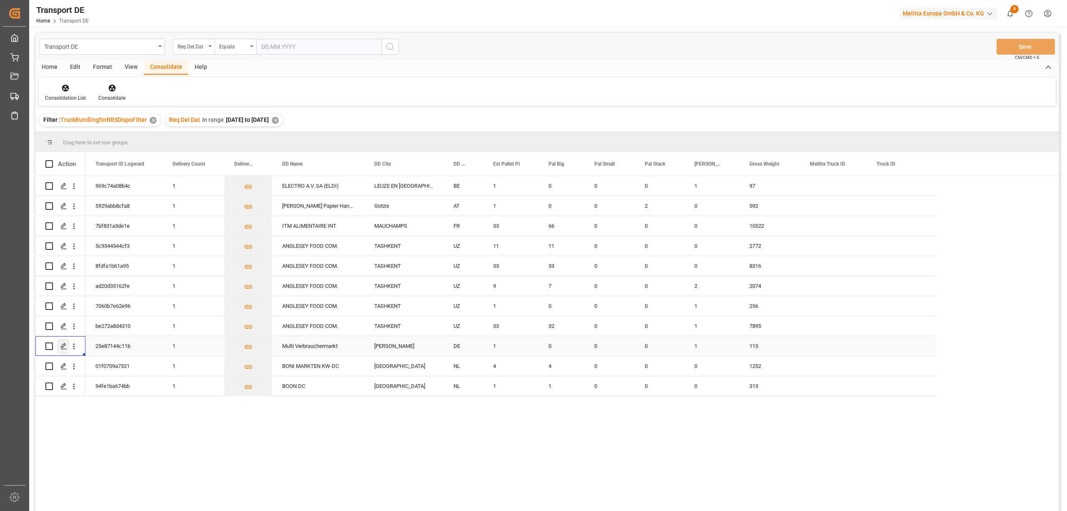
click at [64, 346] on icon "Press SPACE to select this row." at bounding box center [63, 346] width 7 height 7
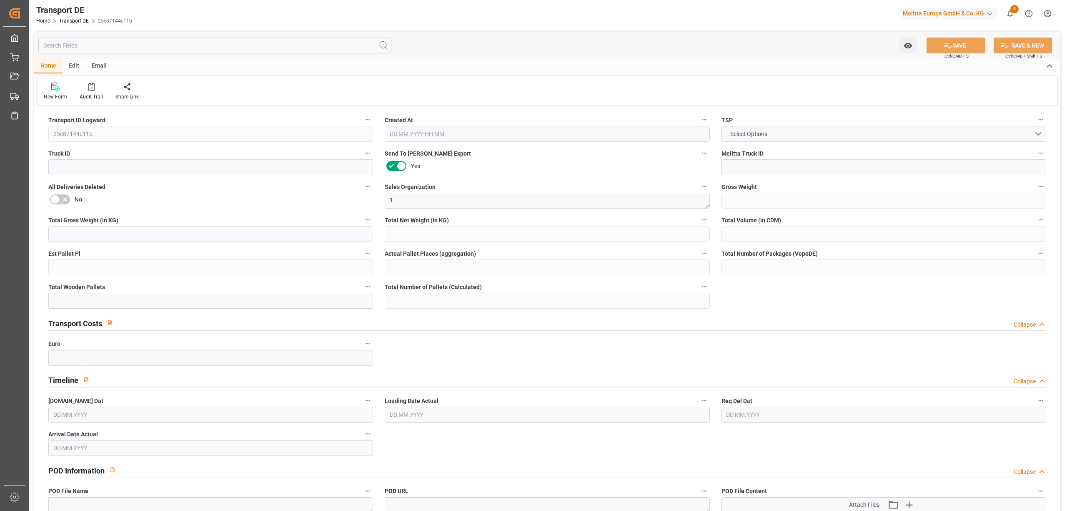
type input "115"
type input "88.481"
type input "66.159"
type input "616.035"
type input "1"
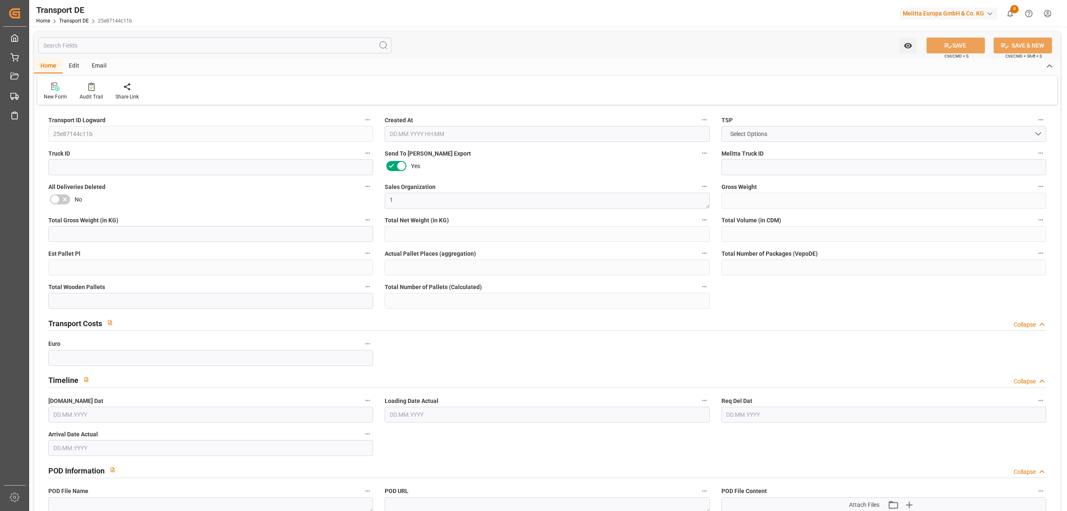
type input "0"
type input "1"
type input "0"
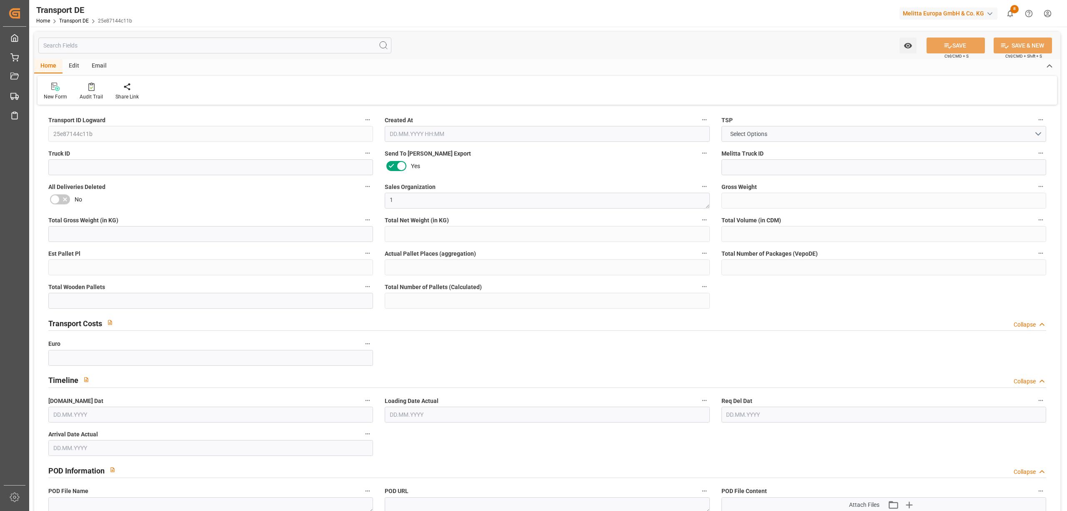
type input "26"
type input "0"
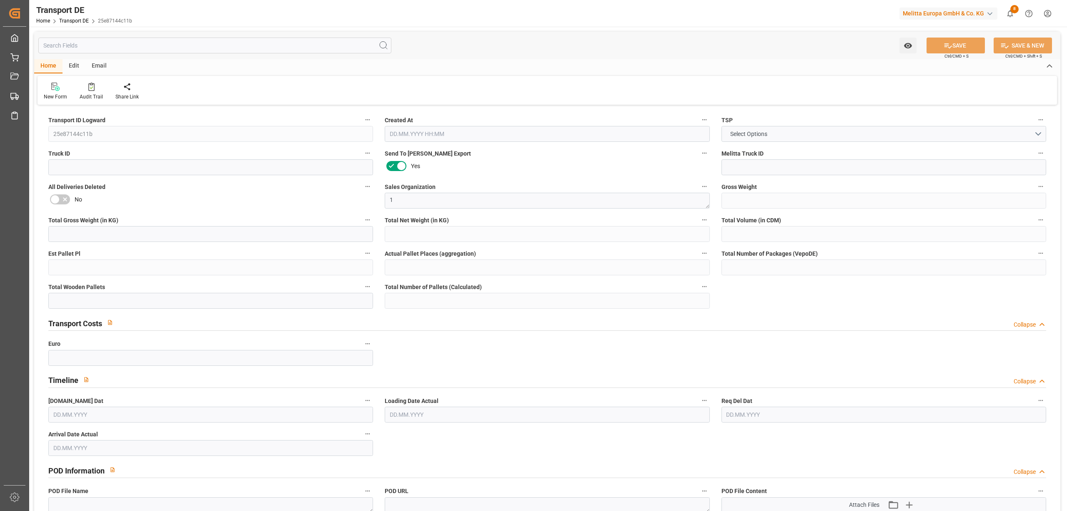
type input "0"
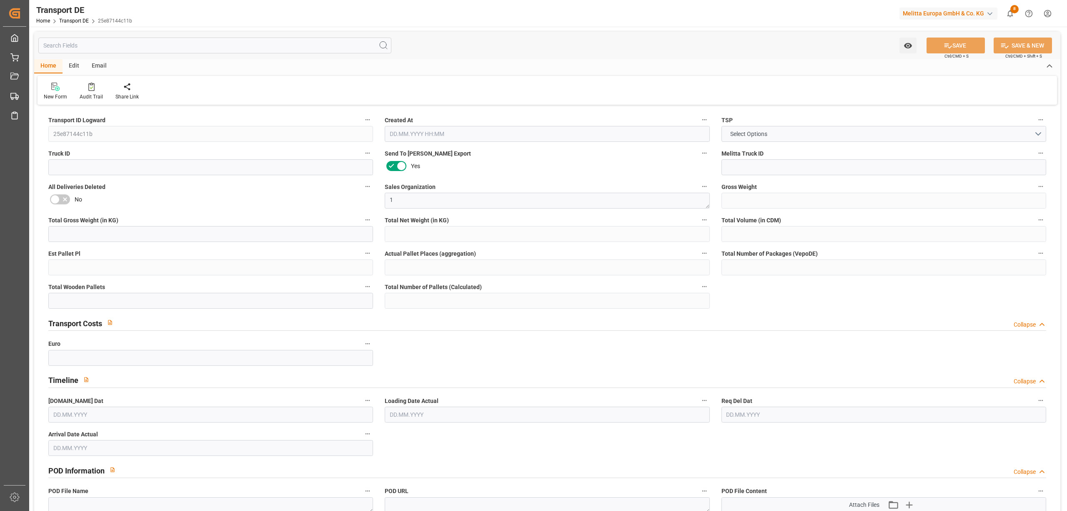
type input "0"
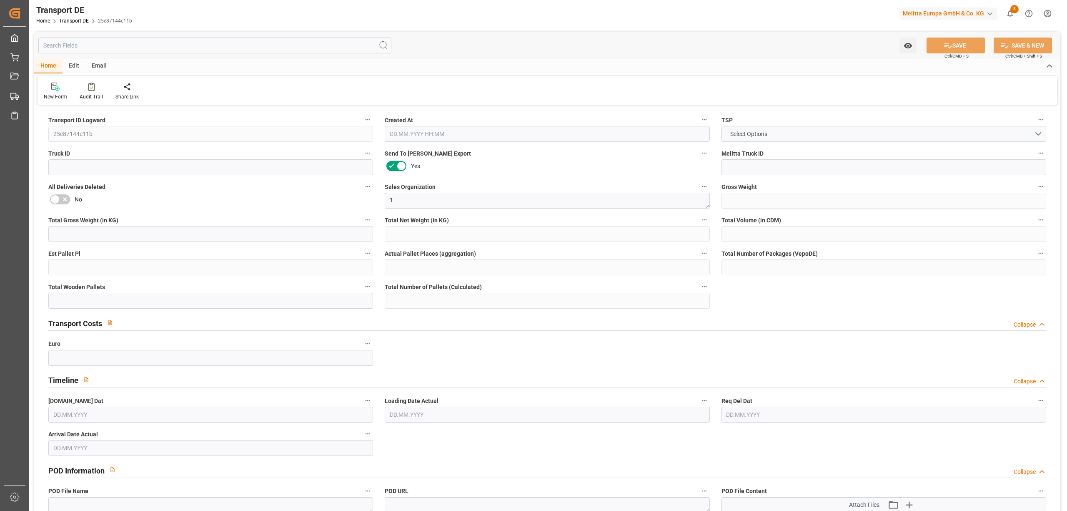
type input "0"
type input "1"
type input "0"
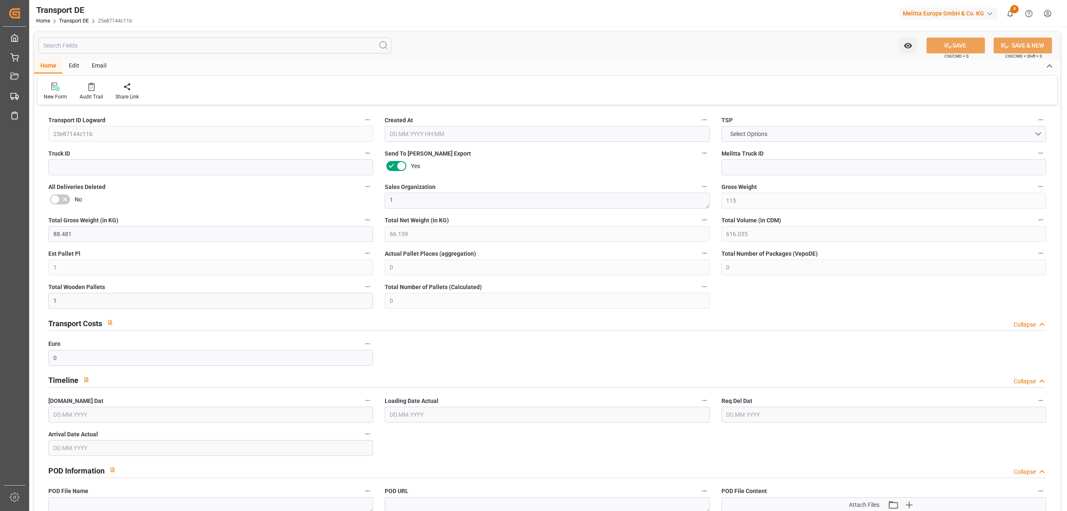
type input "43"
type input "78.9244"
type input "50.4314"
type input "09.10.2025 09:15"
type input "[DATE]"
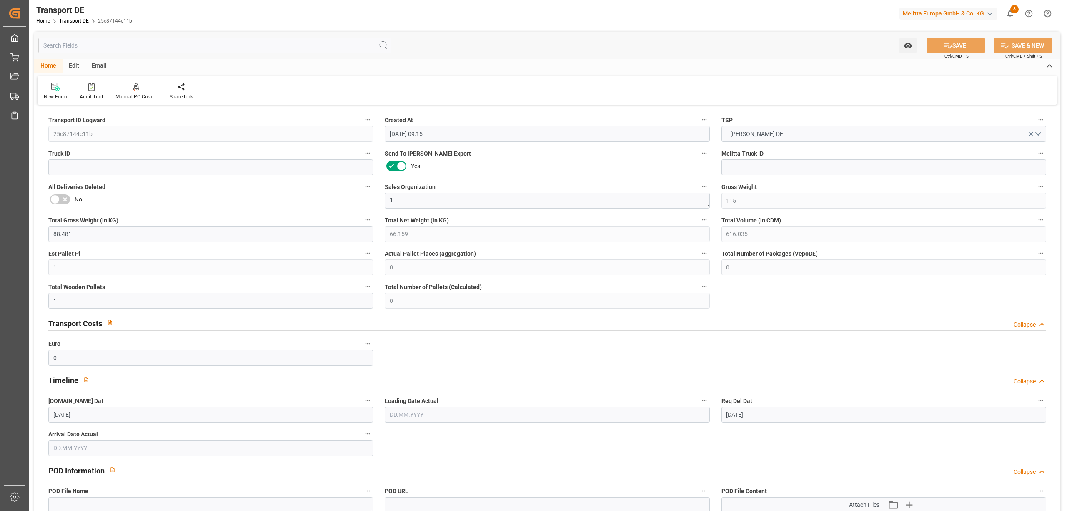
type input "[DATE]"
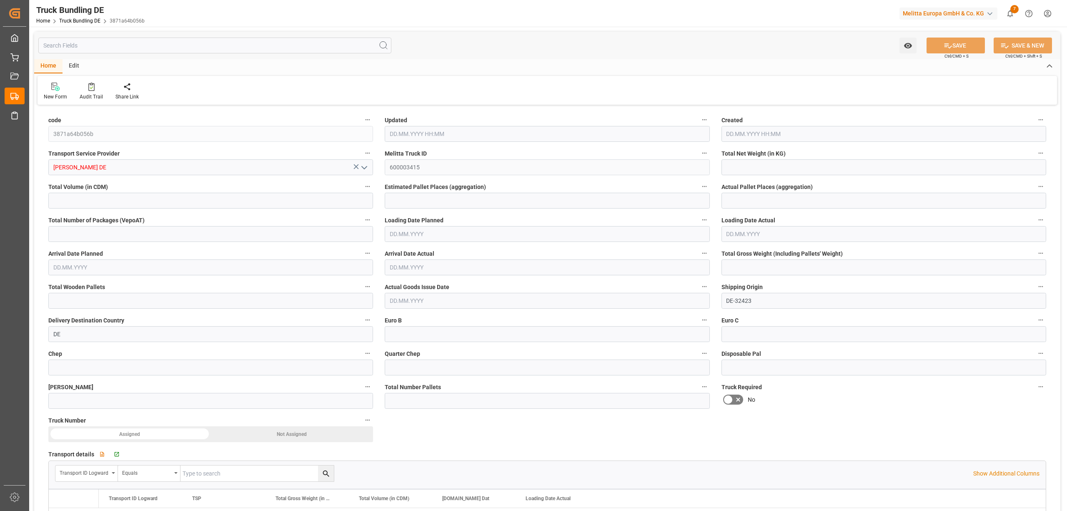
type input "3620.224"
type input "27850.832"
type input "17"
type input "0"
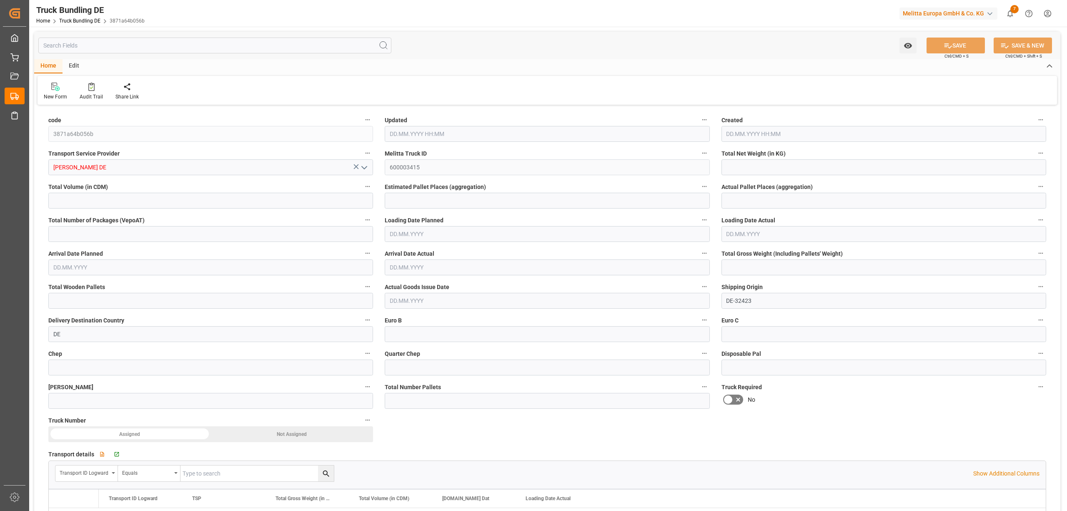
type input "5623.391"
type input "38"
type input "0"
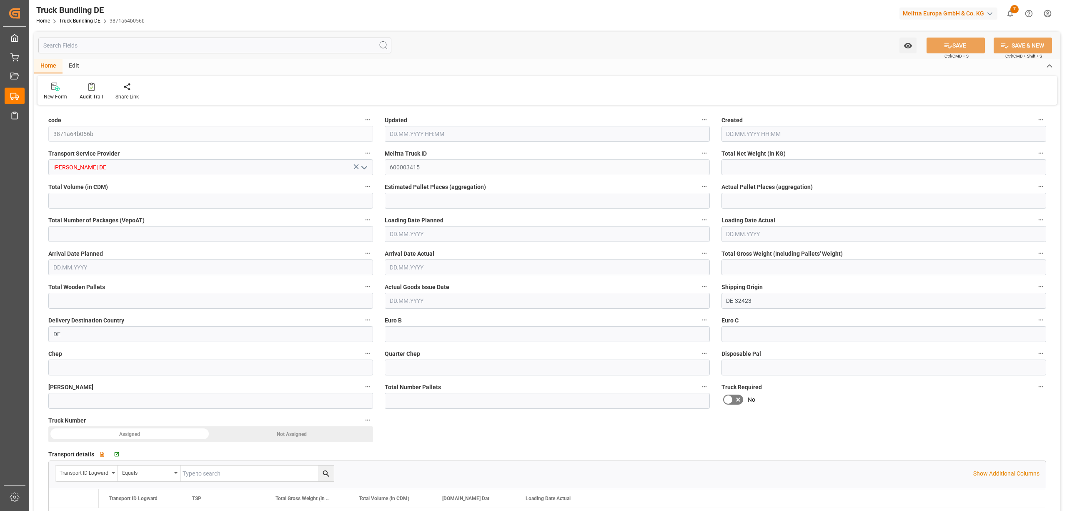
type input "0"
type input "10.10.2025 08:14"
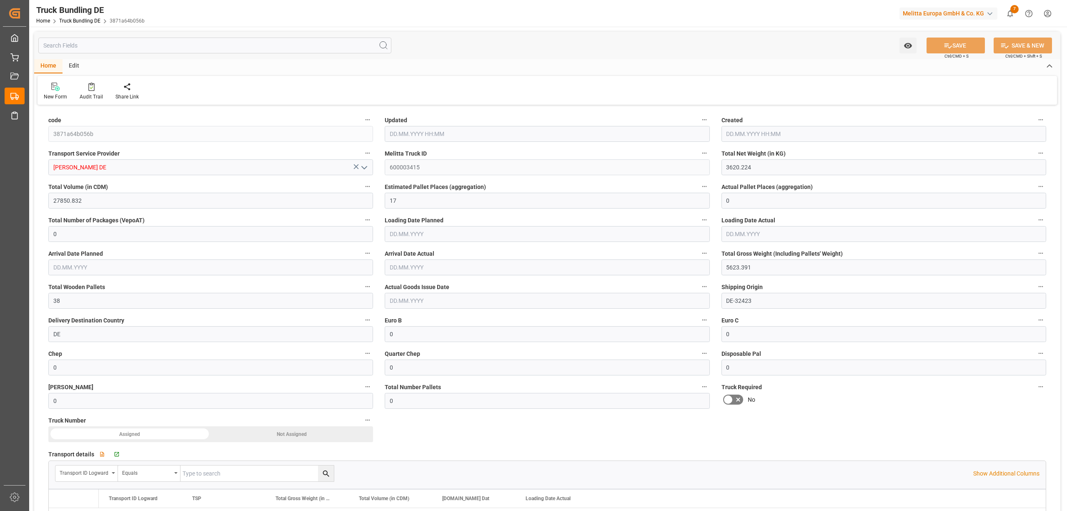
type input "10.10.2025 08:14"
type input "[DATE]"
type input "15.10.2025"
type input "10.10.2025"
type input "3279.471"
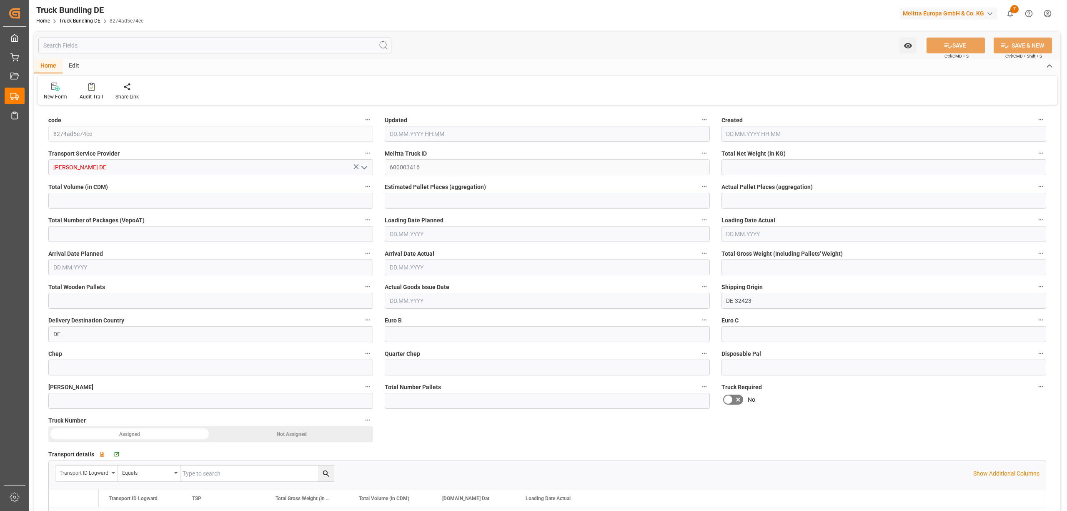
type input "24458.459"
type input "15"
type input "0"
type input "5062"
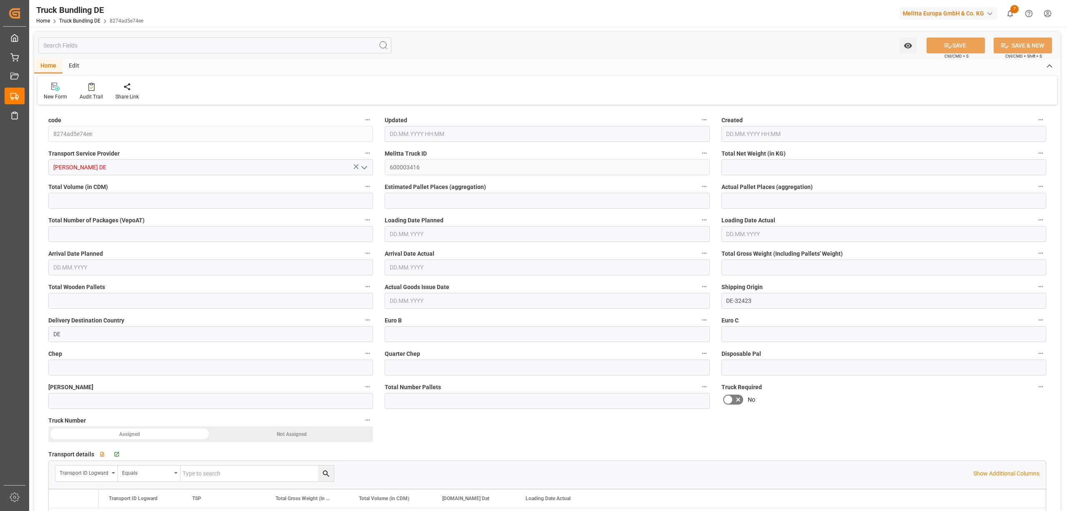
type input "29"
type input "0"
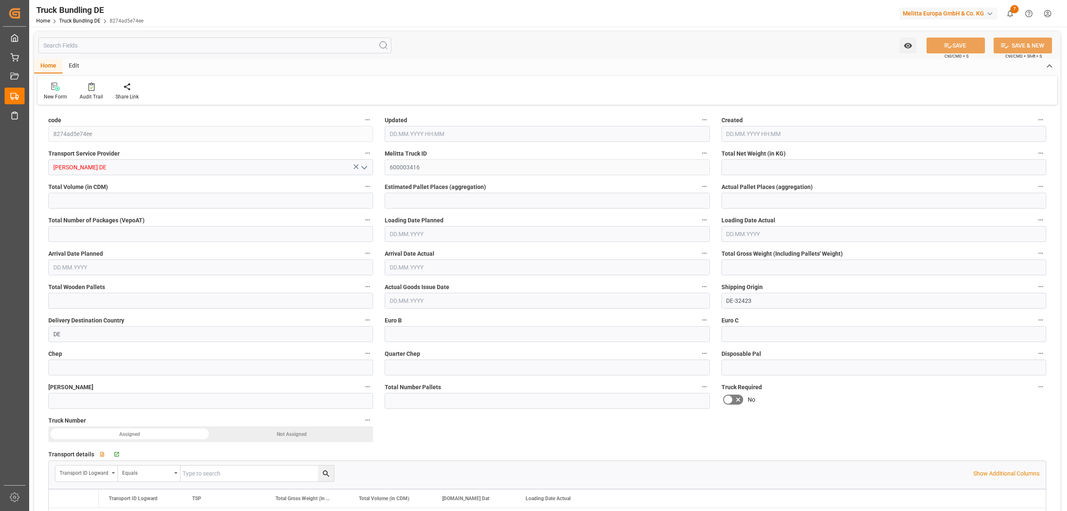
type input "0"
type input "10.10.2025 08:14"
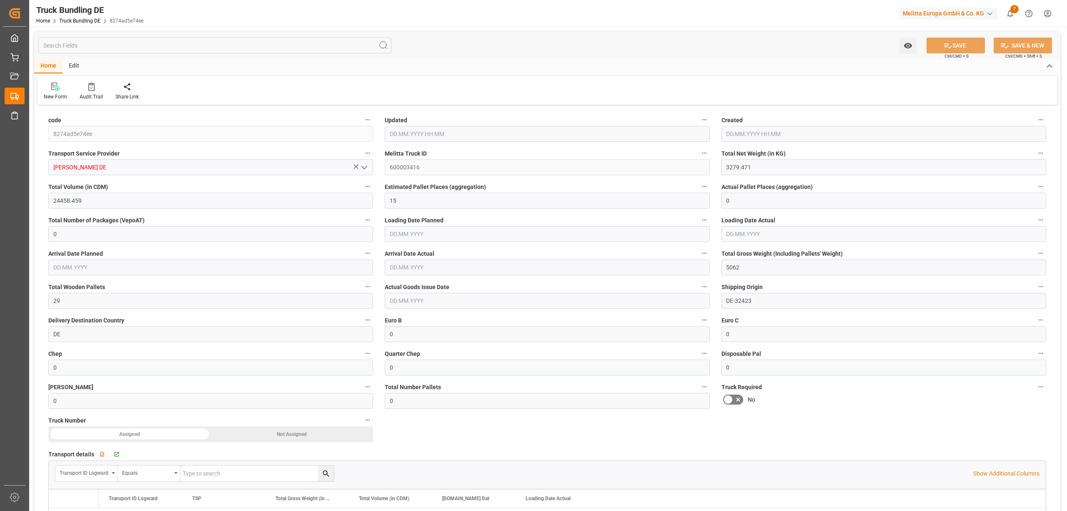
type input "[DATE]"
type input "[DATE] 08:15"
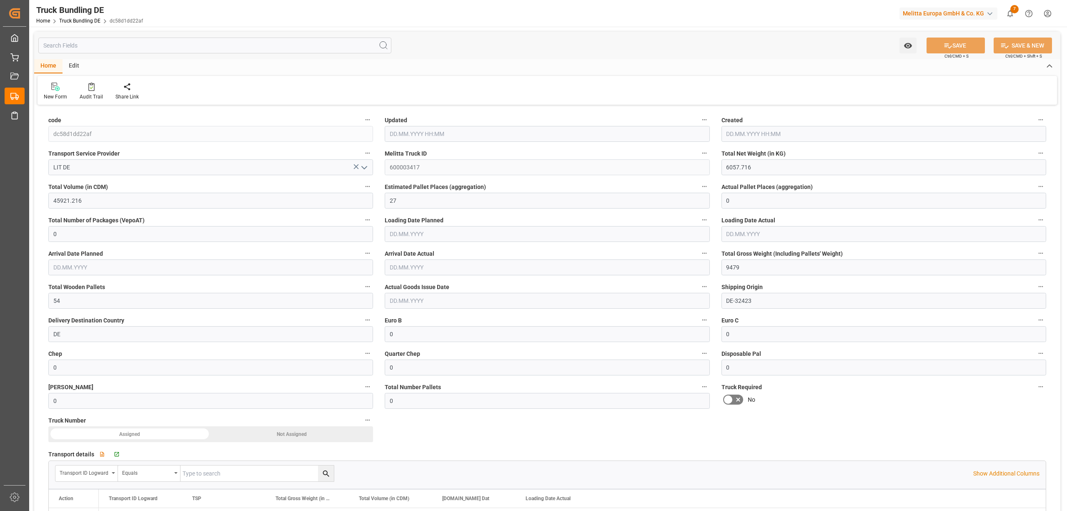
type input "[DATE]"
type input "7893.368"
type input "35675.544"
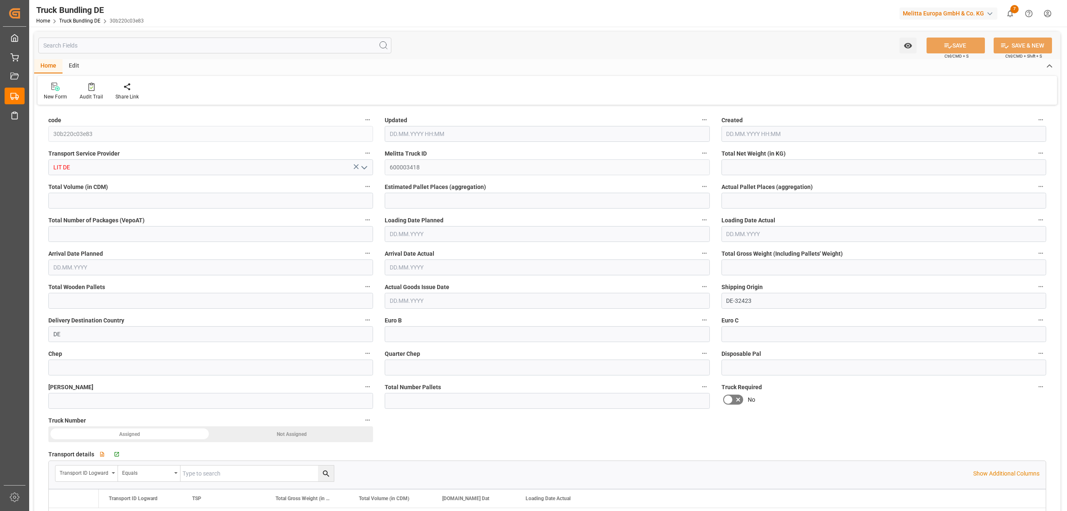
type input "25"
type input "0"
type input "10028"
type input "39"
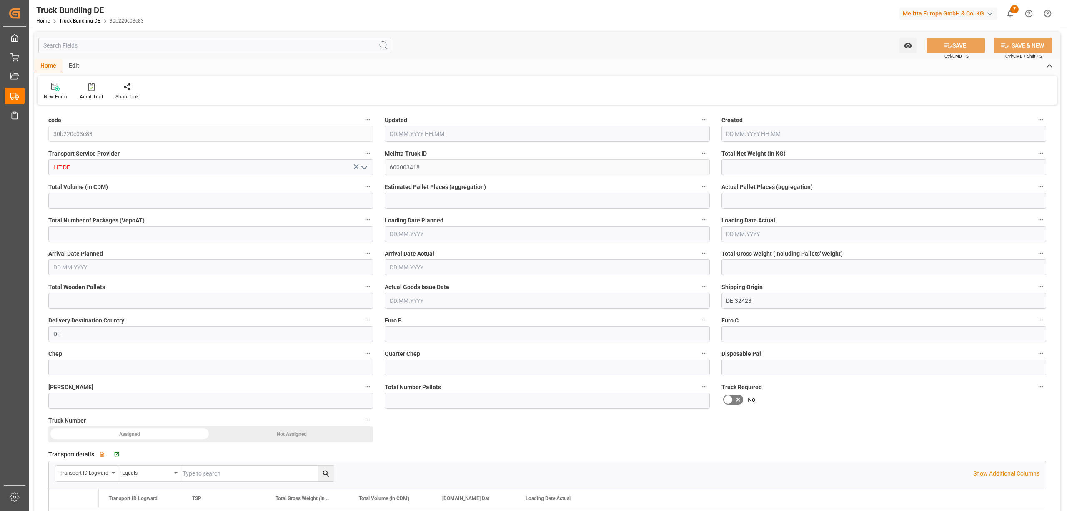
type input "0"
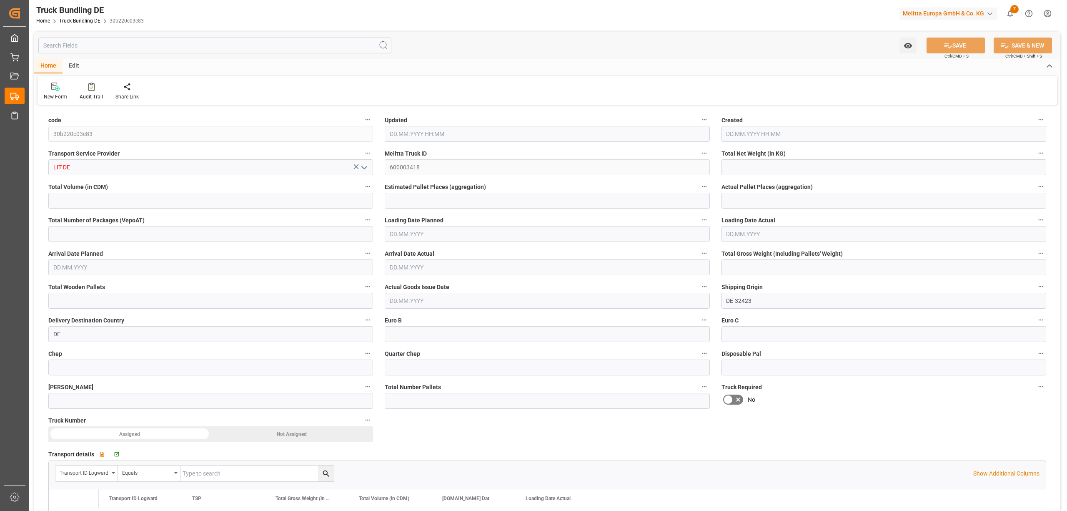
type input "0"
type input "[DATE] 08:16"
type input "[DATE]"
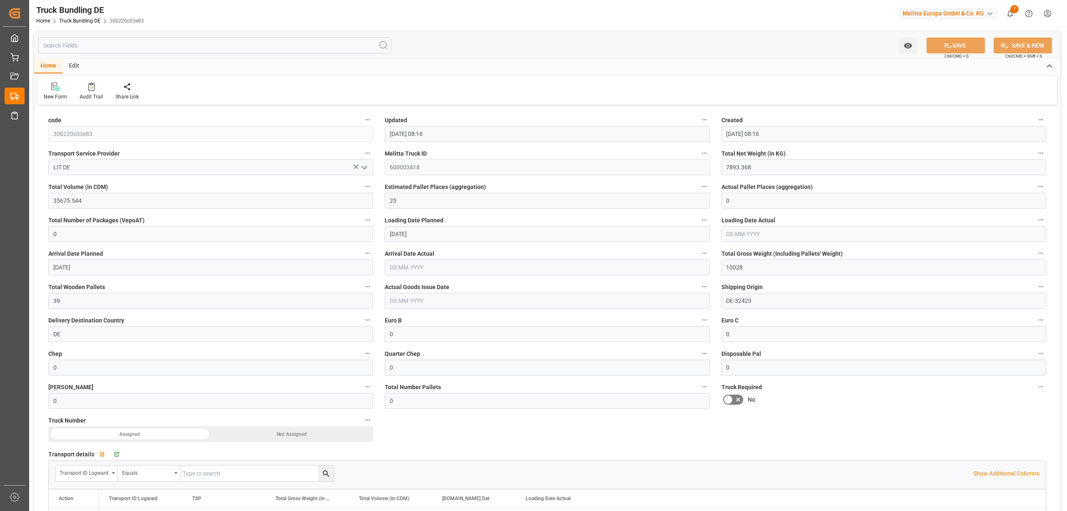
type input "[DATE]"
type input "3095.765"
type input "25024.653"
type input "15"
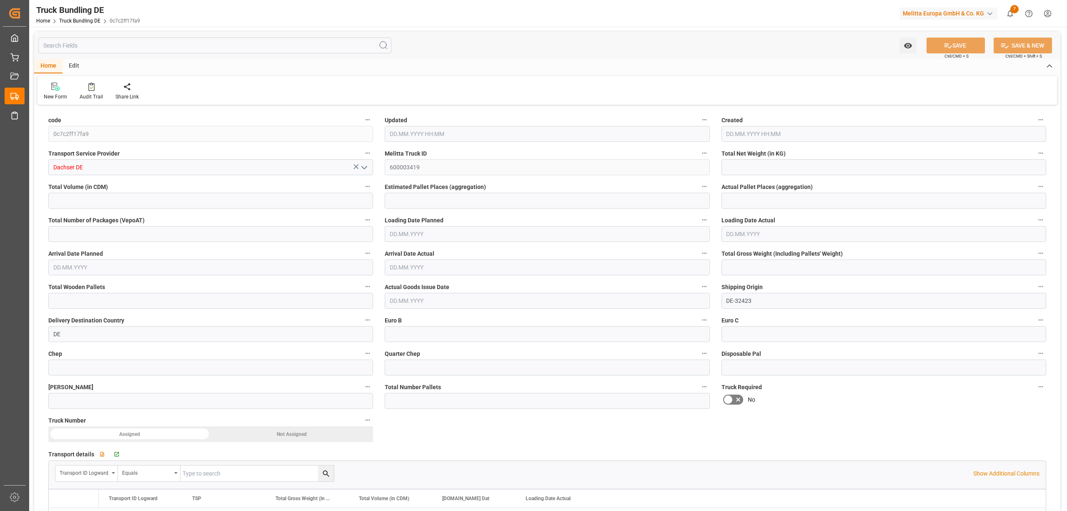
type input "0"
type input "4842"
type input "30"
type input "0"
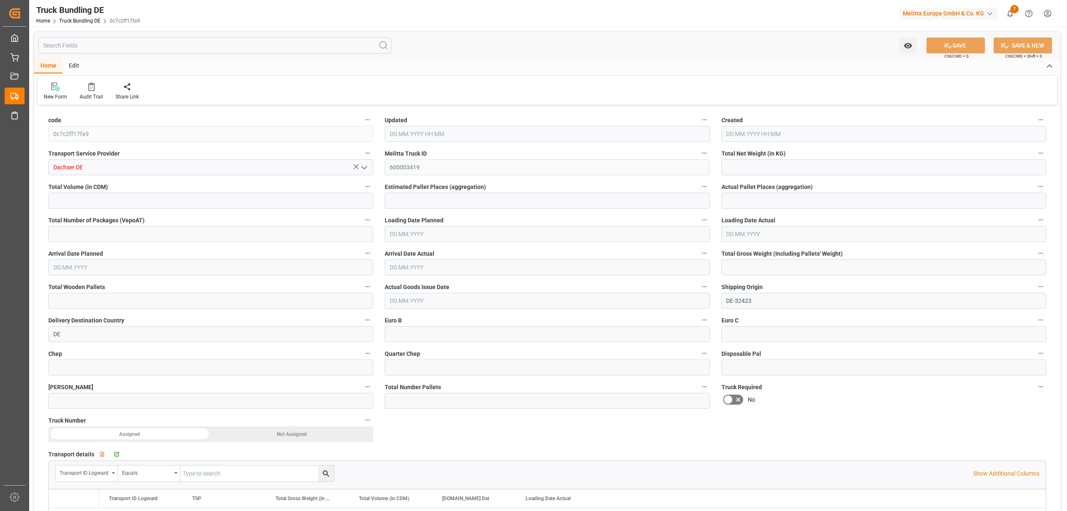
type input "0"
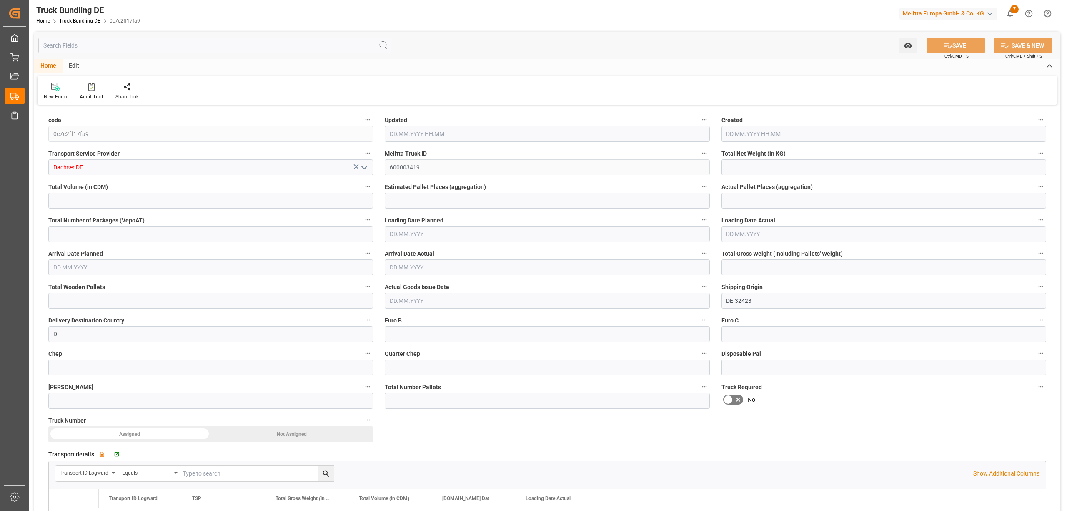
type input "0"
type input "10.10.2025 08:16"
type input "[DATE]"
type input "15.10.2025"
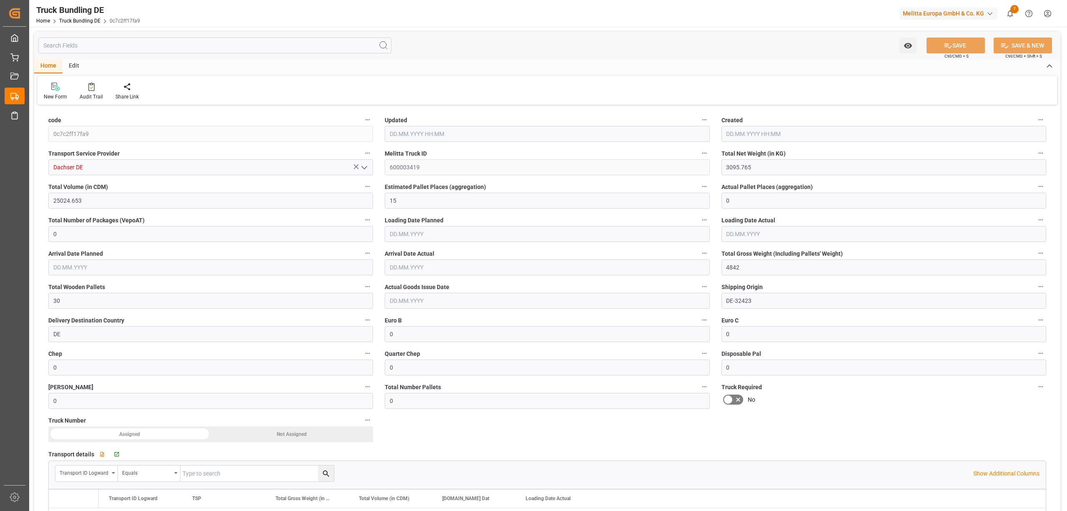
type input "10.10.2025"
type input "1146"
type input "10865.648"
type input "7"
type input "0"
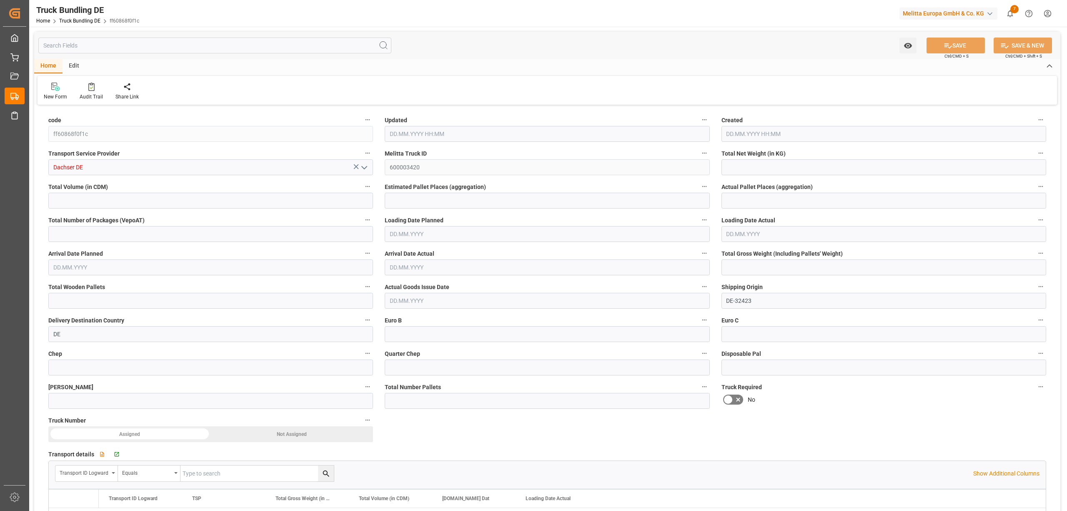
type input "0"
type input "1994"
type input "13"
type input "0"
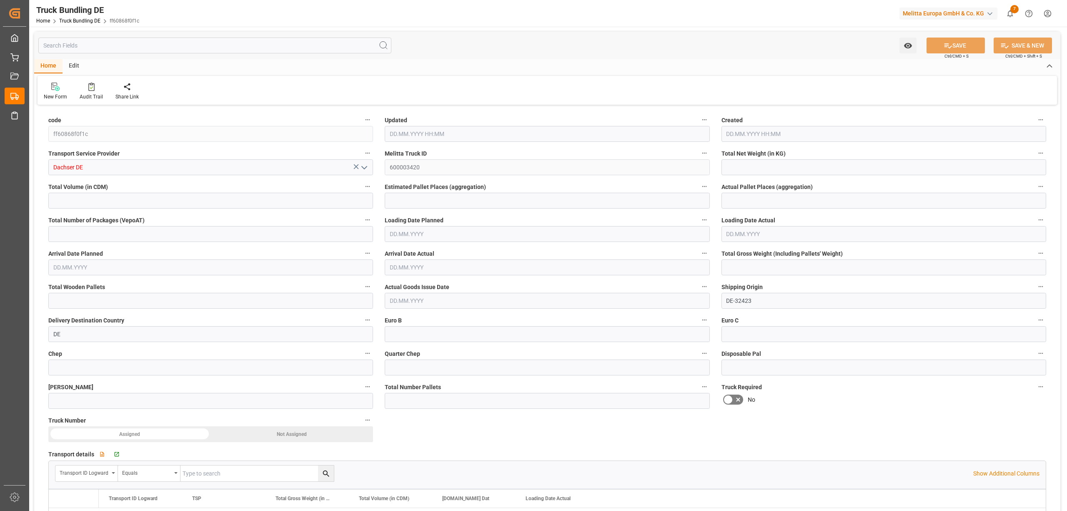
type input "0"
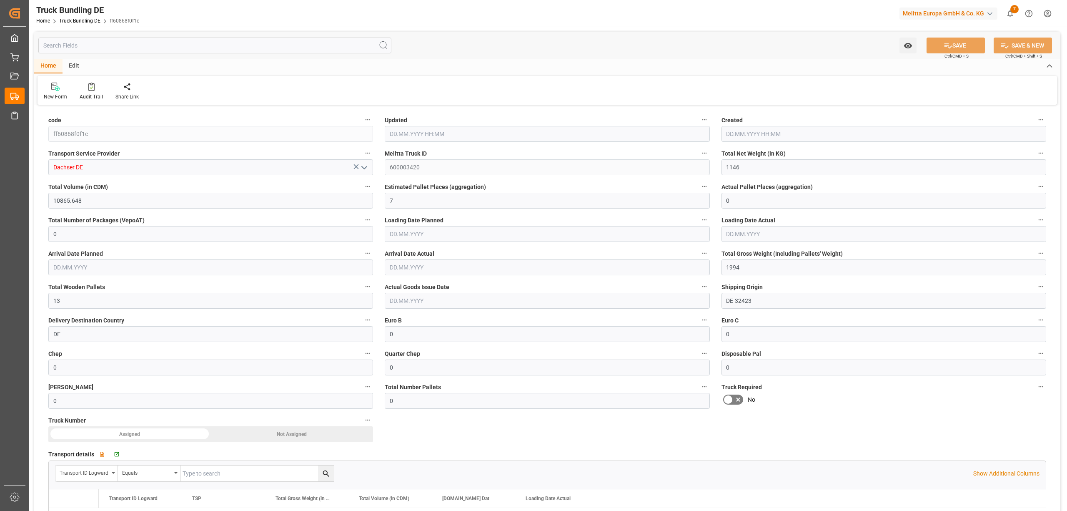
type input "[DATE] 08:17"
type input "[DATE]"
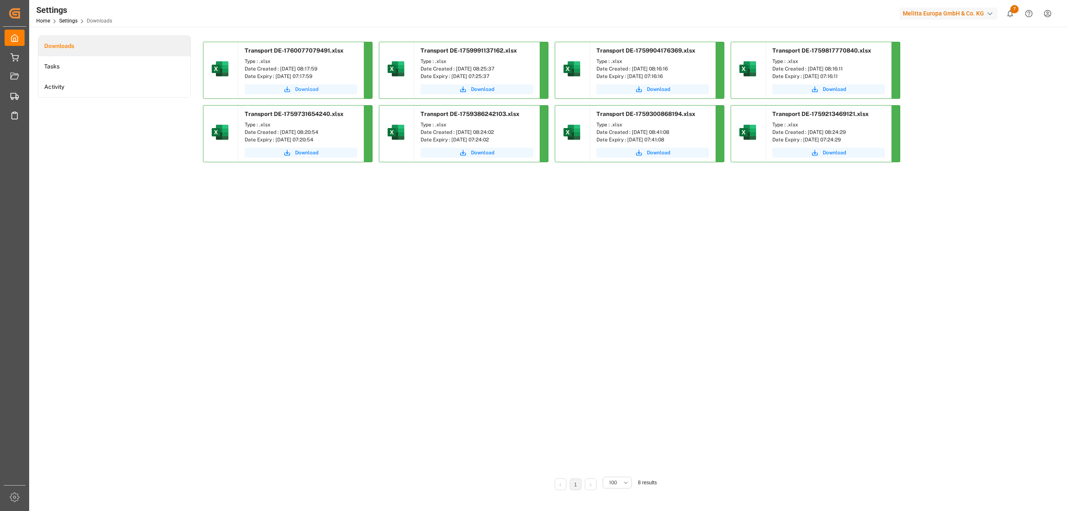
click at [312, 89] on span "Download" at bounding box center [306, 89] width 23 height 8
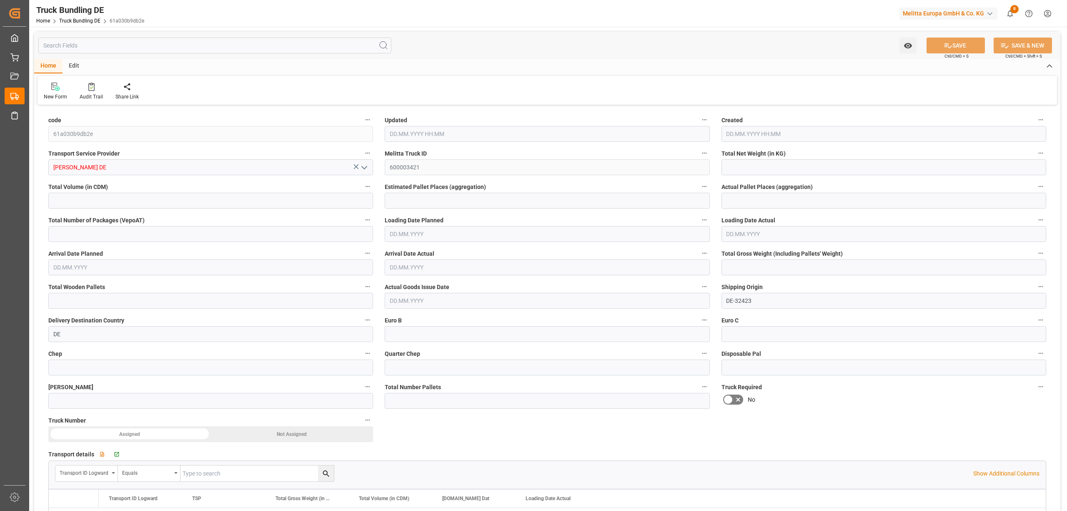
type input "95.13"
type input "2061.48"
type input "2"
type input "0"
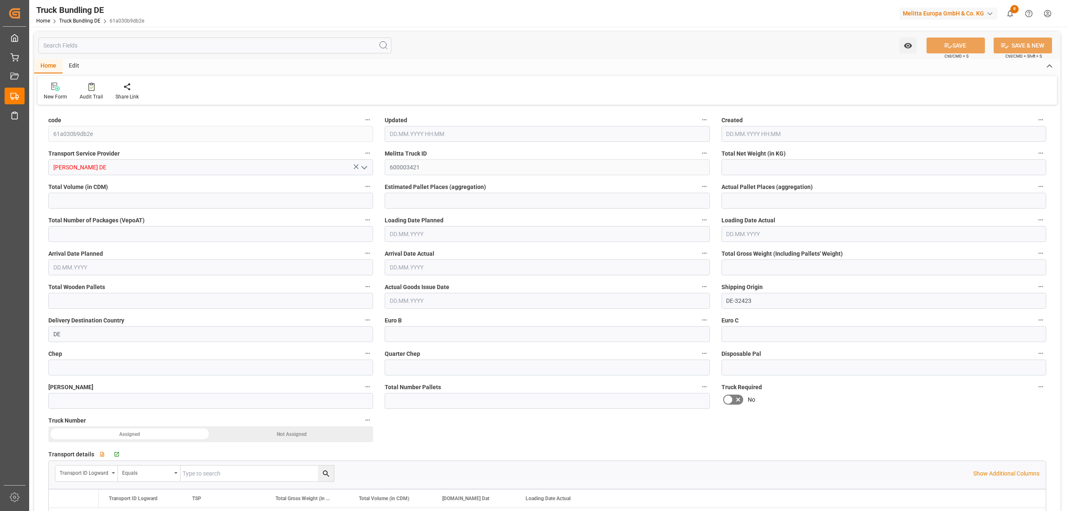
type input "188"
type input "2"
type input "0"
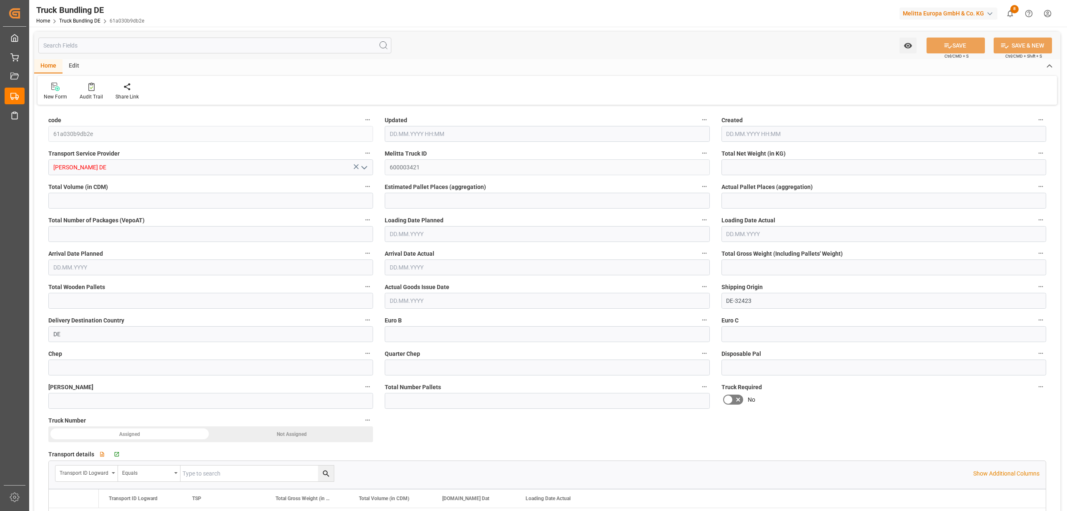
type input "0"
type input "10.10.2025 08:22"
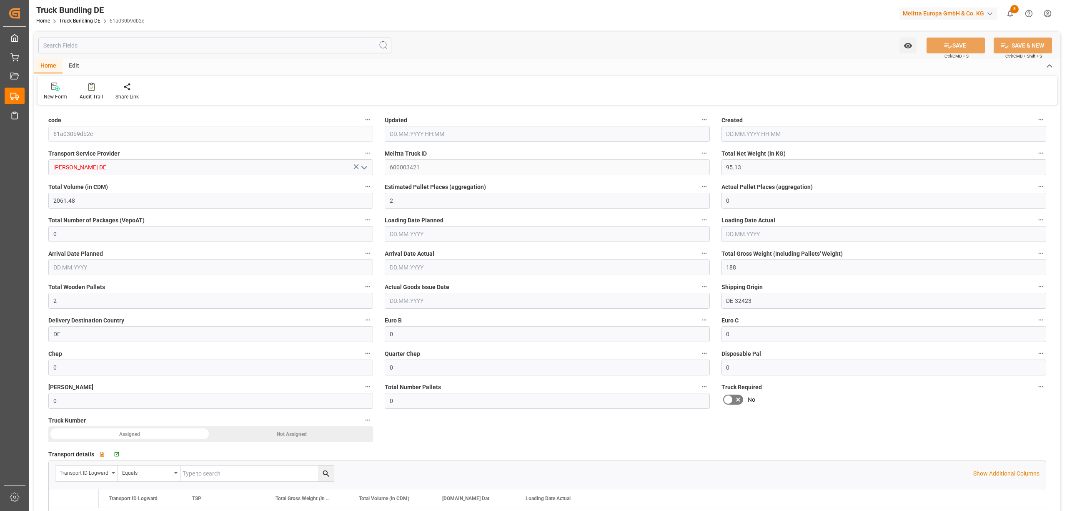
type input "10.10.2025 08:22"
type input "[DATE]"
type input "15.10.2025"
type input "[DATE]"
type input "541.08"
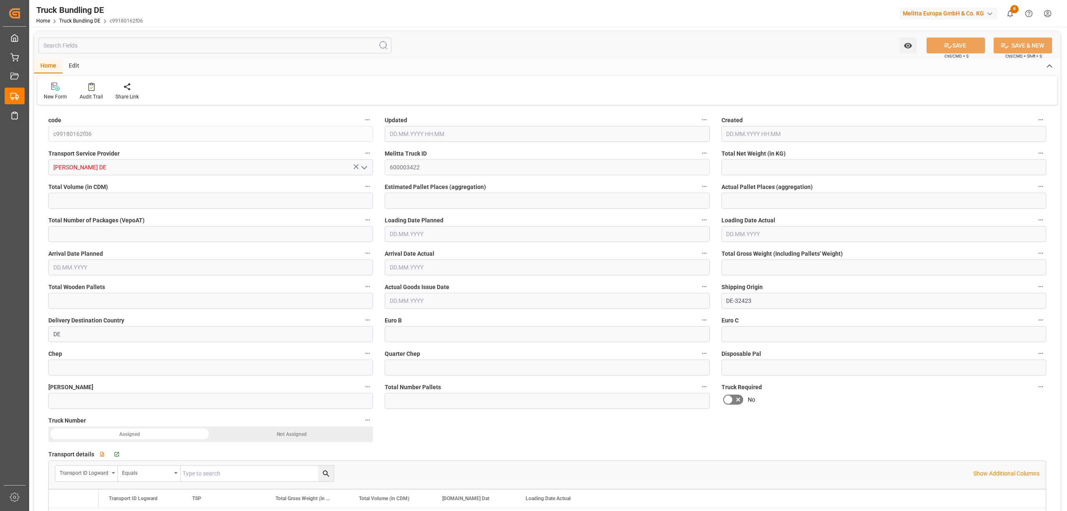
type input "10424.16"
type input "8"
type input "0"
type input "984.06"
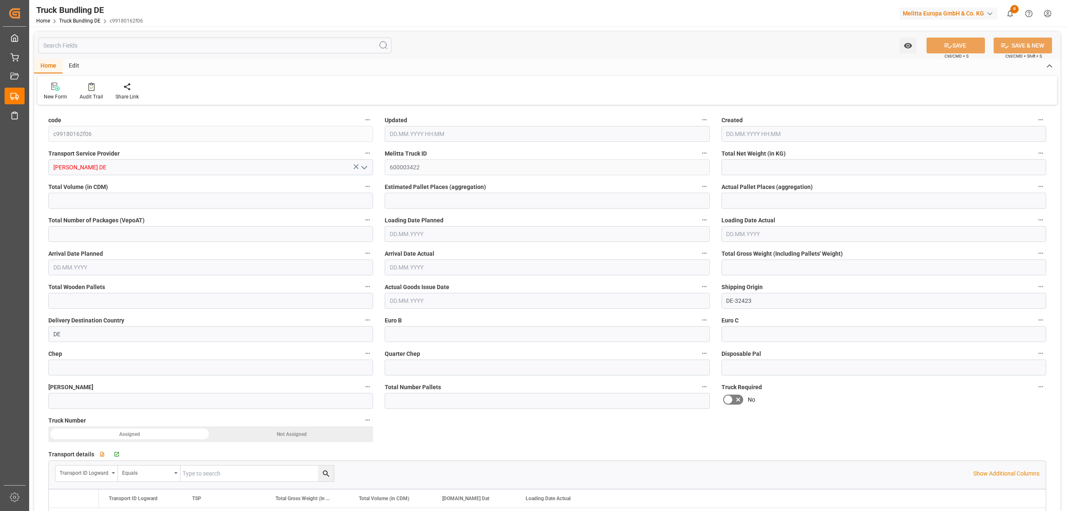
type input "9"
type input "0"
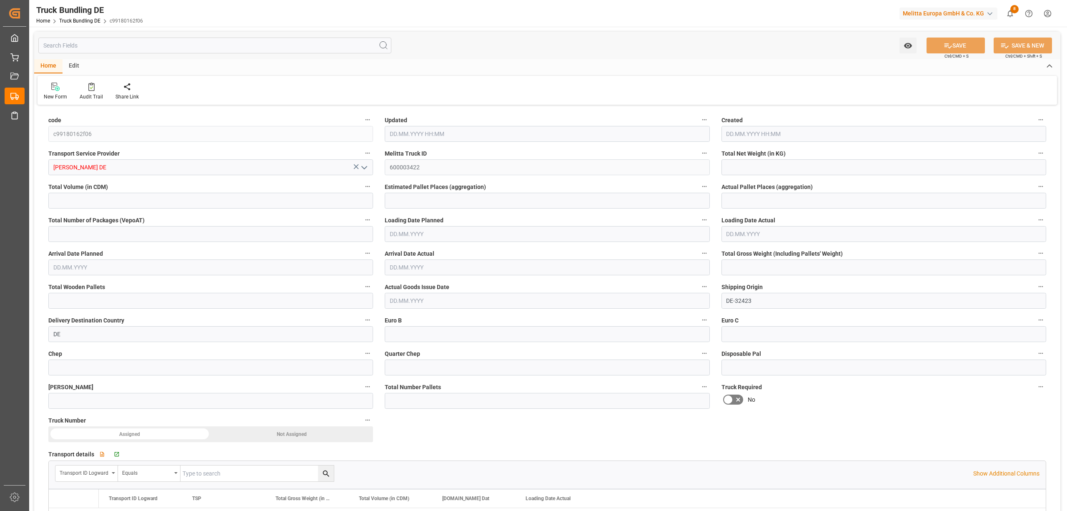
type input "0"
type input "[DATE] 08:22"
type input "10.10.2025 08:22"
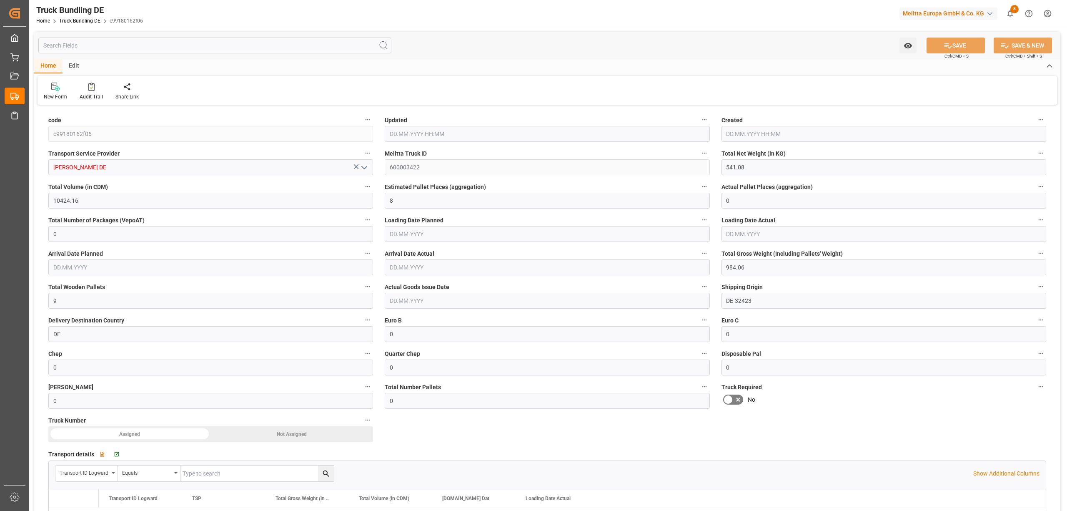
type input "13.10.2025"
type input "15.10.2025"
type input "[DATE]"
type input "[DATE] 08:22"
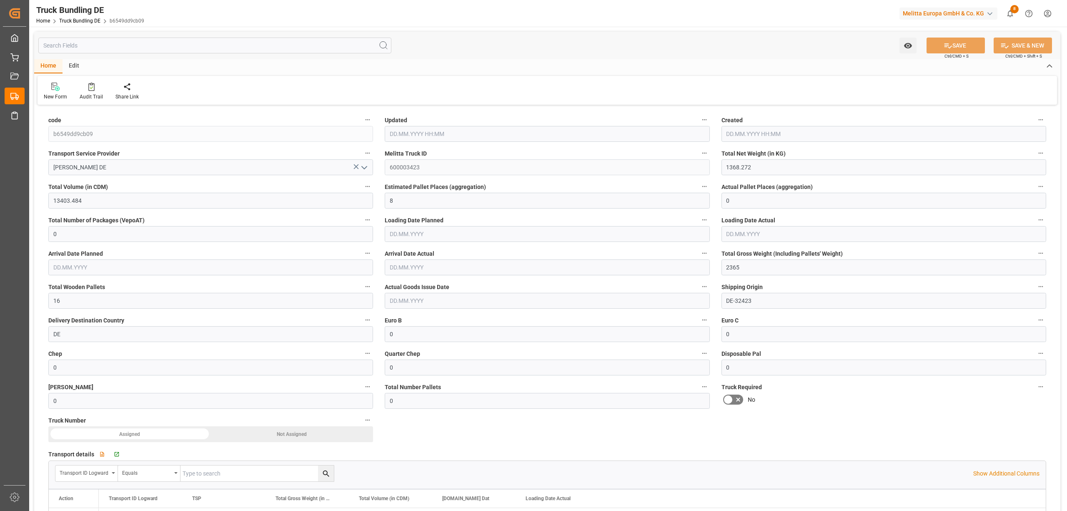
type input "[DATE]"
type input "19.508"
type input "323.418"
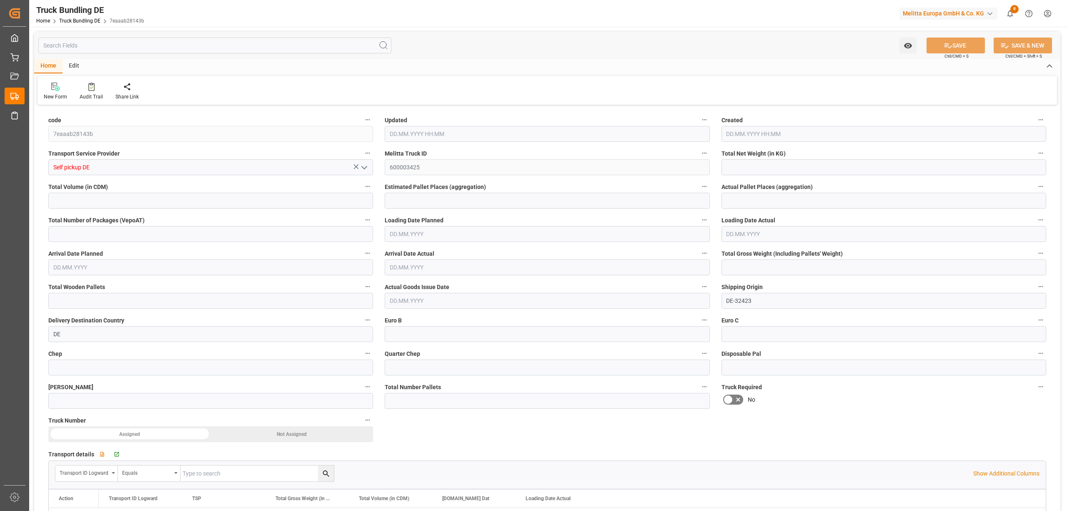
type input "1"
type input "0"
type input "46"
type input "1"
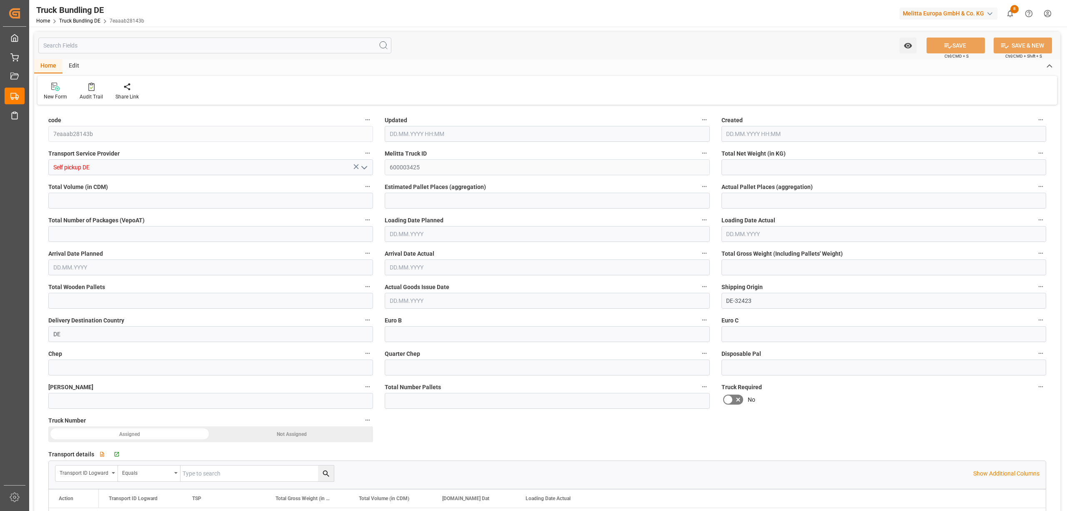
type input "0"
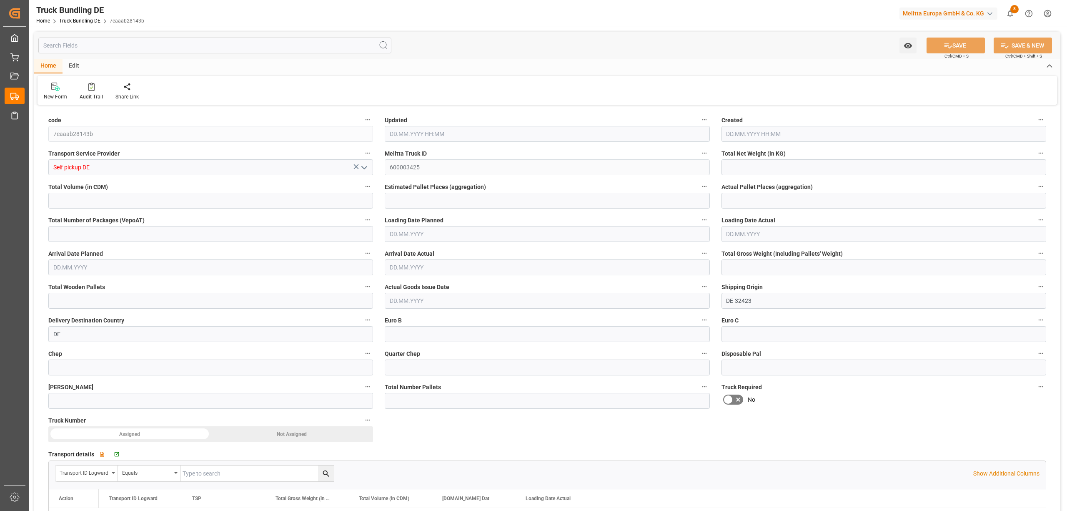
type input "0"
type input "10.10.2025 08:23"
type input "[DATE]"
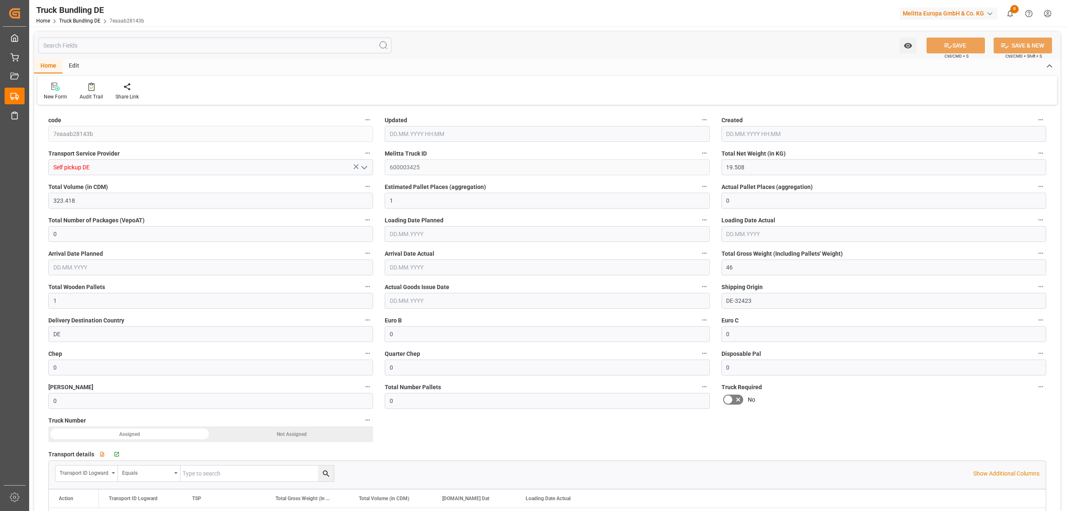
type input "[DATE]"
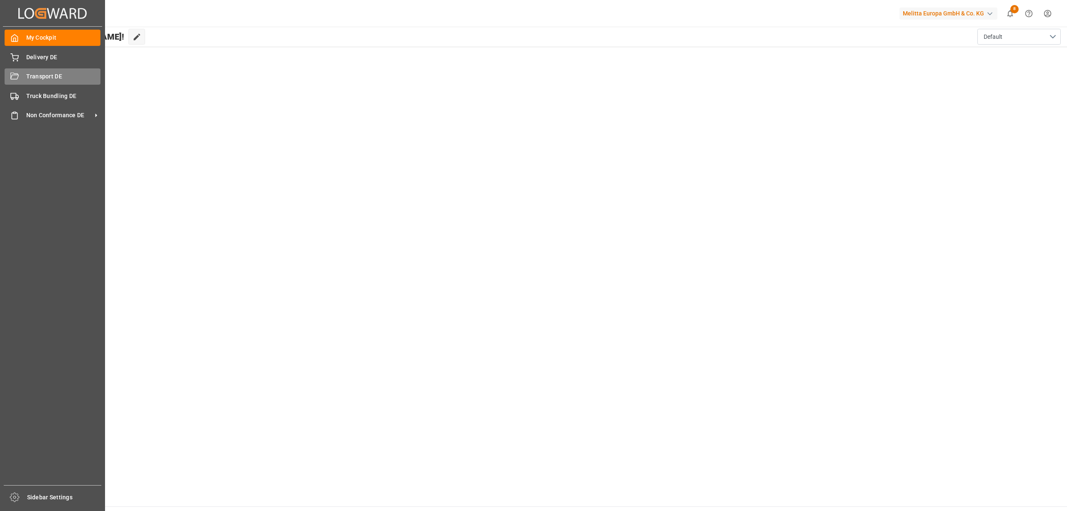
click at [22, 73] on div "Transport DE Transport DE" at bounding box center [53, 76] width 96 height 16
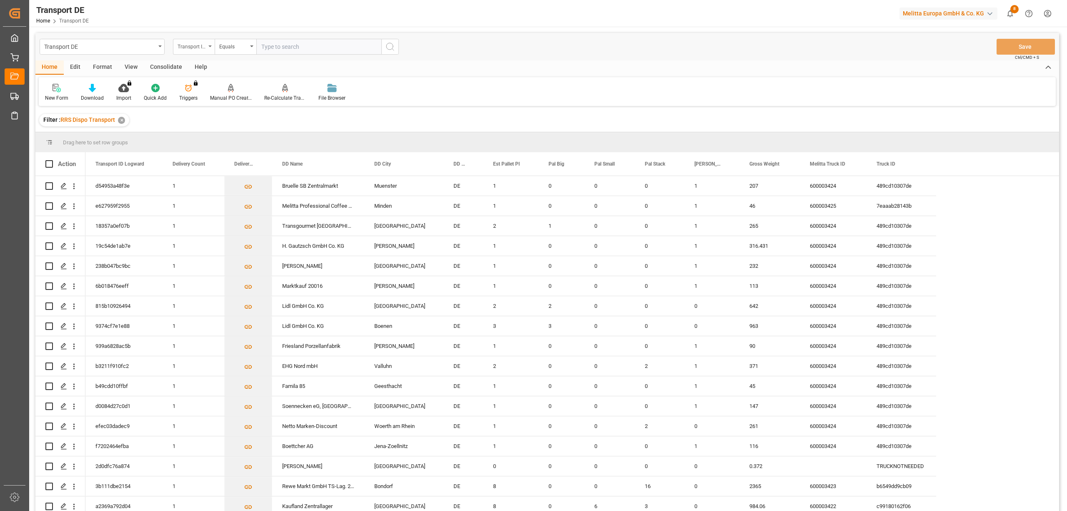
click at [192, 48] on div "Transport ID Logward" at bounding box center [192, 46] width 28 height 10
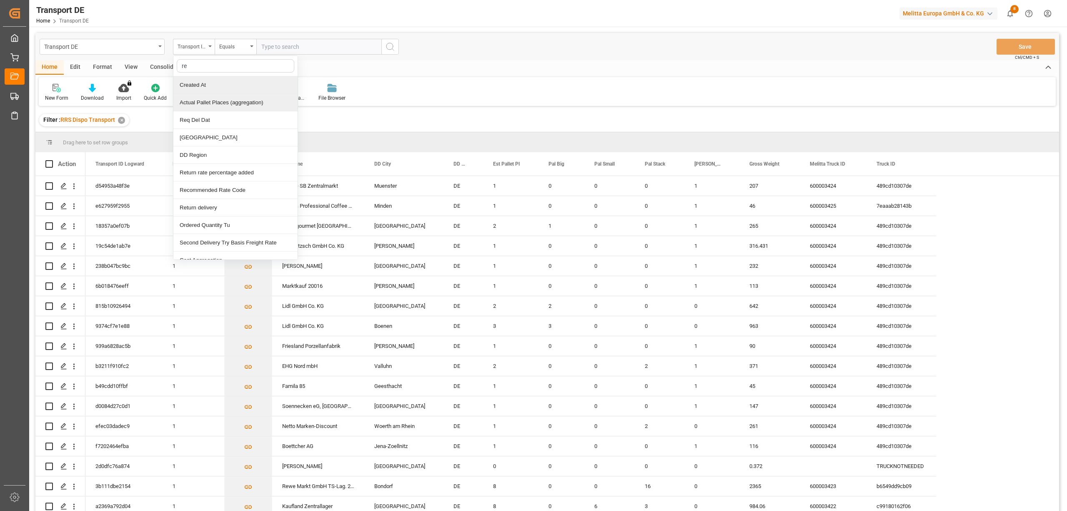
type input "req"
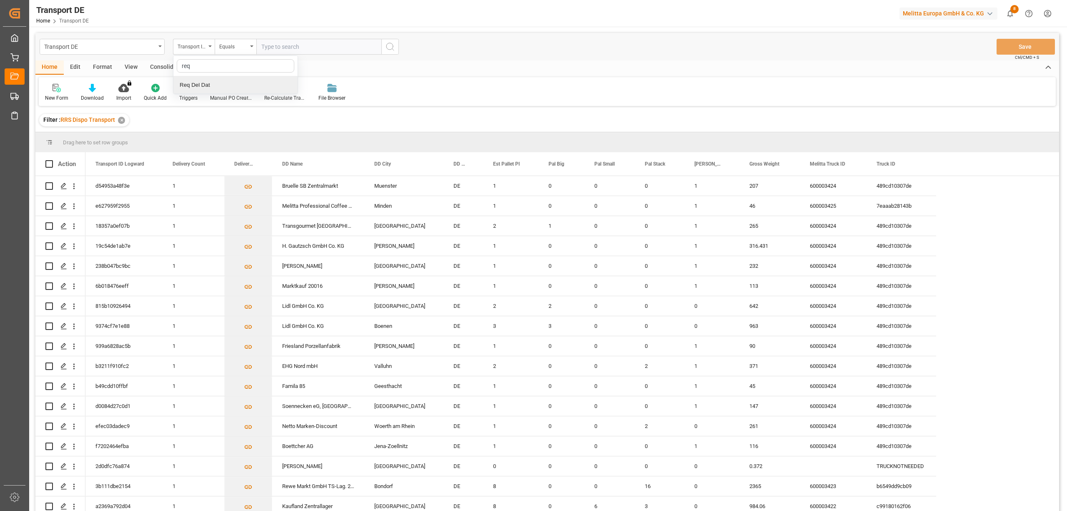
click at [204, 89] on div "Req Del Dat" at bounding box center [235, 85] width 124 height 18
click at [226, 48] on div "Equals" at bounding box center [233, 46] width 28 height 10
drag, startPoint x: 246, startPoint y: 156, endPoint x: 266, endPoint y: 126, distance: 35.8
click at [246, 156] on div "In range" at bounding box center [277, 155] width 124 height 18
drag, startPoint x: 269, startPoint y: 49, endPoint x: 279, endPoint y: 51, distance: 10.1
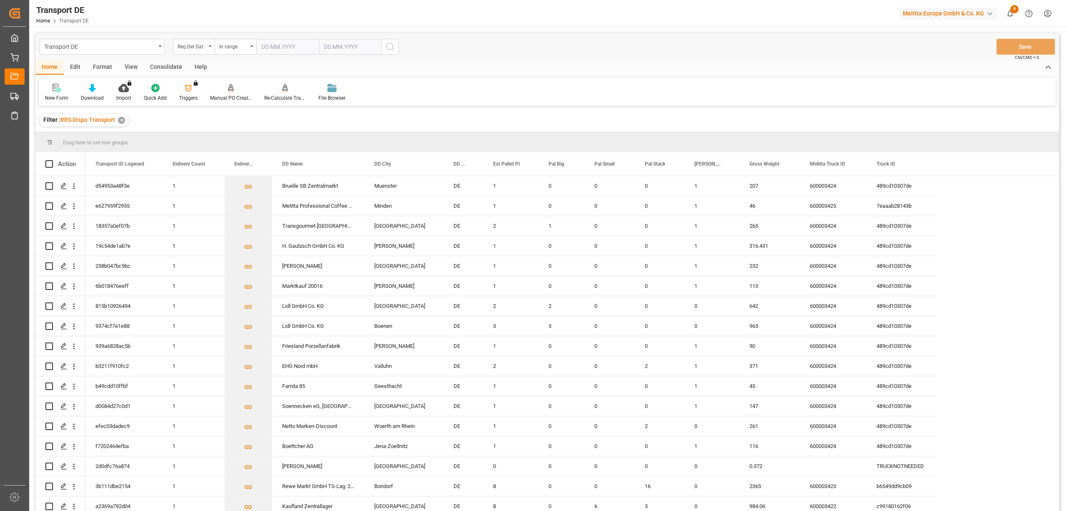
click at [269, 49] on input "text" at bounding box center [287, 47] width 63 height 16
type input "22.09.2025"
click at [326, 45] on input "text" at bounding box center [350, 47] width 63 height 16
type input "14.10.2025"
click at [389, 49] on icon "search button" at bounding box center [390, 47] width 10 height 10
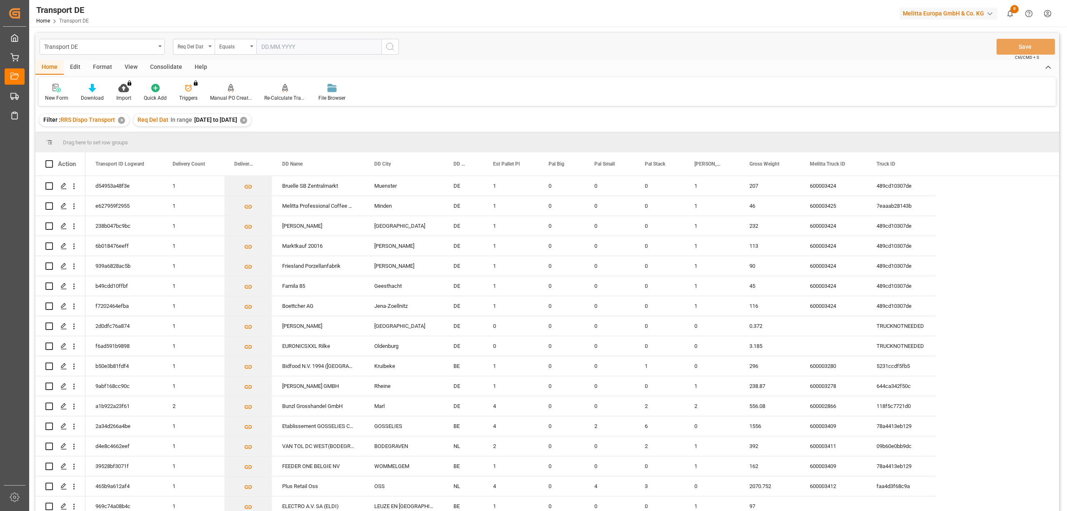
click at [163, 67] on div "Consolidate" at bounding box center [166, 67] width 45 height 14
click at [67, 92] on div "Consolidation List" at bounding box center [65, 92] width 53 height 18
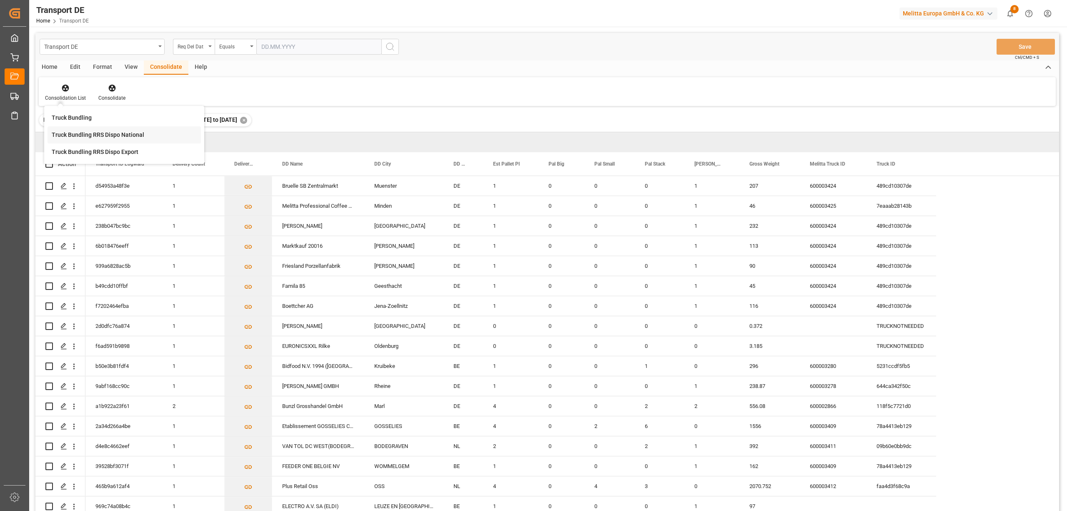
click at [114, 134] on div "Truck Bundling RRS Dispo National" at bounding box center [98, 134] width 93 height 9
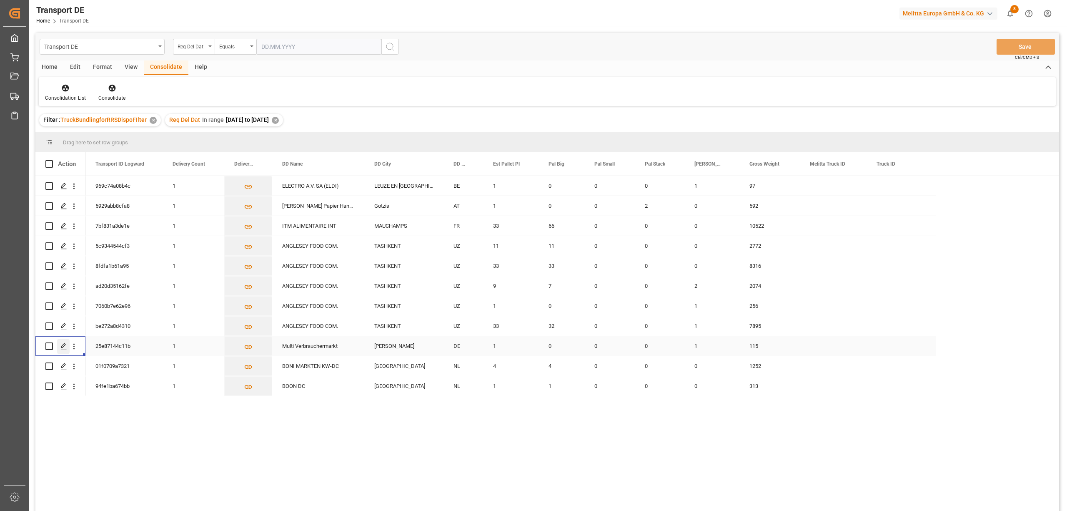
click at [63, 344] on icon "Press SPACE to select this row." at bounding box center [63, 346] width 7 height 7
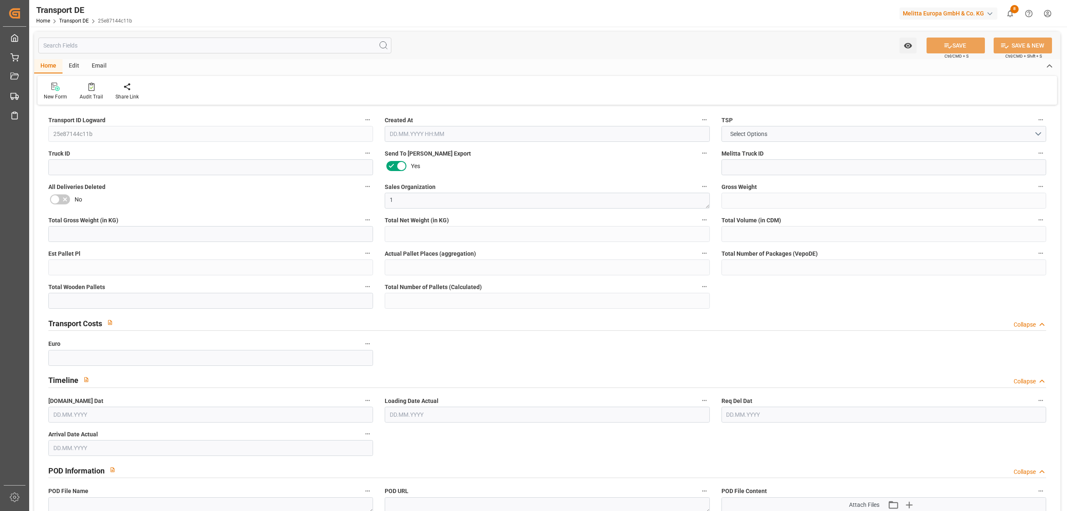
type input "115"
type input "88.481"
type input "66.159"
type input "616.035"
type input "1"
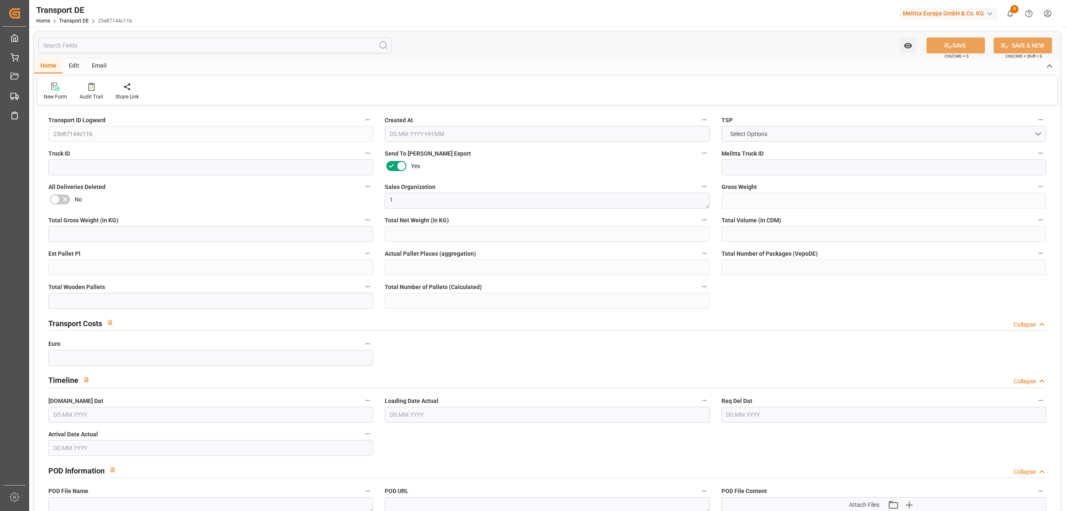
type input "0"
type input "1"
type input "0"
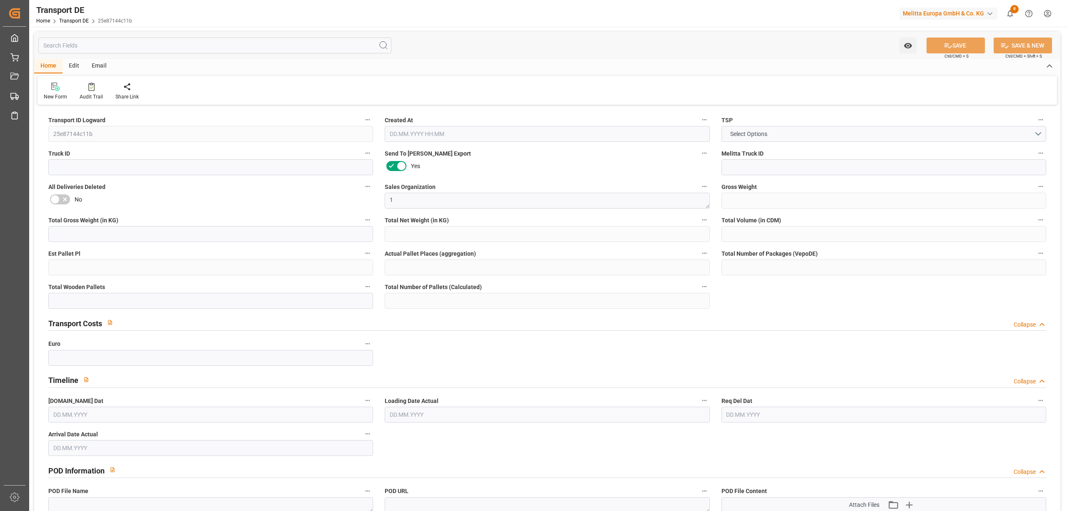
type input "26"
type input "0"
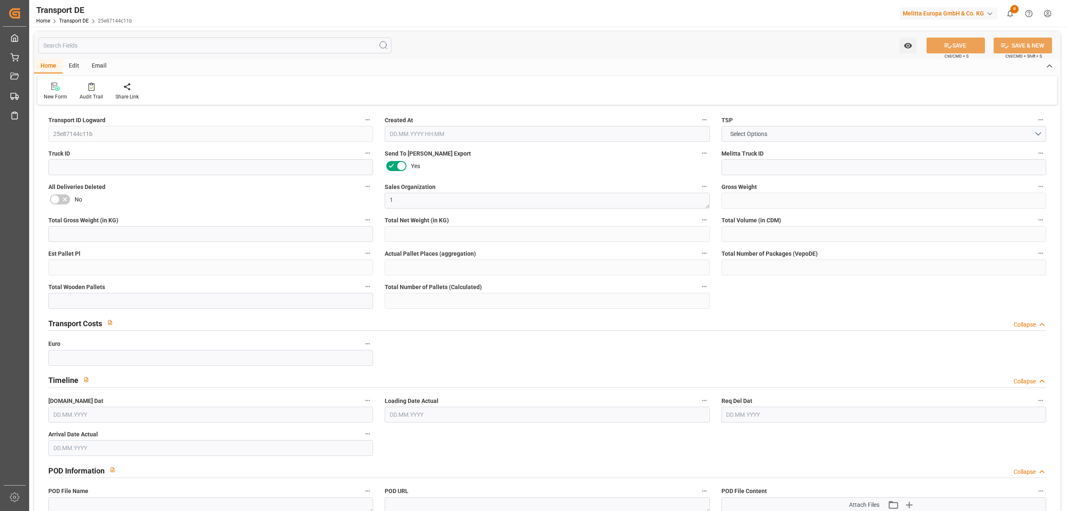
type input "0"
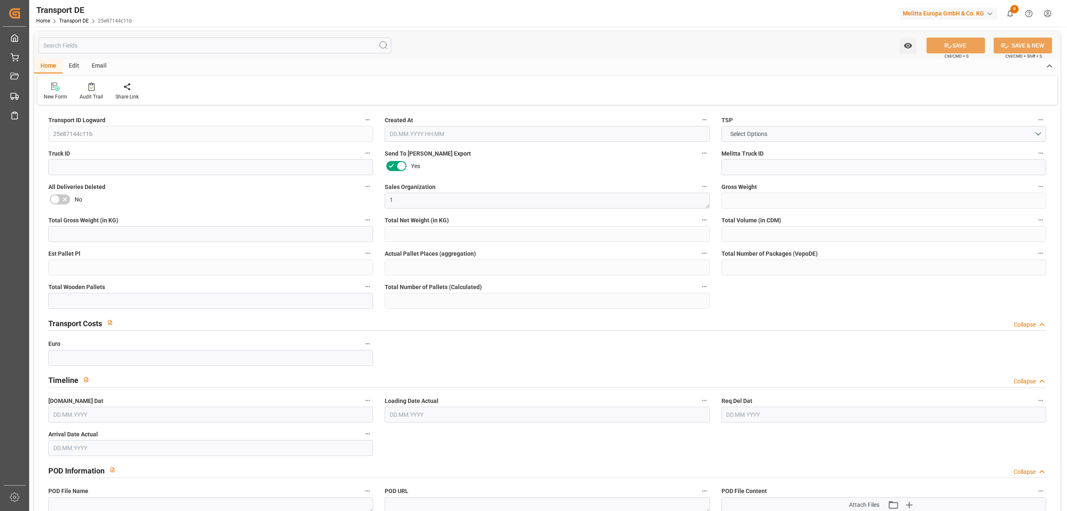
type input "0"
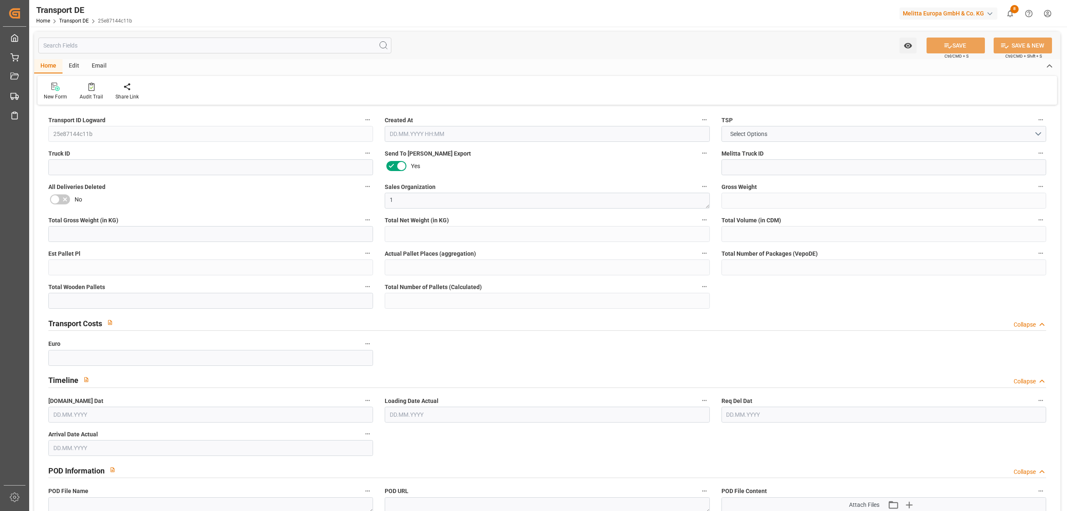
type input "0"
type input "1"
type input "0"
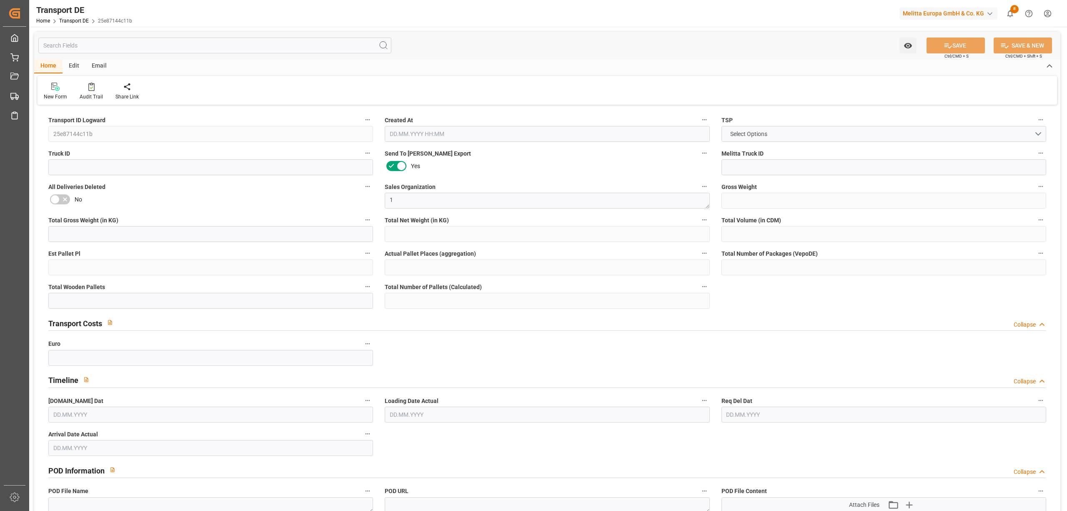
type input "43"
type input "78.9244"
type input "50.4314"
type input "09.10.2025 09:15"
type input "[DATE]"
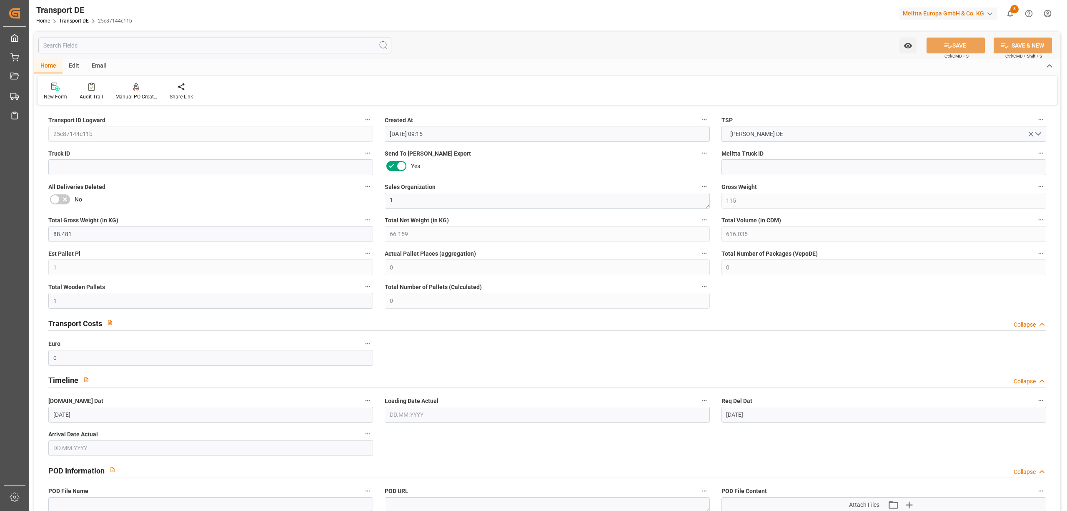
type input "[DATE]"
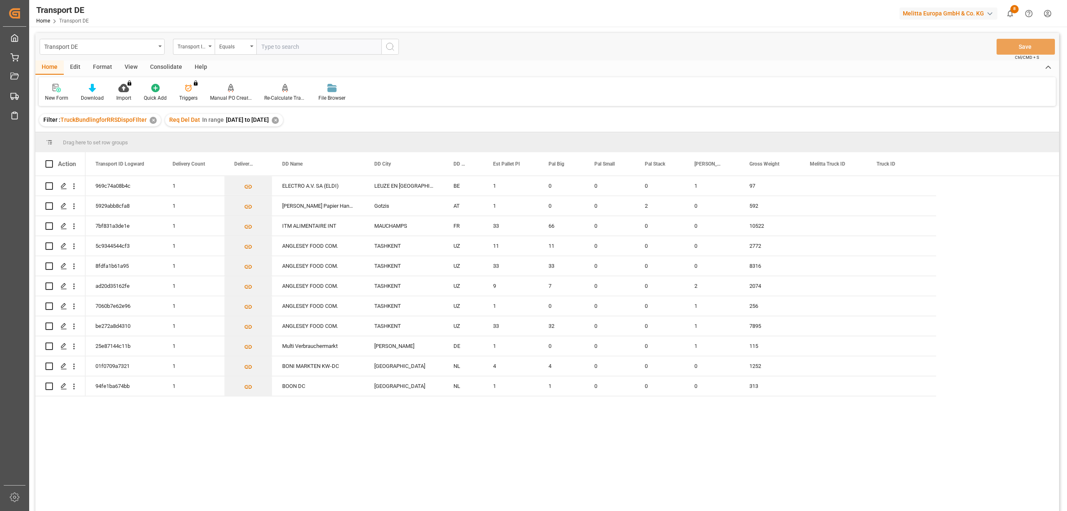
click at [172, 69] on div "Consolidate" at bounding box center [166, 67] width 45 height 14
click at [67, 94] on div "Consolidation List" at bounding box center [65, 98] width 41 height 8
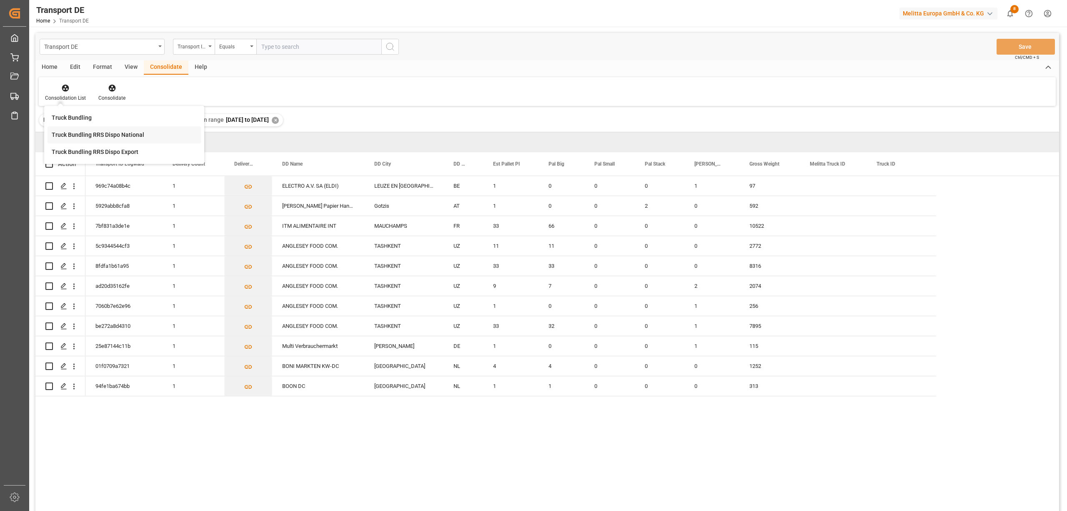
click at [84, 134] on div "Transport DE Transport ID Logward Equals Save Ctrl/CMD + S Home Edit Format Vie…" at bounding box center [547, 283] width 1024 height 500
click at [47, 346] on input "Press Space to toggle row selection (unchecked)" at bounding box center [49, 346] width 8 height 8
checkbox input "true"
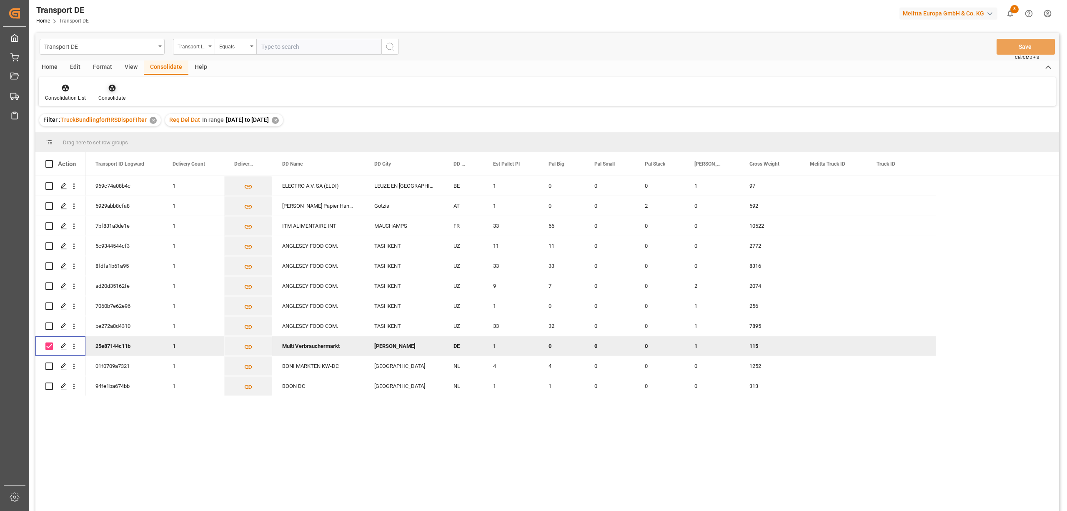
click at [112, 90] on icon at bounding box center [111, 88] width 7 height 7
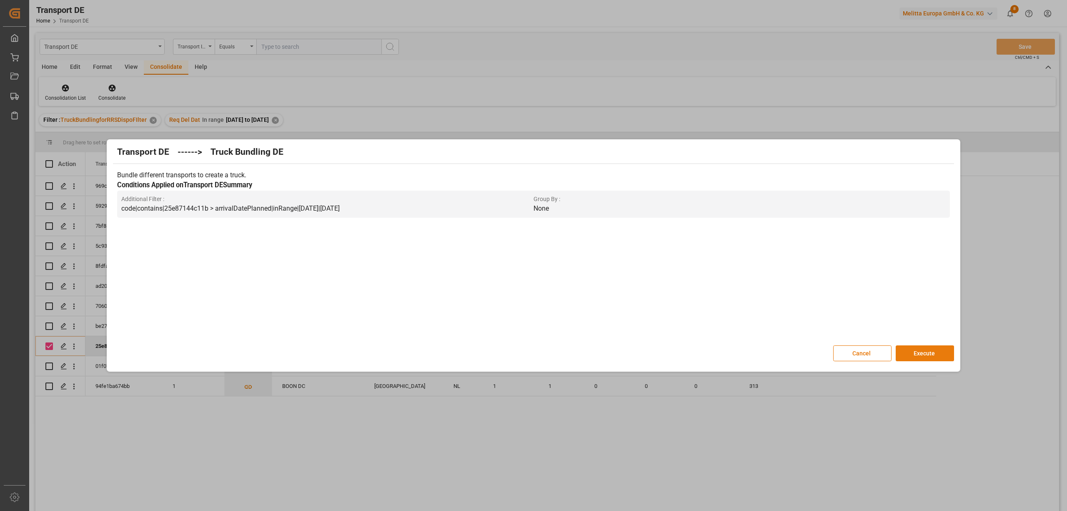
click at [923, 351] on button "Execute" at bounding box center [925, 353] width 58 height 16
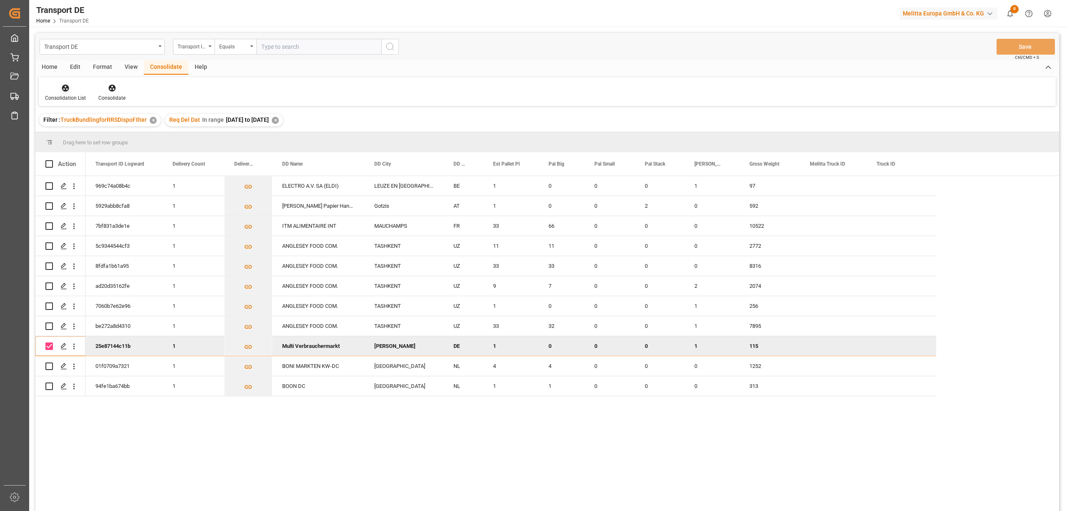
click at [58, 88] on div at bounding box center [65, 87] width 41 height 9
click at [77, 134] on div "Transport DE Transport ID Logward Equals Save Ctrl/CMD + S Home Edit Format Vie…" at bounding box center [547, 283] width 1024 height 500
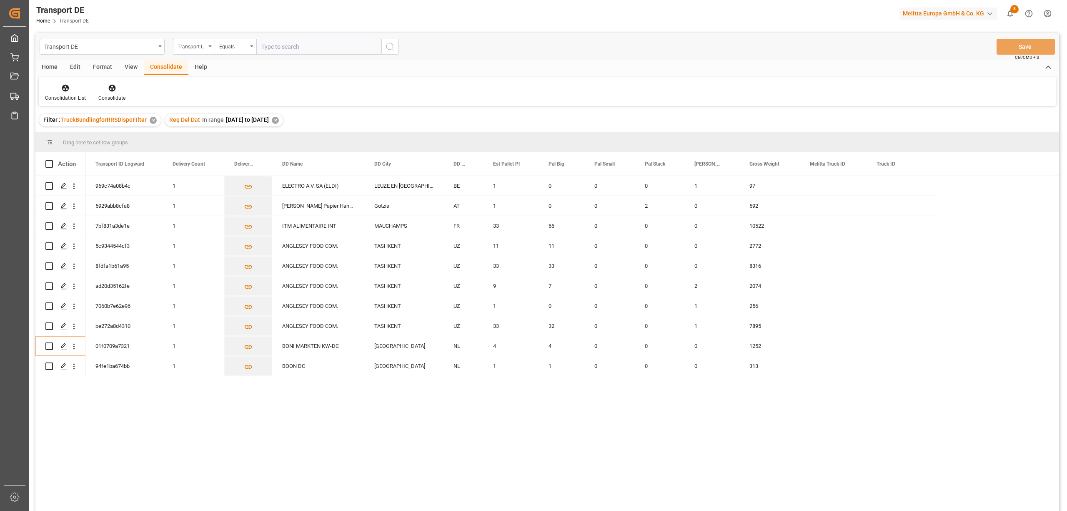
click at [279, 119] on div "✕" at bounding box center [275, 120] width 7 height 7
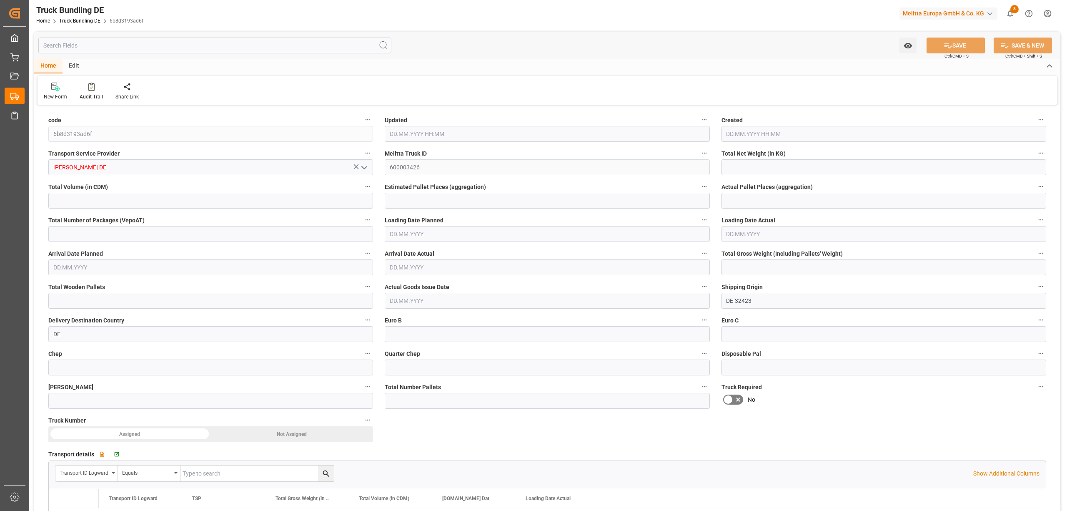
type input "66.159"
type input "616.035"
type input "1"
type input "0"
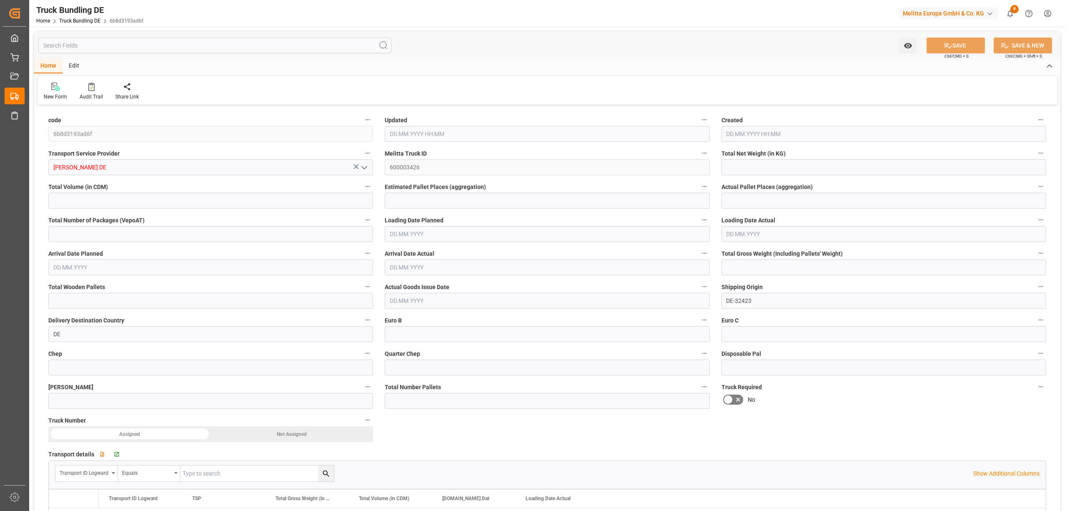
type input "115"
type input "1"
type input "0"
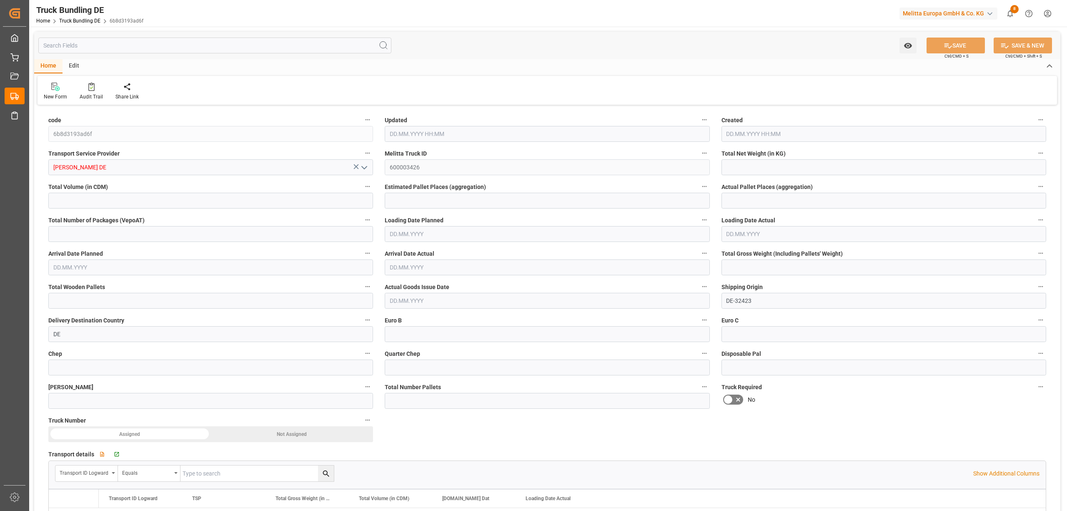
type input "0"
type input "[DATE] 08:28"
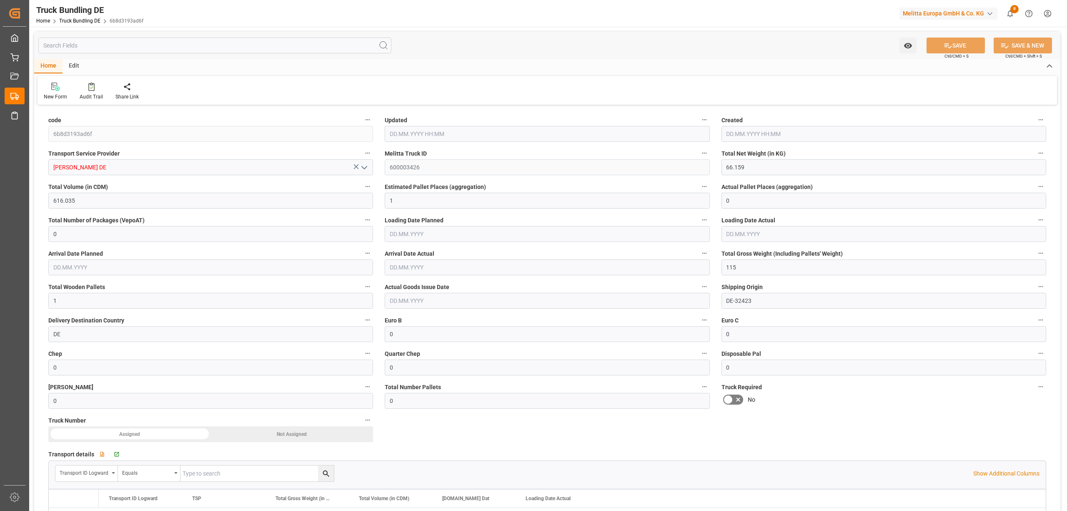
type input "[DATE] 08:28"
type input "[DATE]"
